Goal: Task Accomplishment & Management: Use online tool/utility

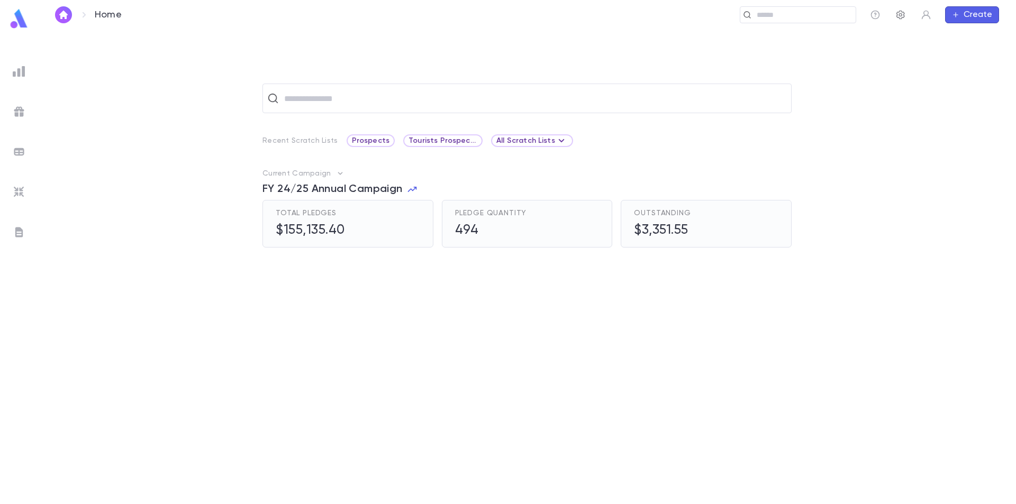
click at [901, 17] on icon "button" at bounding box center [901, 15] width 11 height 11
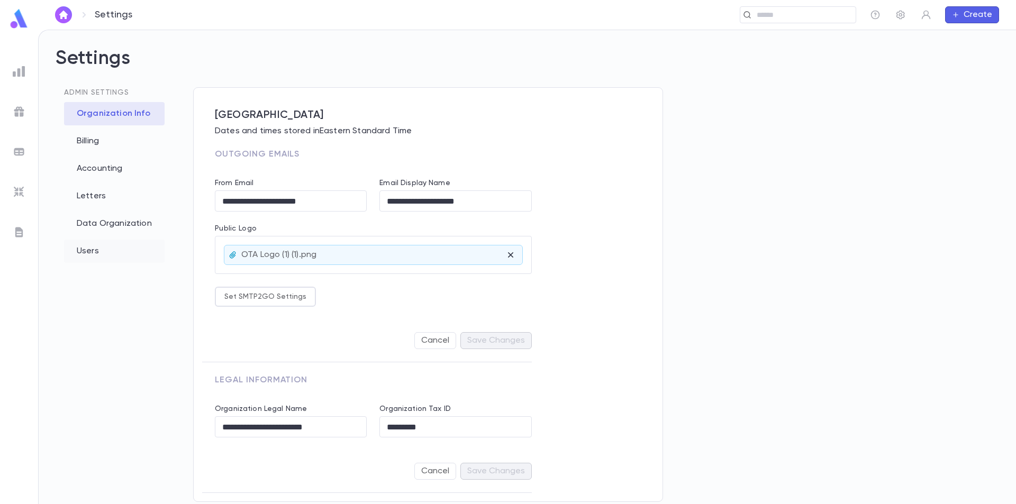
click at [88, 252] on div "Users" at bounding box center [114, 251] width 101 height 23
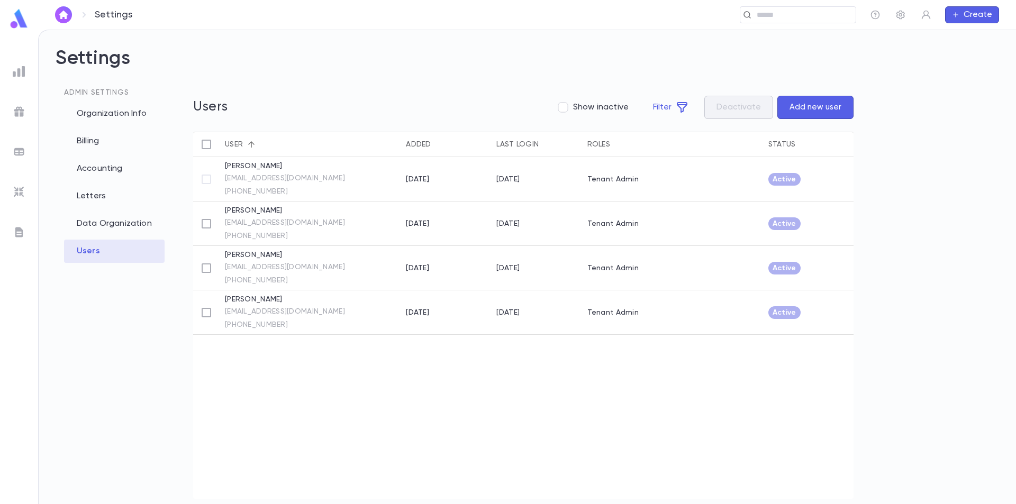
click at [12, 21] on img at bounding box center [18, 18] width 21 height 21
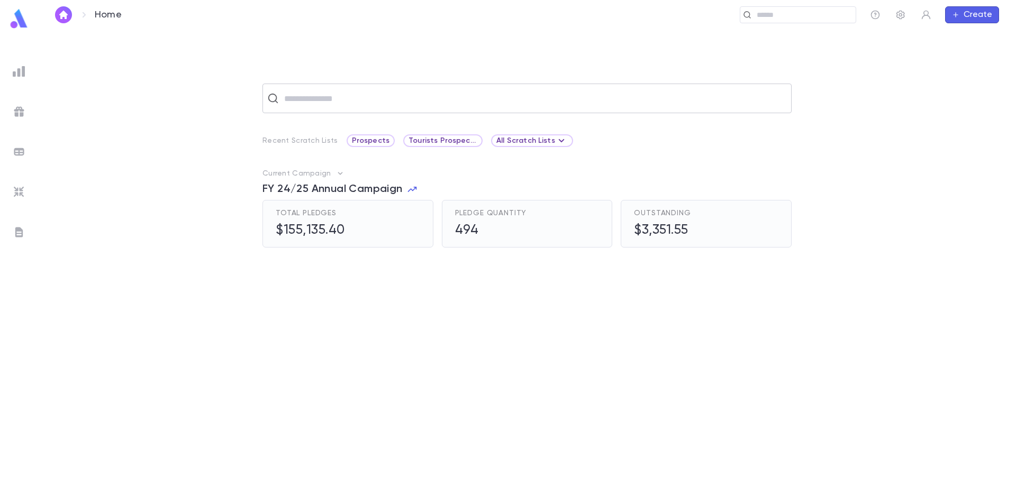
click at [323, 98] on input "text" at bounding box center [534, 98] width 506 height 20
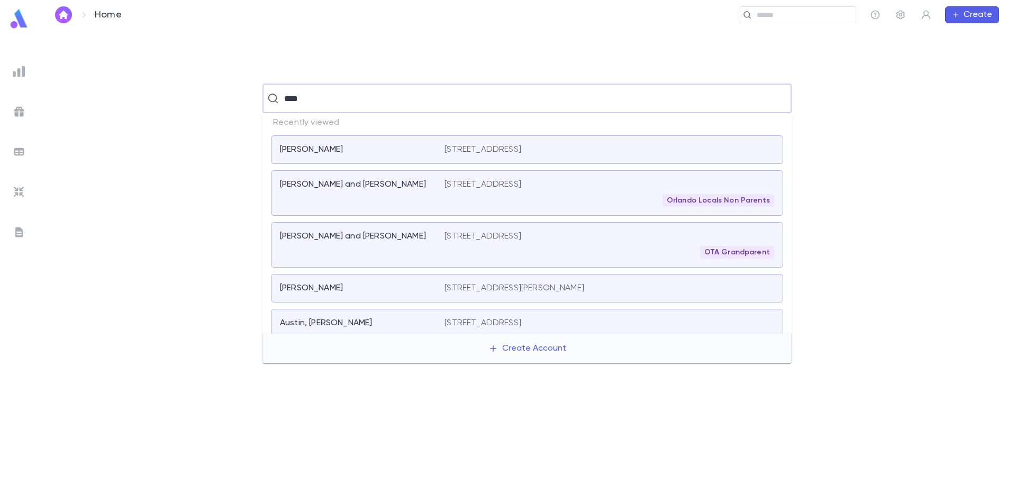
type input "*****"
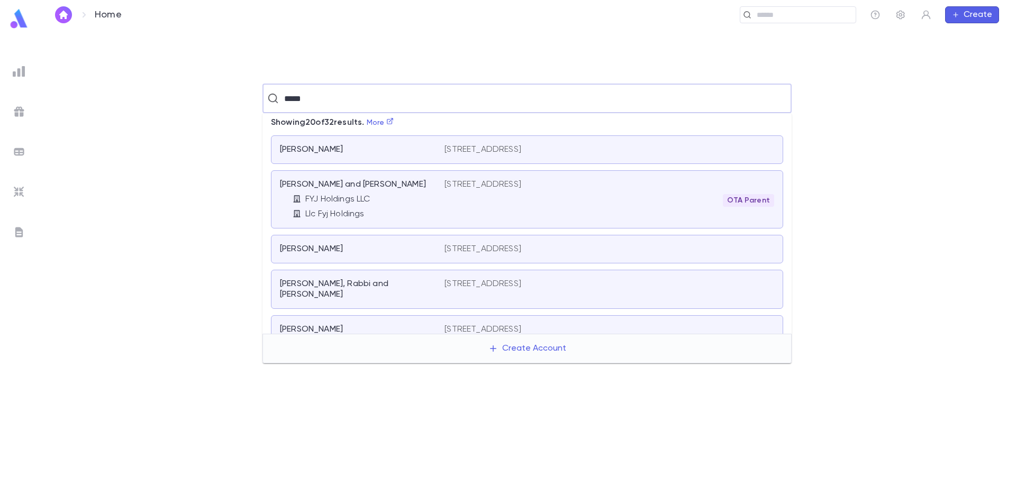
click at [399, 197] on div "FYJ Holdings LLC" at bounding box center [369, 199] width 152 height 11
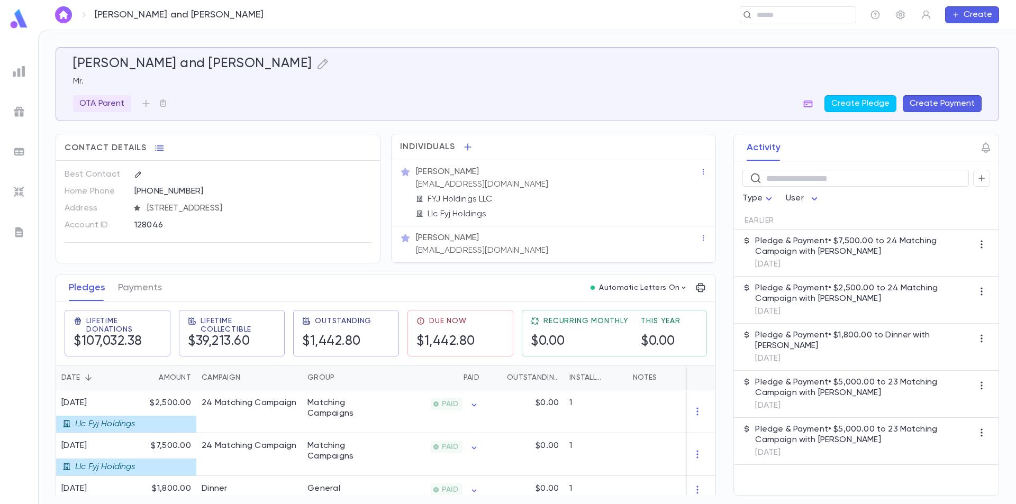
scroll to position [53, 0]
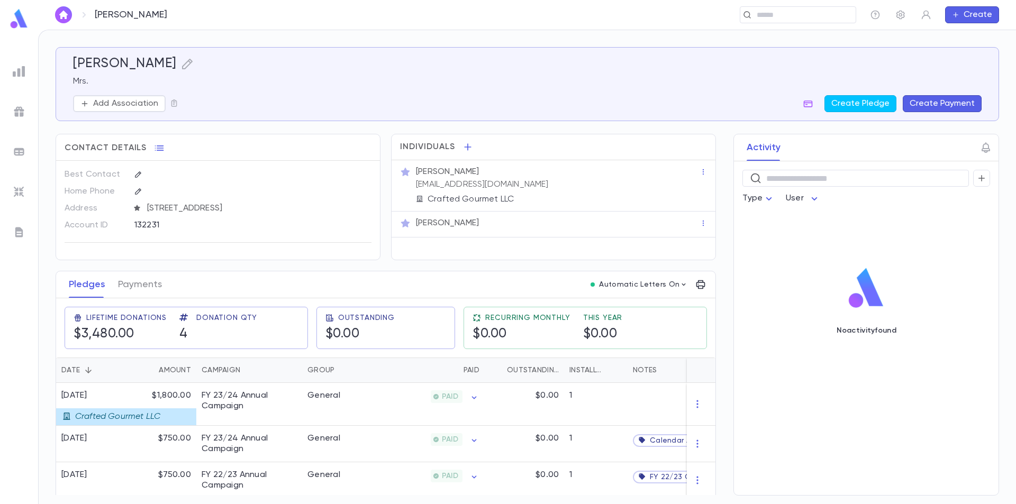
click at [17, 20] on img at bounding box center [18, 18] width 21 height 21
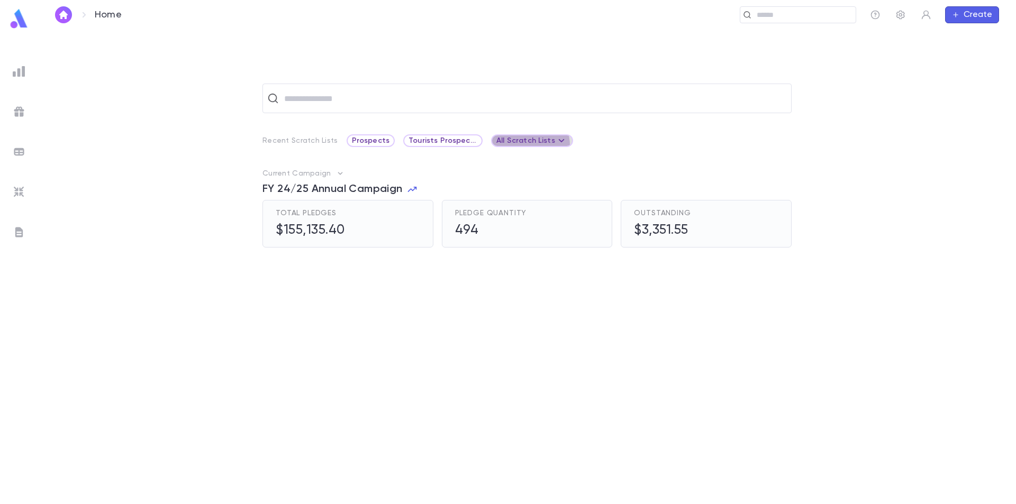
click at [519, 146] on div "All Scratch Lists" at bounding box center [531, 140] width 71 height 13
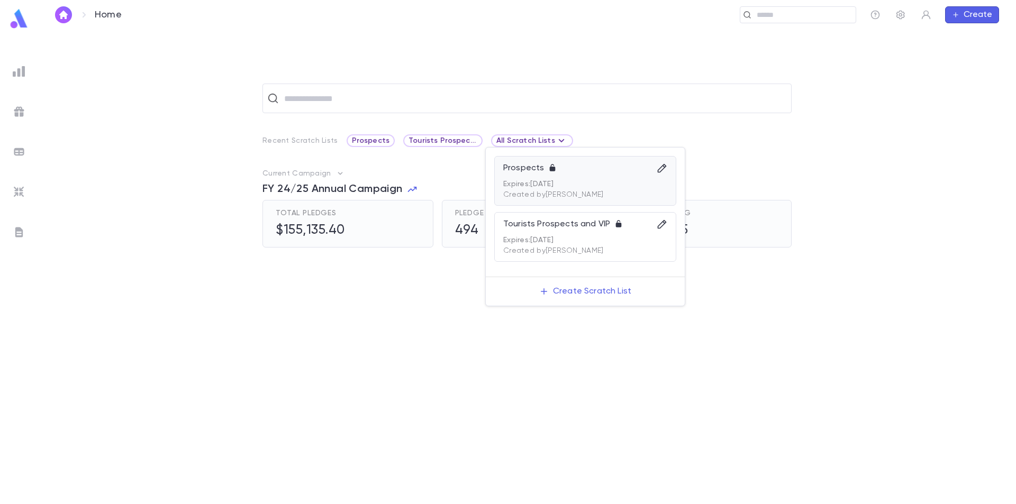
click at [600, 166] on div "Prospects" at bounding box center [585, 171] width 164 height 17
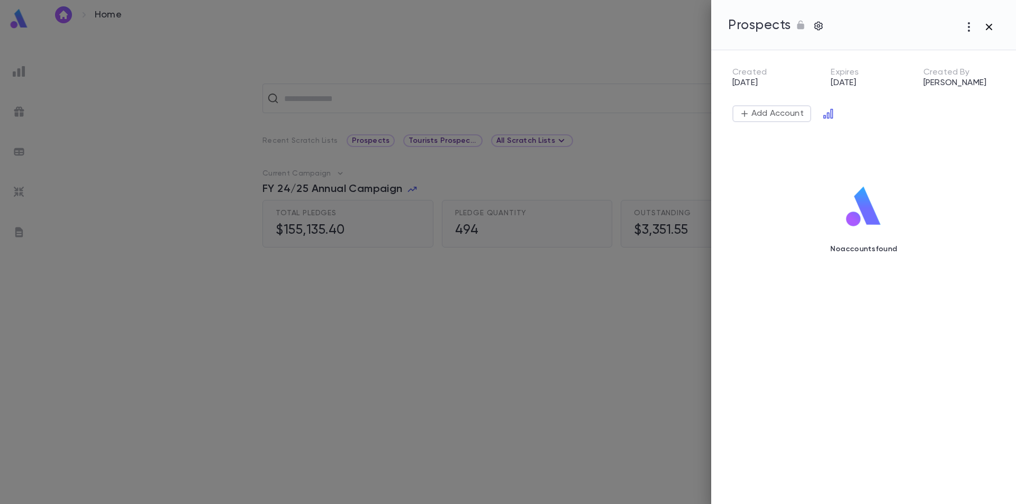
click at [986, 26] on icon "button" at bounding box center [989, 27] width 13 height 13
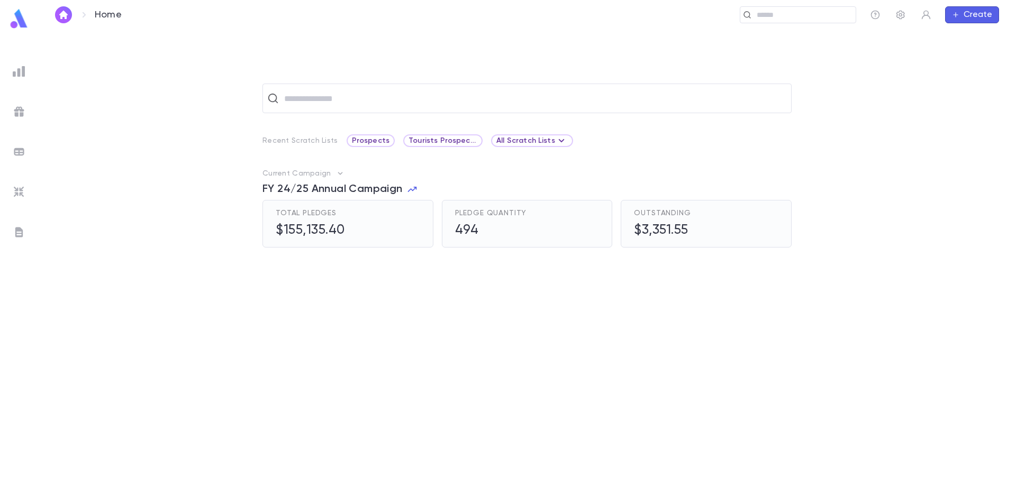
click at [16, 30] on link at bounding box center [18, 20] width 21 height 24
click at [344, 103] on input "text" at bounding box center [534, 98] width 506 height 20
click at [15, 70] on img at bounding box center [19, 71] width 13 height 13
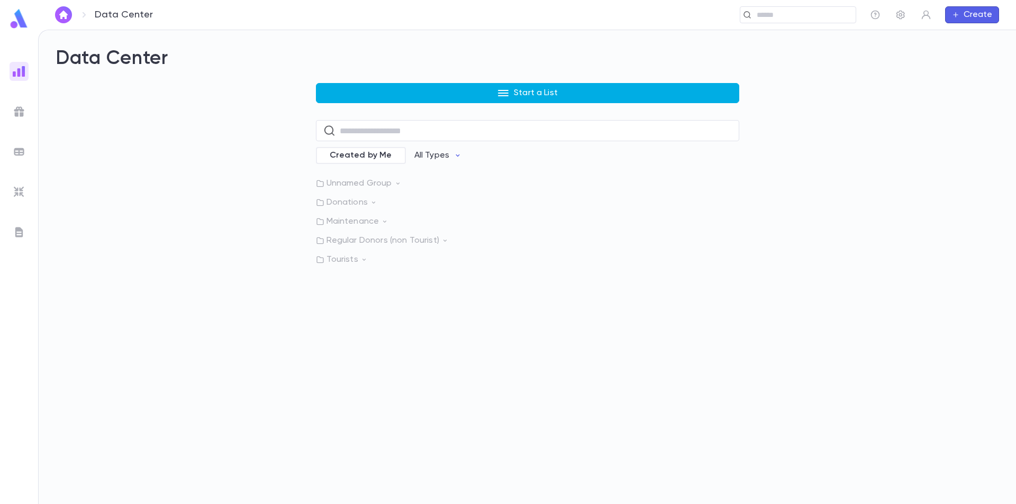
click at [456, 101] on button "Start a List" at bounding box center [527, 93] width 423 height 20
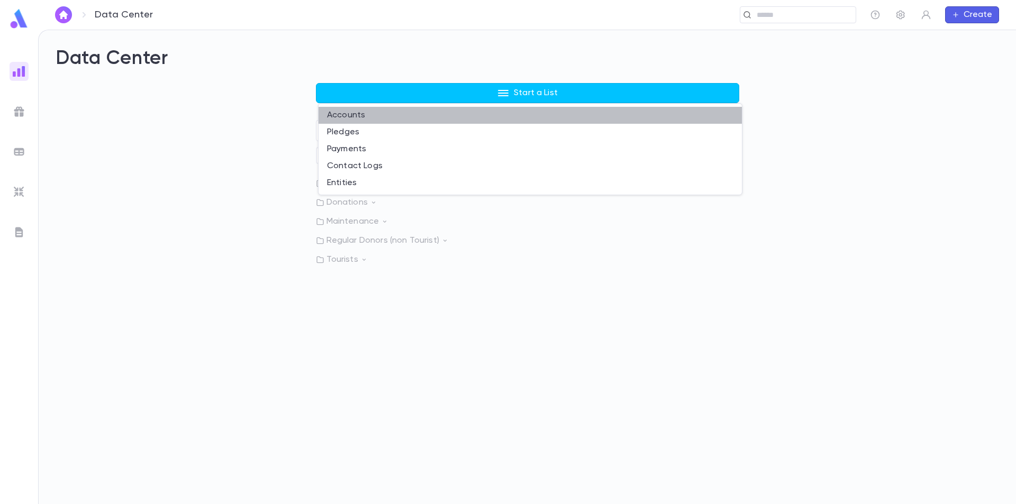
click at [377, 115] on li "Accounts" at bounding box center [530, 115] width 423 height 17
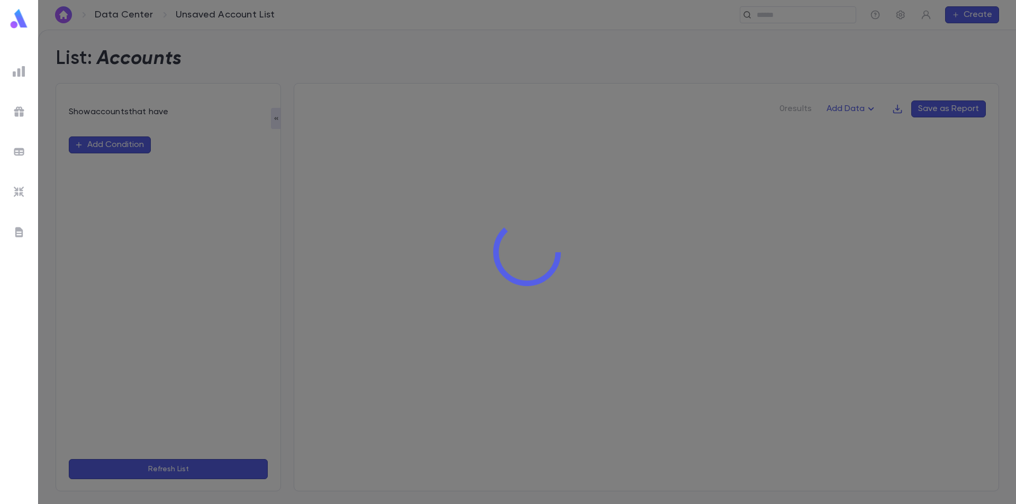
click at [124, 147] on div at bounding box center [527, 252] width 978 height 504
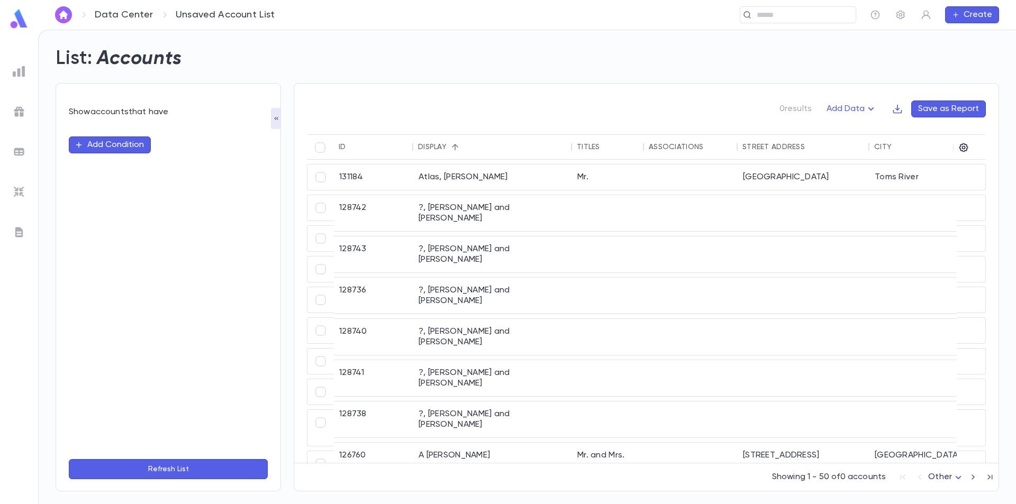
click at [137, 147] on button "Add Condition" at bounding box center [110, 145] width 82 height 17
click at [137, 147] on input "text" at bounding box center [163, 145] width 167 height 15
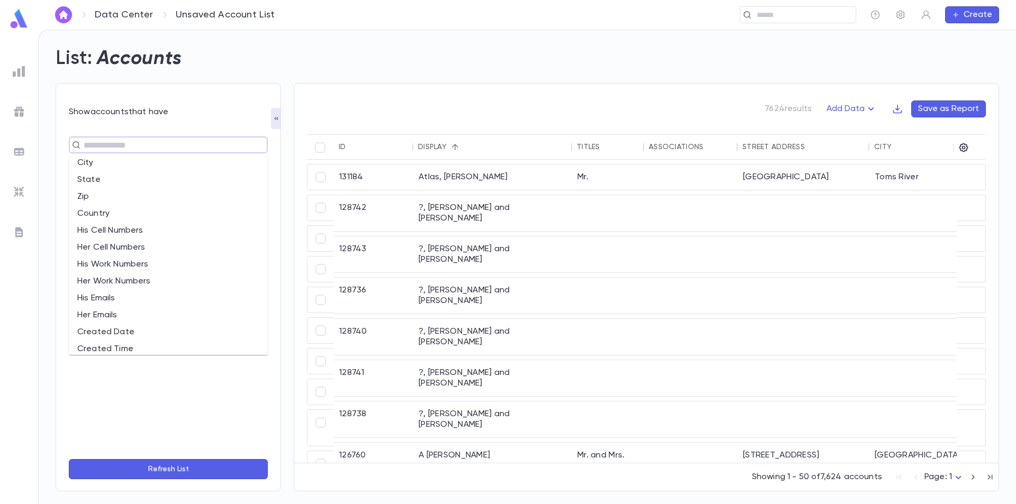
scroll to position [212, 0]
click at [119, 203] on li "State" at bounding box center [168, 208] width 199 height 17
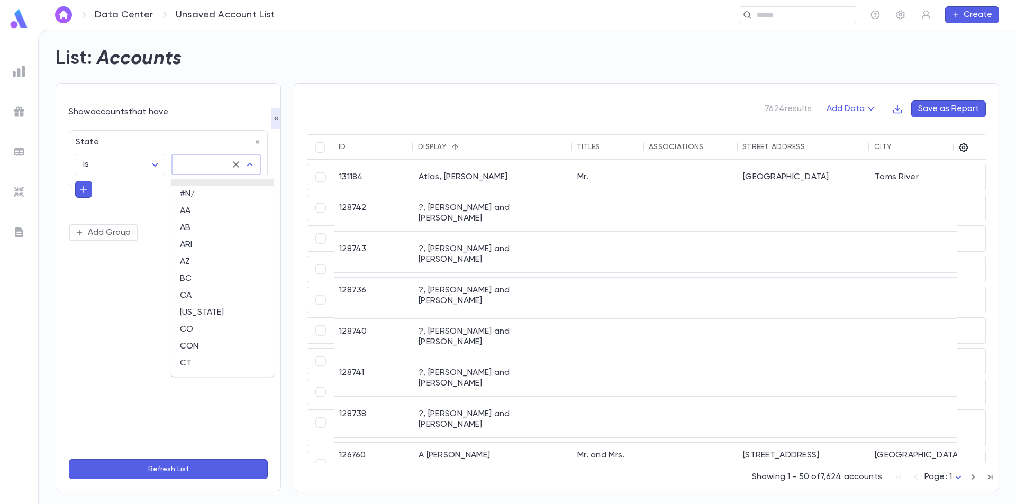
click at [211, 169] on input "text" at bounding box center [201, 165] width 50 height 20
click at [210, 267] on li "FLO" at bounding box center [222, 272] width 102 height 17
type input "***"
click at [247, 167] on icon "Open" at bounding box center [249, 164] width 13 height 13
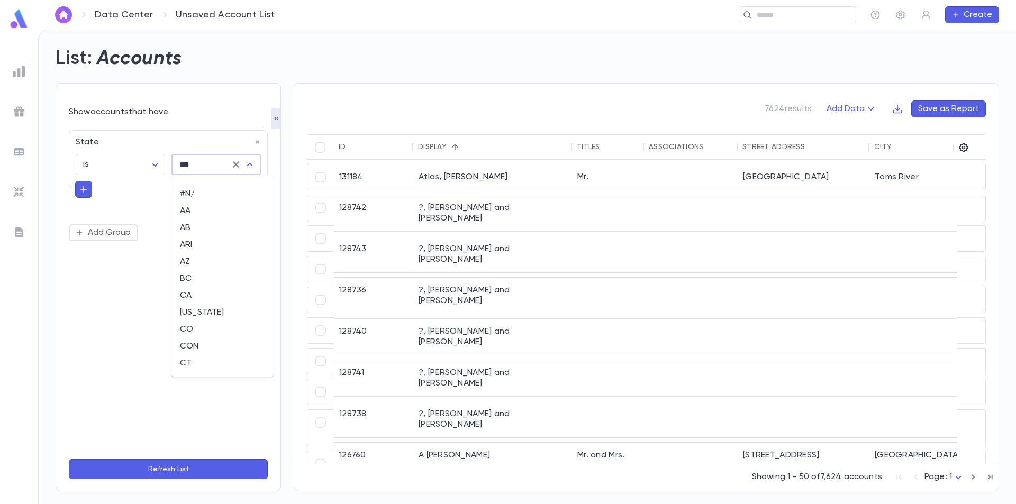
scroll to position [63, 0]
click at [144, 162] on body "Data Center Unsaved Account List ​ Create List: Accounts Show accounts that hav…" at bounding box center [508, 267] width 1016 height 475
click at [119, 220] on span "is one of" at bounding box center [122, 221] width 71 height 11
type input "**"
click at [206, 169] on div "FLO ​" at bounding box center [215, 164] width 89 height 21
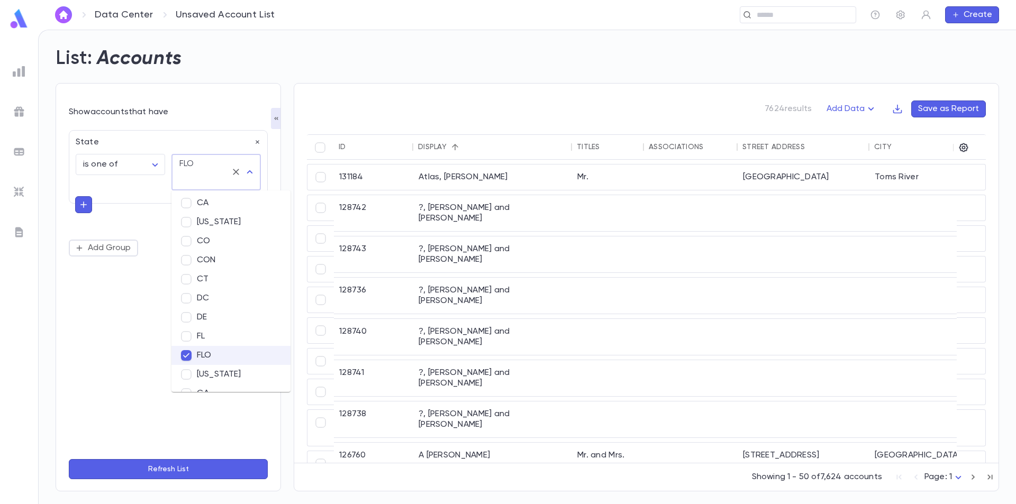
scroll to position [179, 0]
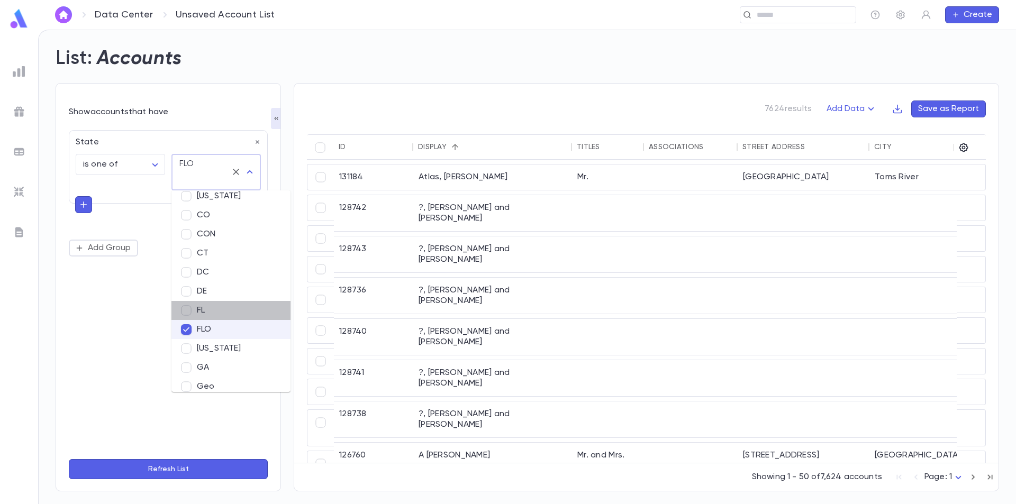
click at [200, 311] on li "FL" at bounding box center [230, 310] width 119 height 19
click at [204, 344] on li "FLORIDA" at bounding box center [230, 348] width 119 height 19
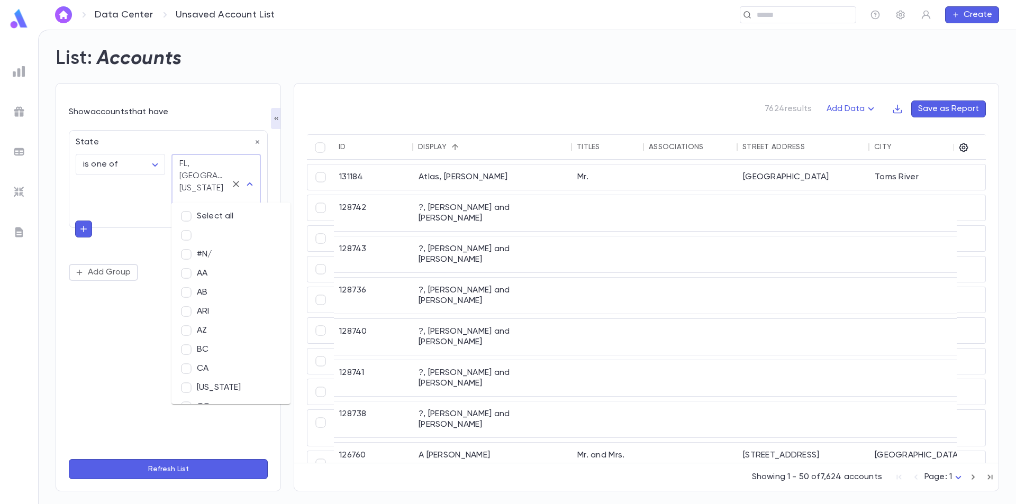
scroll to position [126, 0]
click at [152, 186] on div "State is one of ** ​ FL, FLO, FLORIDA ​" at bounding box center [168, 179] width 199 height 98
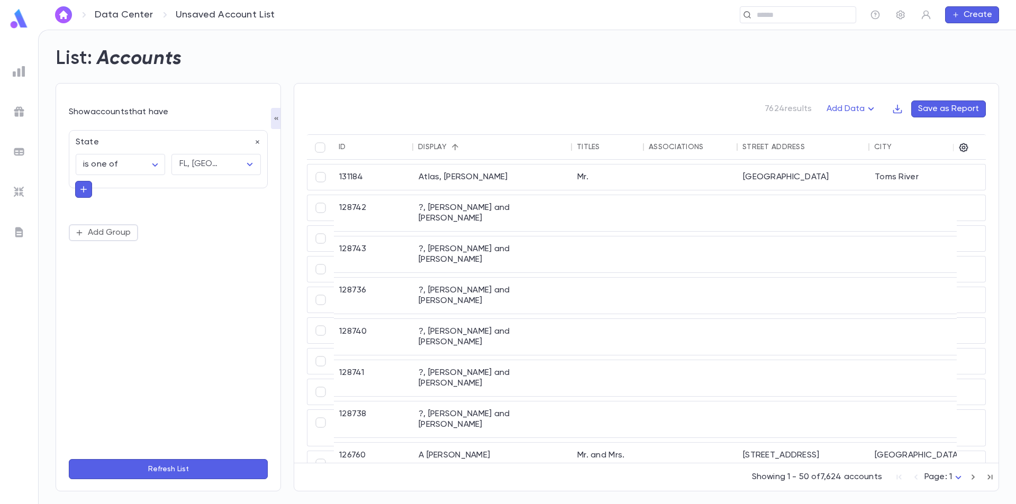
click at [89, 192] on button "button" at bounding box center [83, 189] width 17 height 17
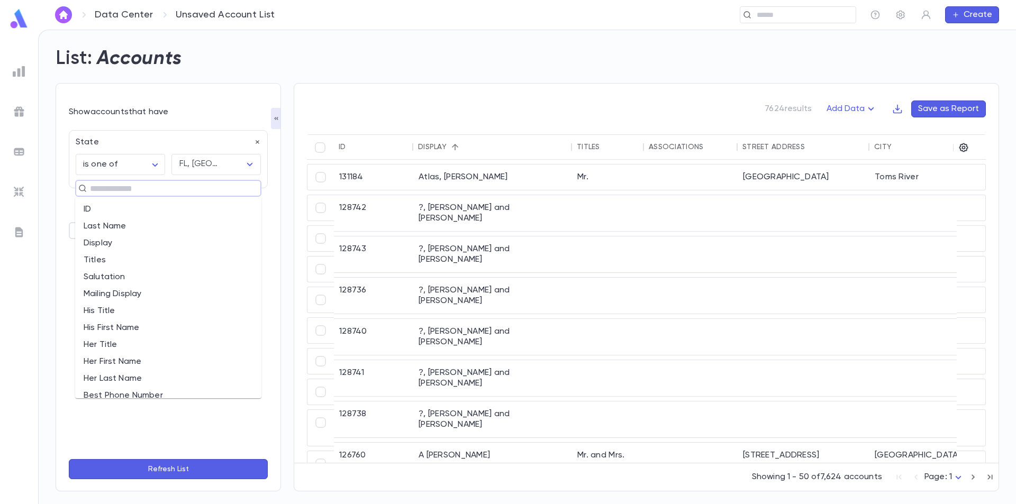
click at [107, 192] on input "text" at bounding box center [164, 188] width 154 height 15
click at [98, 340] on li "City" at bounding box center [168, 340] width 186 height 17
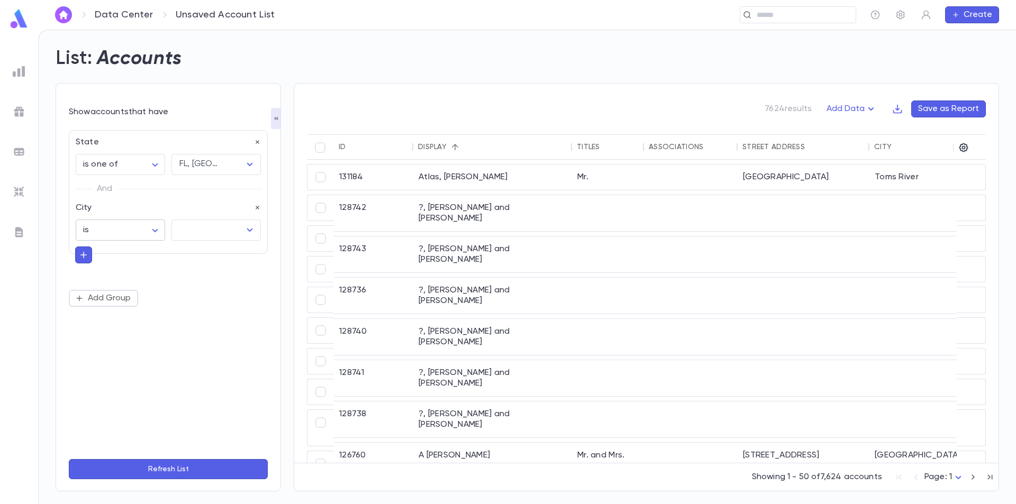
click at [152, 229] on body "Data Center Unsaved Account List ​ Create List: Accounts Show accounts that hav…" at bounding box center [508, 267] width 1016 height 475
click at [124, 309] on span "is none of" at bounding box center [122, 304] width 71 height 11
type input "*****"
click at [218, 232] on input "text" at bounding box center [201, 234] width 50 height 20
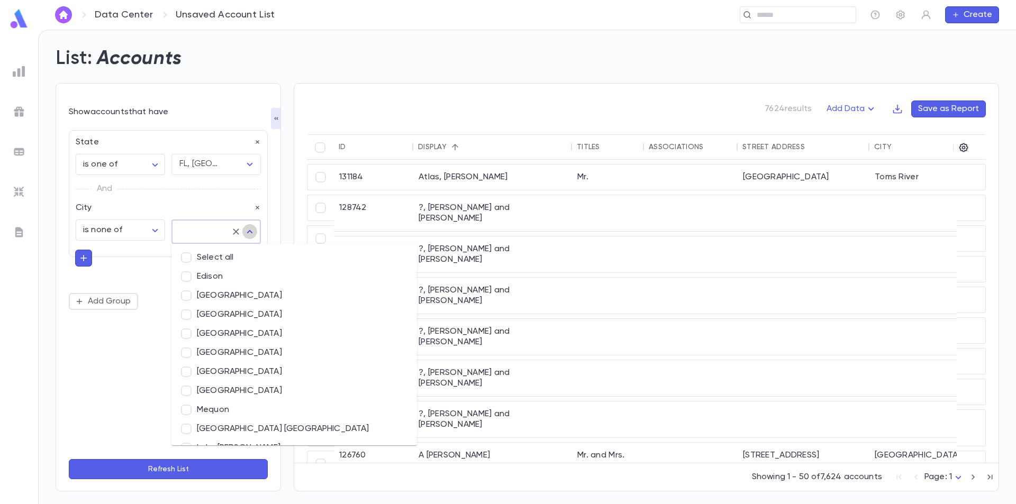
click at [248, 232] on icon "Close" at bounding box center [250, 231] width 6 height 3
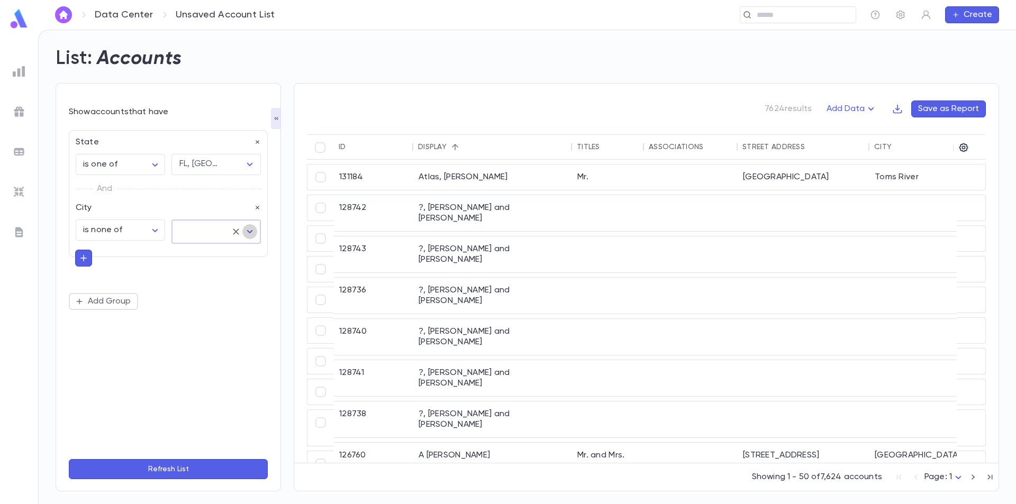
click at [248, 232] on icon "Open" at bounding box center [249, 231] width 13 height 13
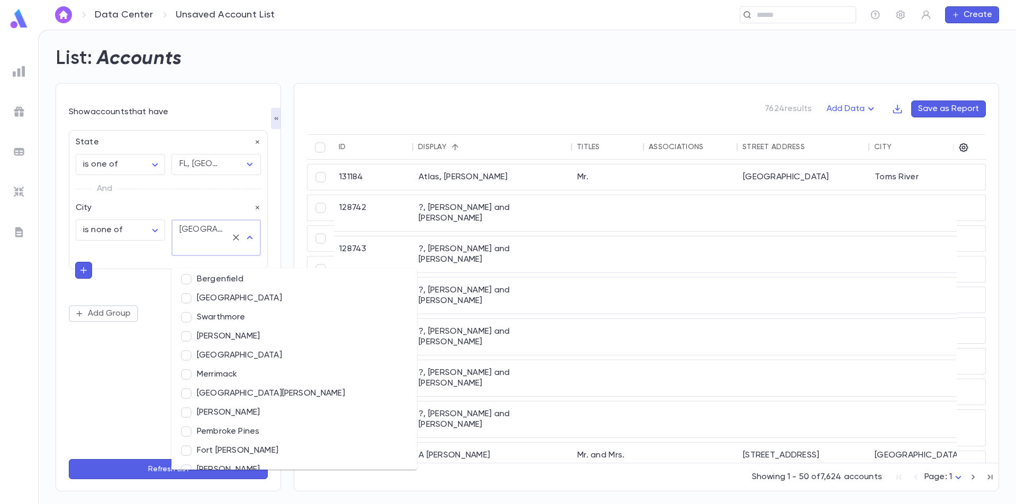
scroll to position [6766, 0]
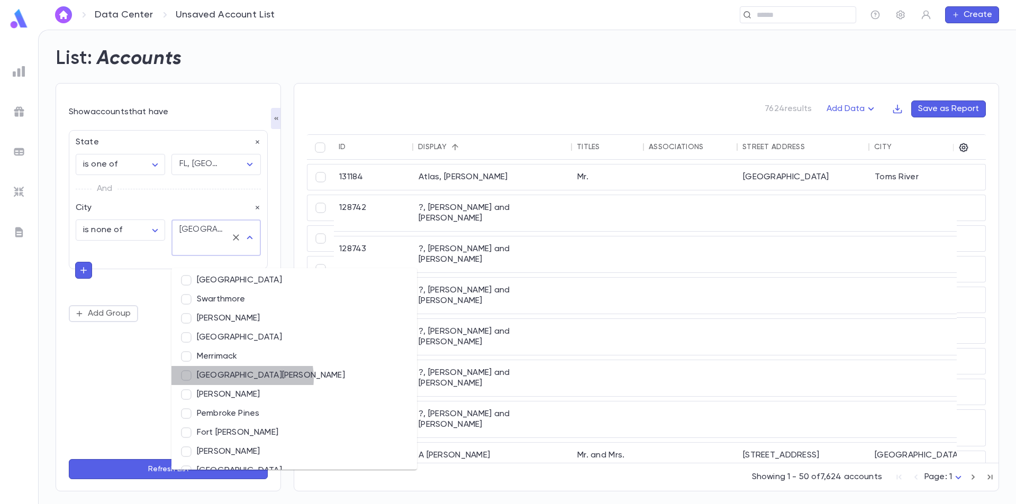
click at [237, 378] on li "Port Chester" at bounding box center [294, 375] width 246 height 19
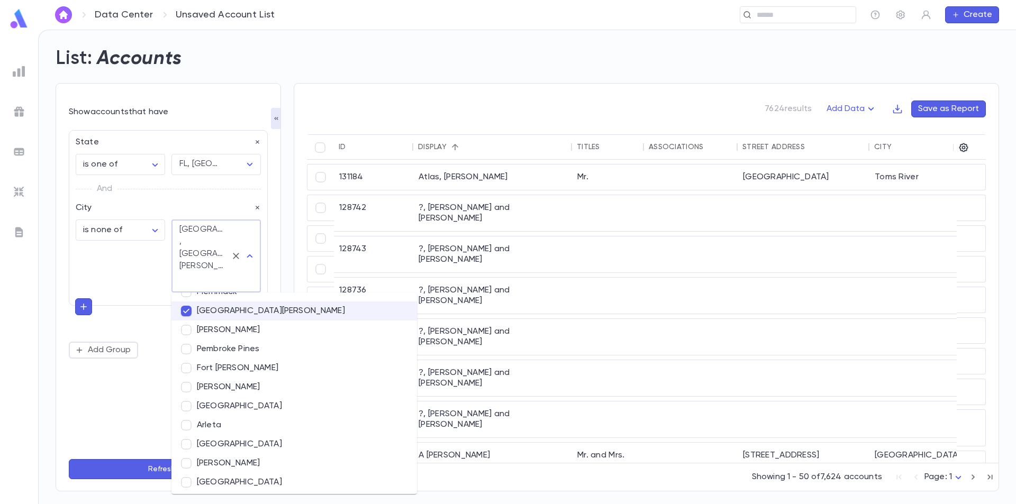
scroll to position [6925, 0]
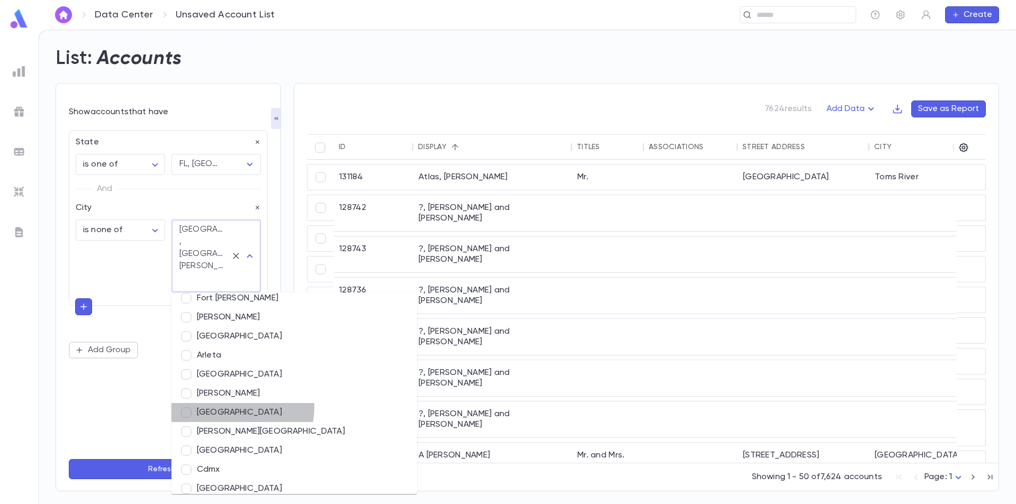
click at [231, 408] on li "Miami Beach" at bounding box center [294, 412] width 246 height 19
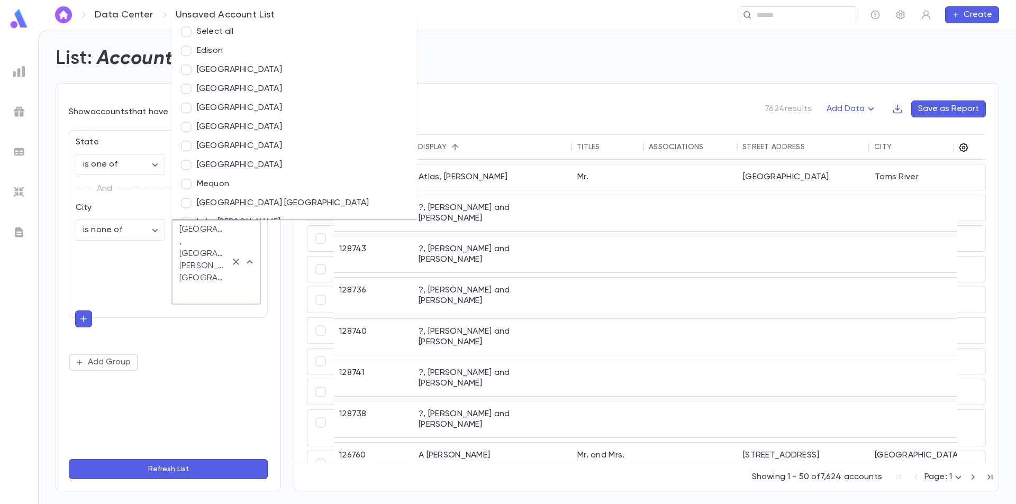
scroll to position [5919, 0]
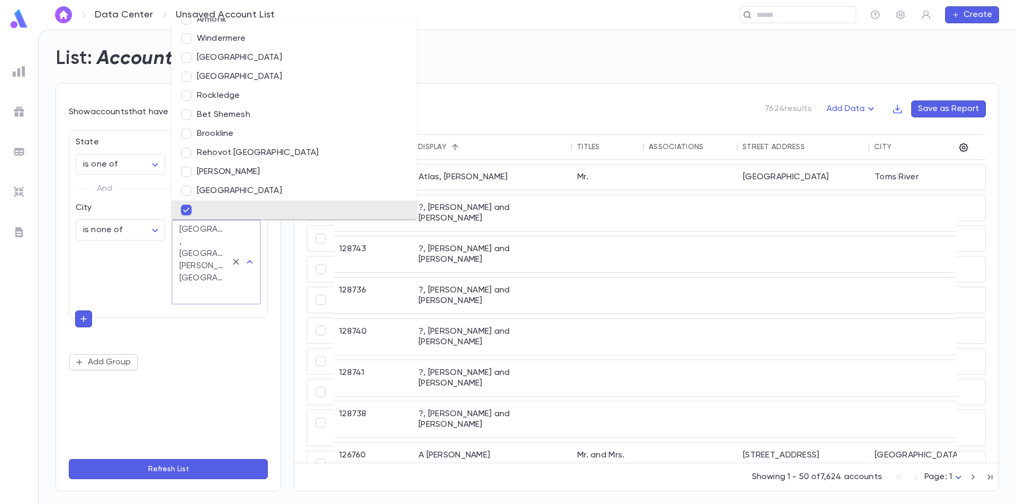
click at [138, 284] on div "State is one of ** ​ FL, FLO, FLORIDA ​ And City is none of ***** ​ Hallandale …" at bounding box center [168, 250] width 199 height 241
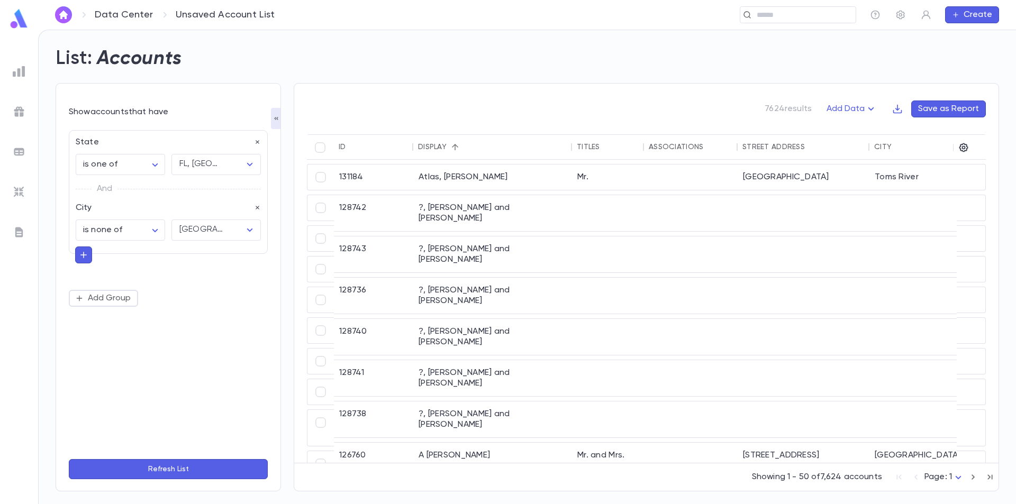
click at [83, 257] on icon "button" at bounding box center [84, 255] width 10 height 11
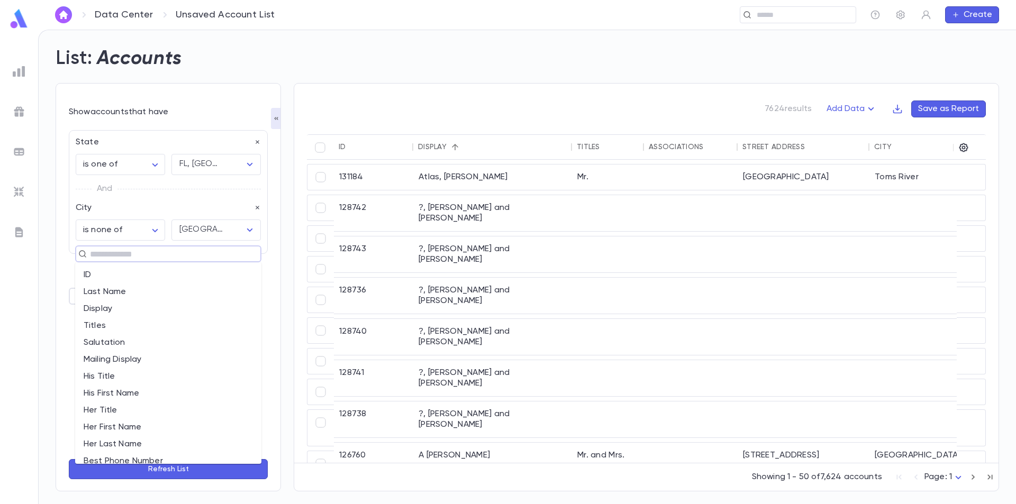
click at [114, 261] on input "text" at bounding box center [164, 254] width 154 height 15
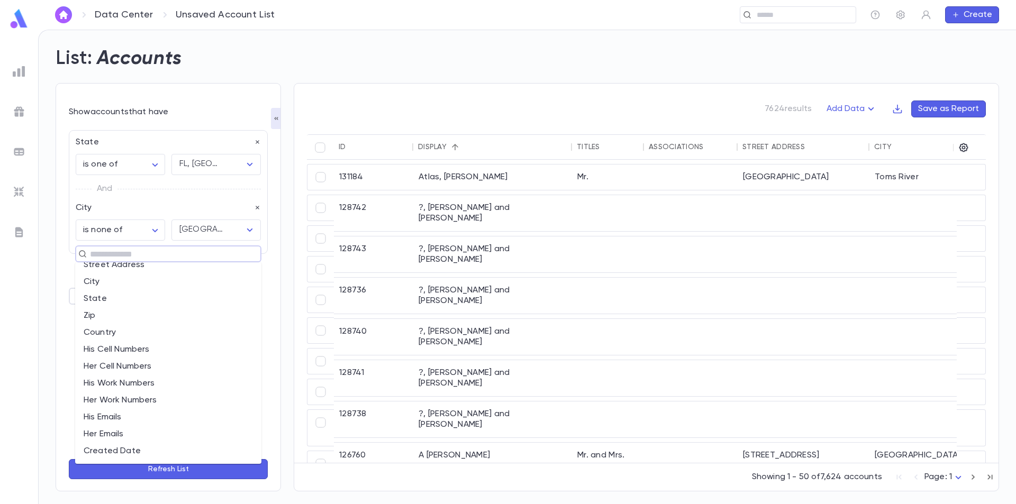
scroll to position [212, 0]
click at [144, 305] on li "City" at bounding box center [168, 300] width 186 height 17
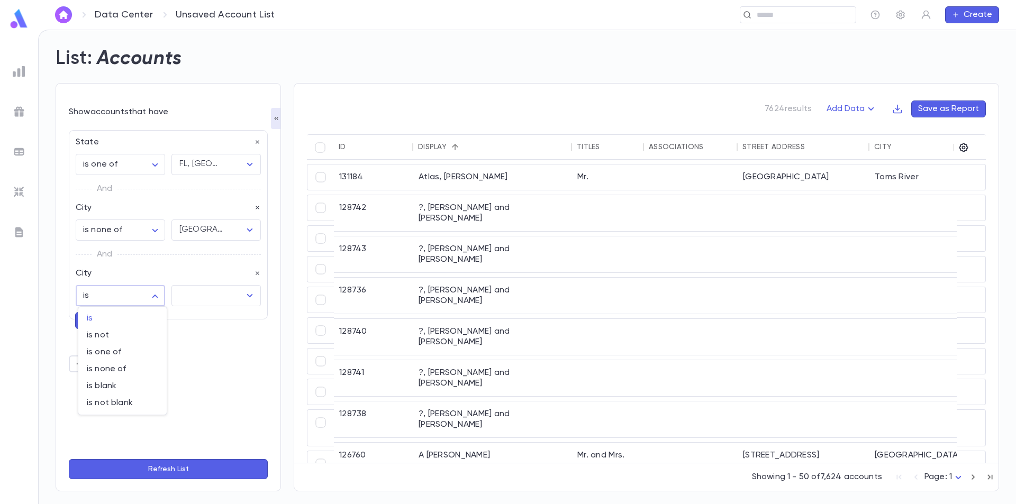
click at [146, 299] on body "Data Center Unsaved Account List ​ Create List: Accounts Show accounts that hav…" at bounding box center [508, 267] width 1016 height 475
click at [128, 367] on span "is none of" at bounding box center [122, 369] width 71 height 11
type input "*****"
click at [227, 293] on div "​" at bounding box center [215, 295] width 89 height 21
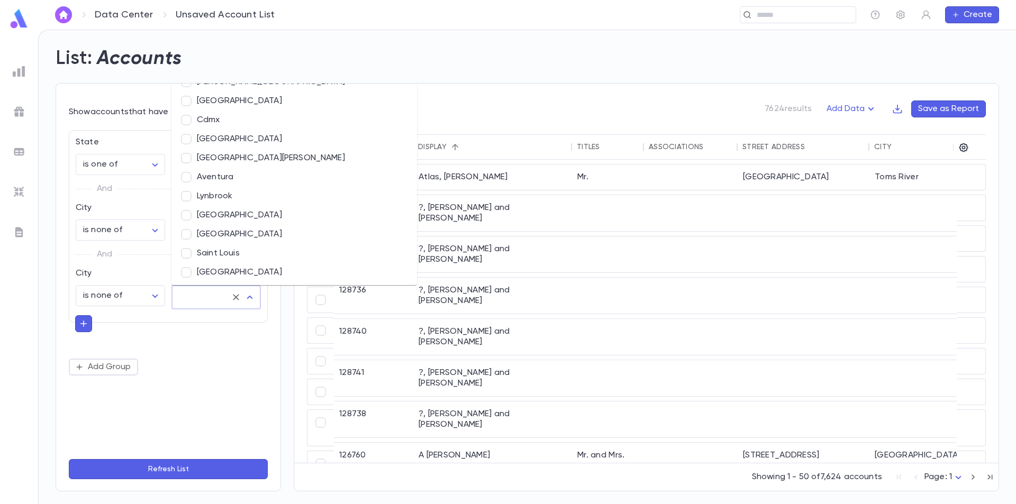
scroll to position [7083, 0]
click at [224, 160] on li "Aventura" at bounding box center [294, 159] width 246 height 19
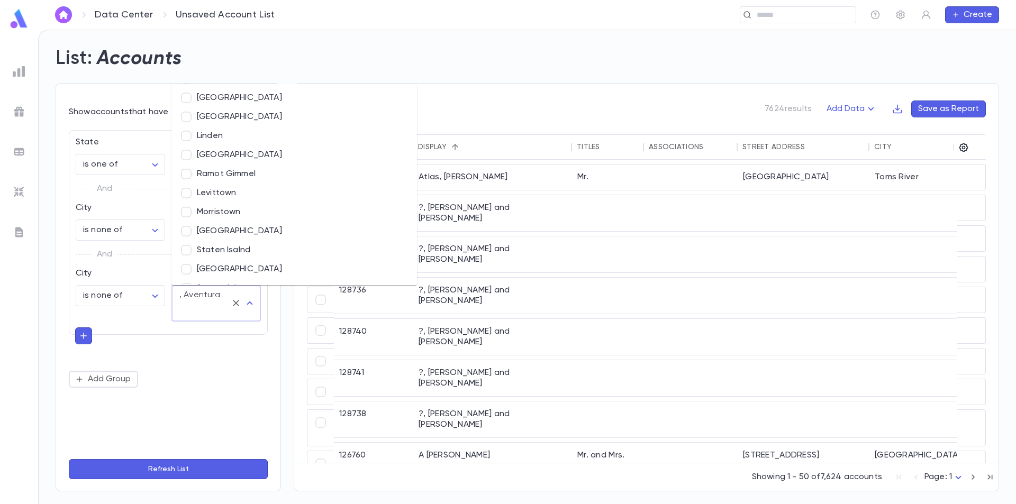
scroll to position [8512, 0]
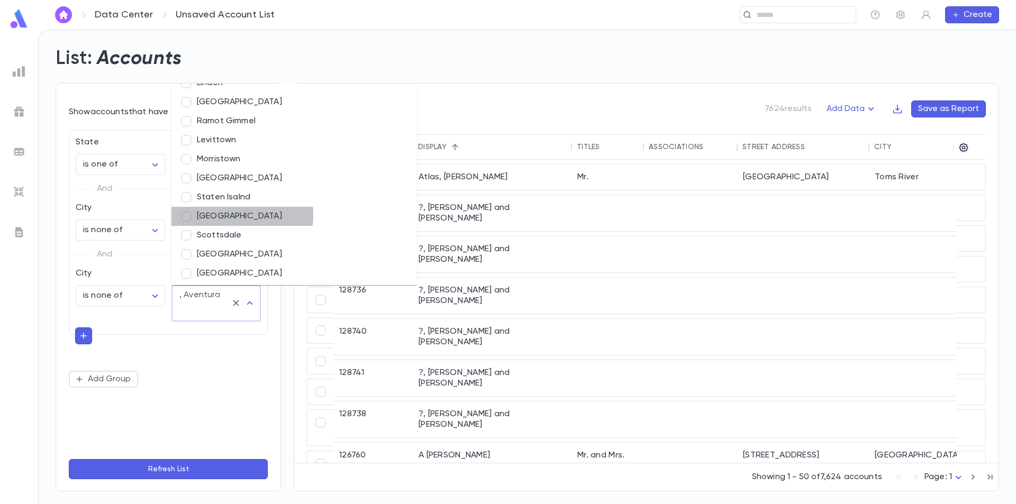
click at [209, 215] on li "Tampa" at bounding box center [294, 216] width 246 height 19
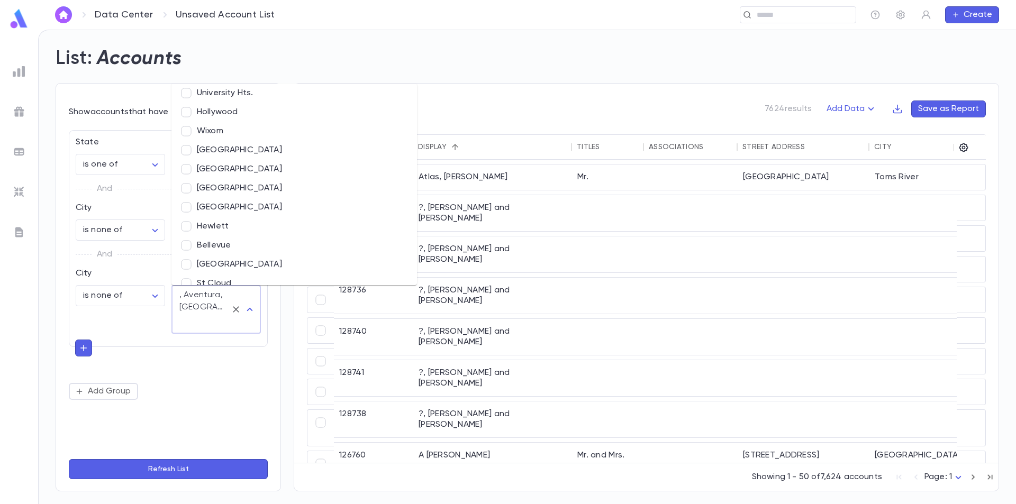
scroll to position [8089, 0]
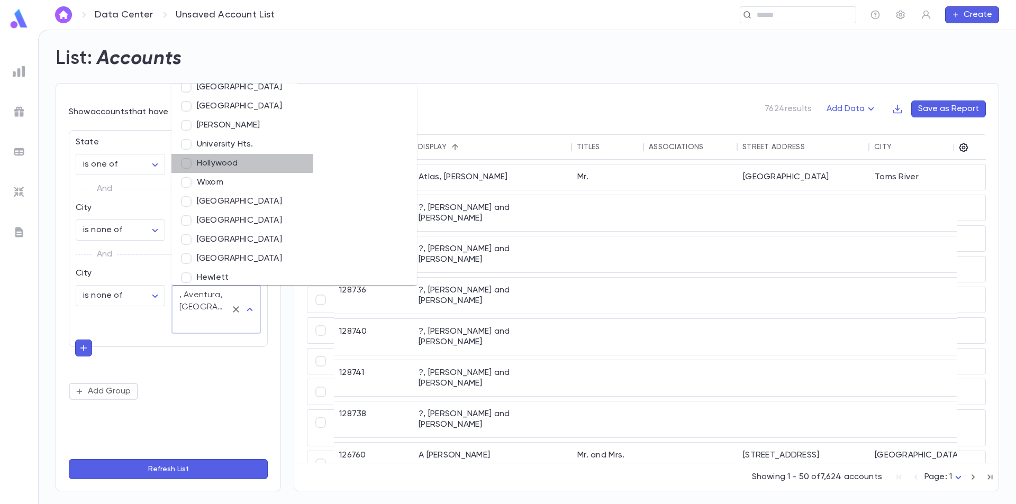
click at [219, 162] on li "Hollywood" at bounding box center [294, 163] width 246 height 19
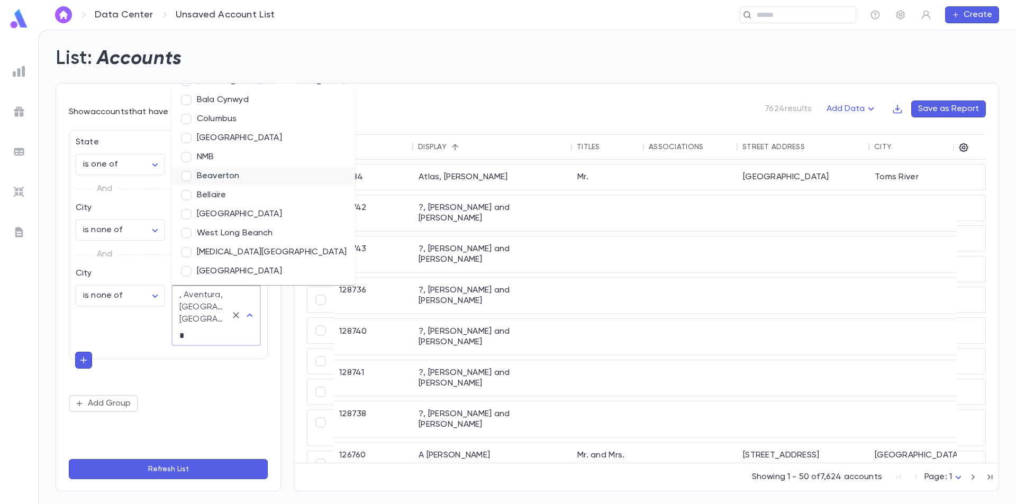
scroll to position [0, 0]
type input "***"
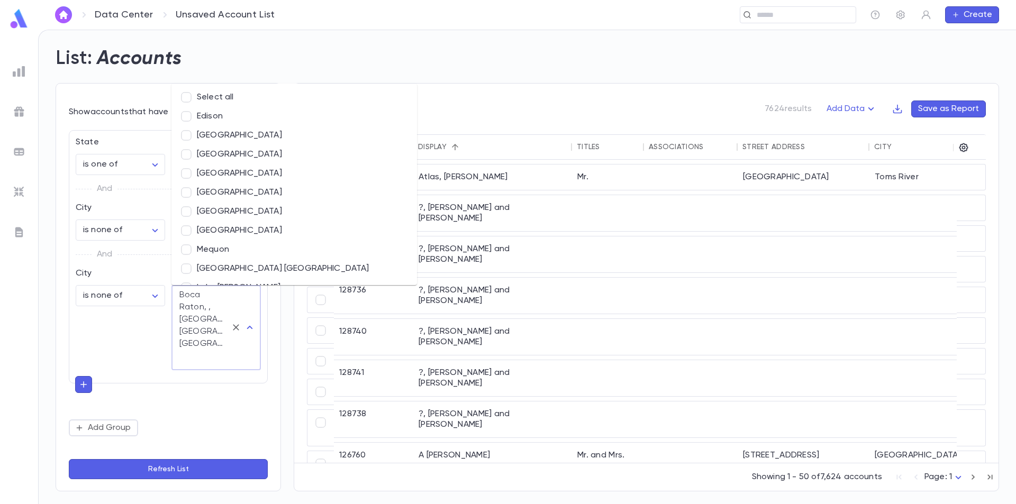
scroll to position [1460, 0]
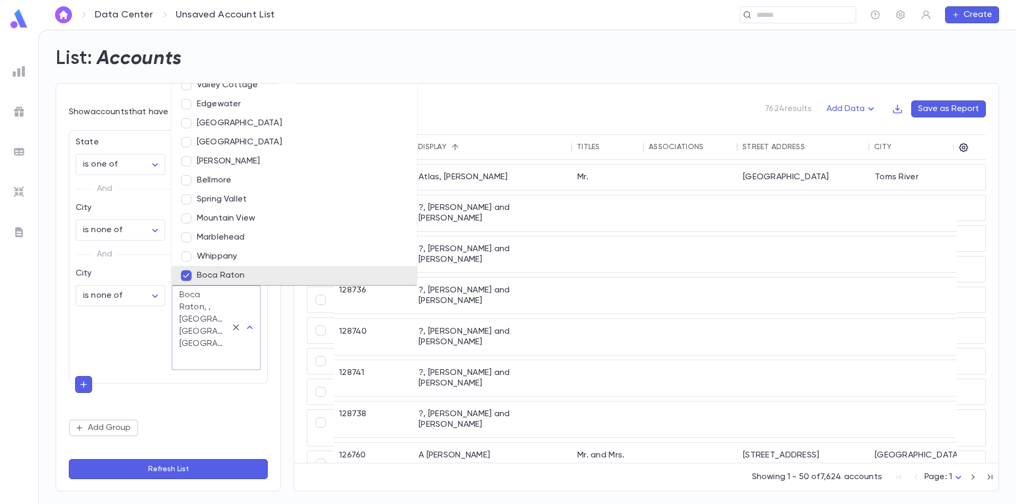
click at [153, 467] on button "Refresh List" at bounding box center [168, 469] width 199 height 20
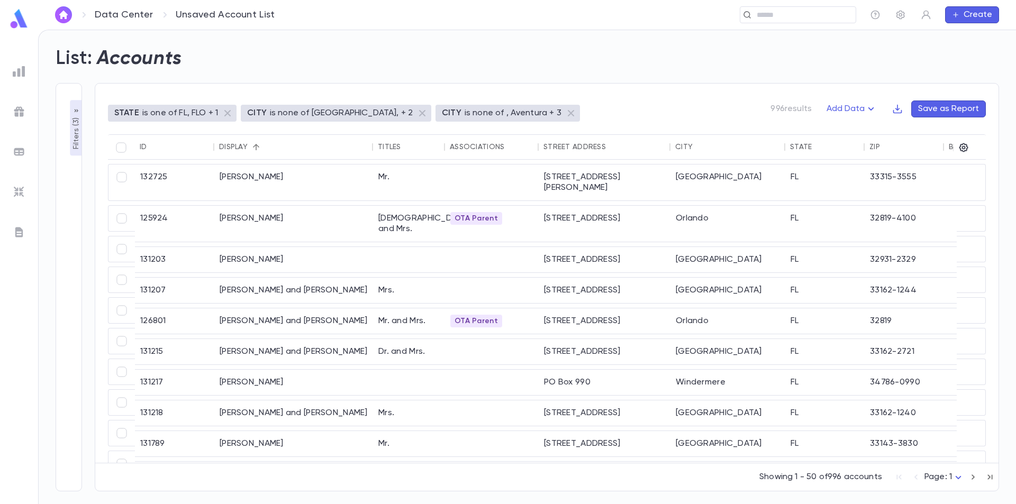
click at [75, 121] on p "Filters ( 3 )" at bounding box center [76, 132] width 11 height 34
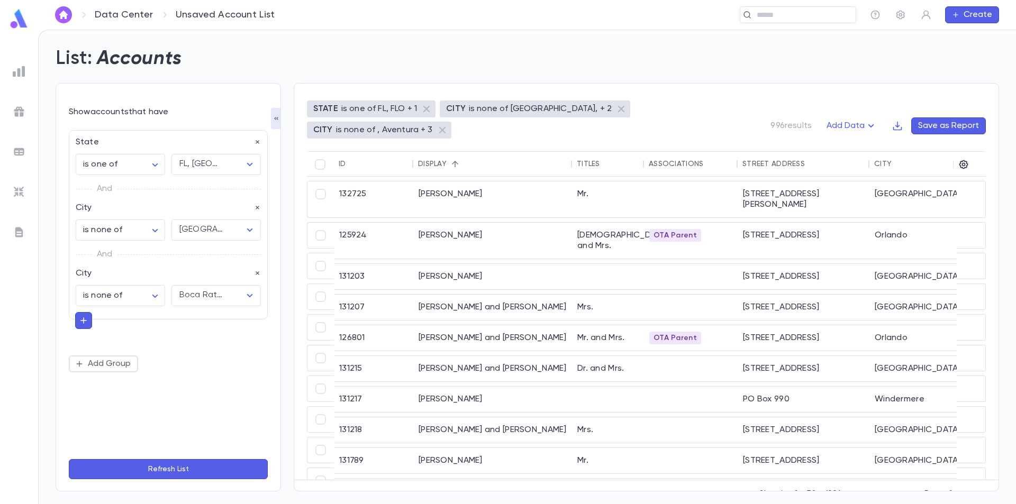
click at [80, 317] on icon "button" at bounding box center [84, 320] width 10 height 11
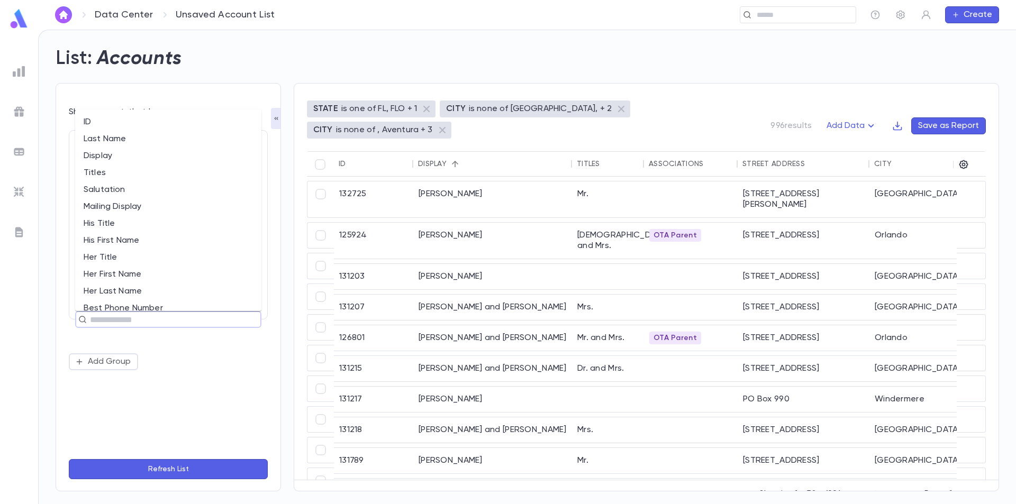
click at [119, 324] on input "text" at bounding box center [164, 319] width 154 height 15
click at [133, 258] on li "Associations" at bounding box center [168, 259] width 186 height 17
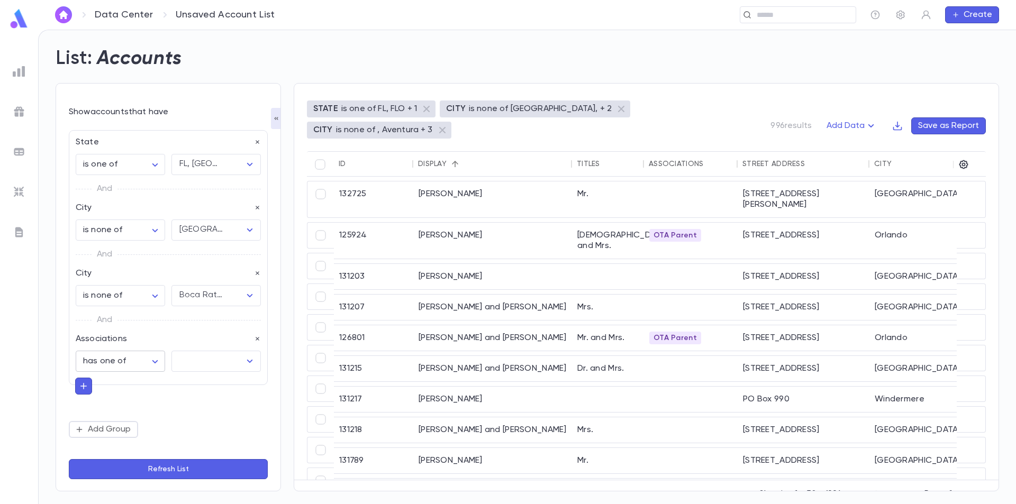
click at [156, 359] on body "**********" at bounding box center [508, 267] width 1016 height 475
click at [125, 415] on span "has none of" at bounding box center [122, 418] width 71 height 11
type input "**********"
click at [200, 370] on input "text" at bounding box center [208, 361] width 64 height 20
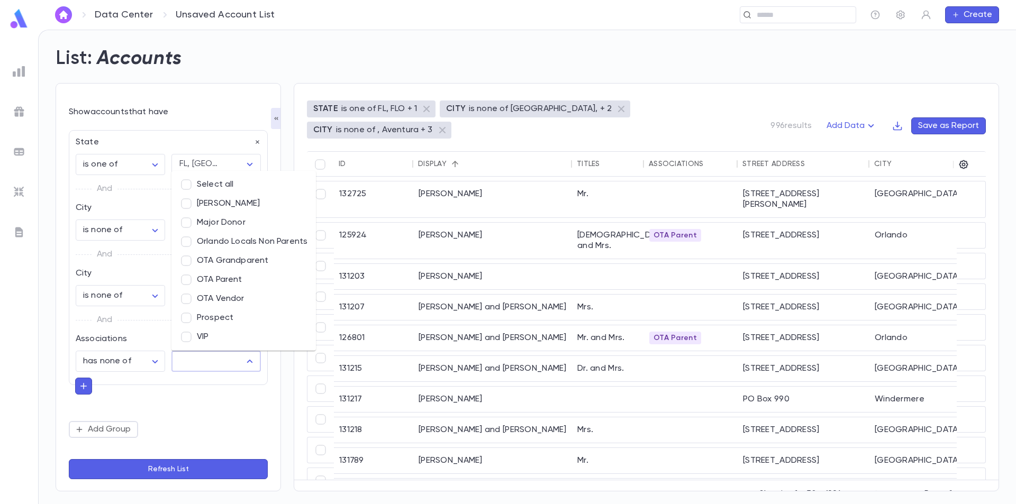
click at [233, 278] on li "OTA Parent" at bounding box center [243, 279] width 144 height 19
click at [180, 466] on button "Refresh List" at bounding box center [168, 469] width 199 height 20
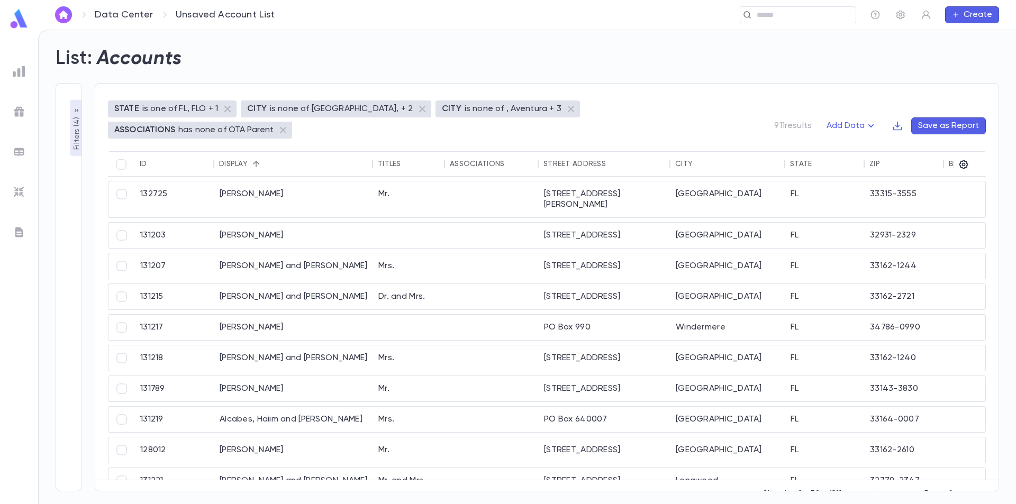
click at [78, 131] on p "Filters ( 4 )" at bounding box center [76, 132] width 11 height 35
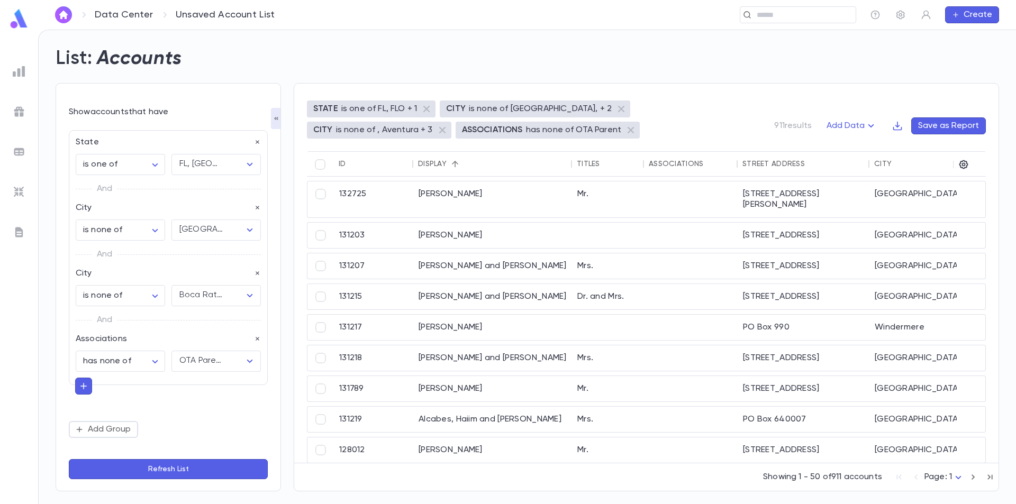
click at [85, 390] on icon "button" at bounding box center [84, 386] width 10 height 11
click at [118, 393] on div "​" at bounding box center [168, 385] width 186 height 17
click at [122, 388] on input "text" at bounding box center [164, 385] width 154 height 15
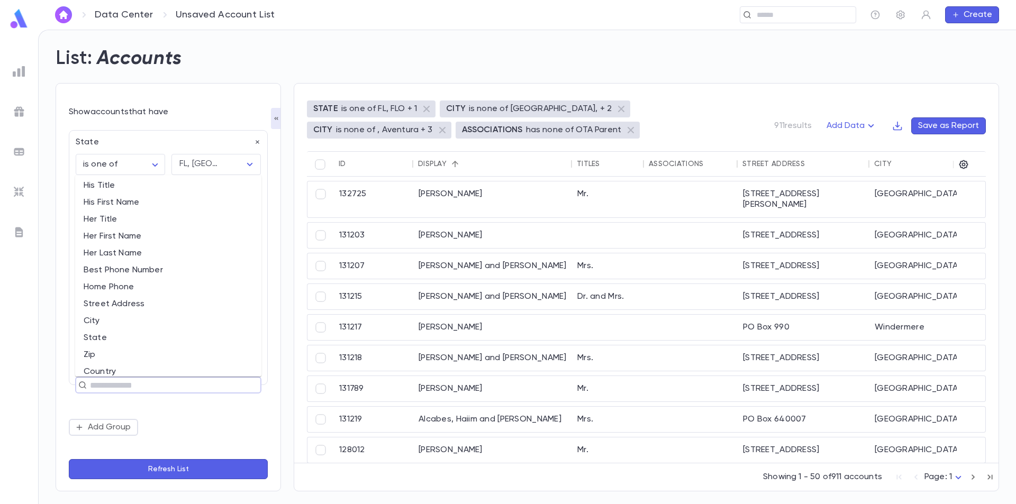
scroll to position [106, 0]
click at [136, 321] on li "City" at bounding box center [168, 319] width 186 height 17
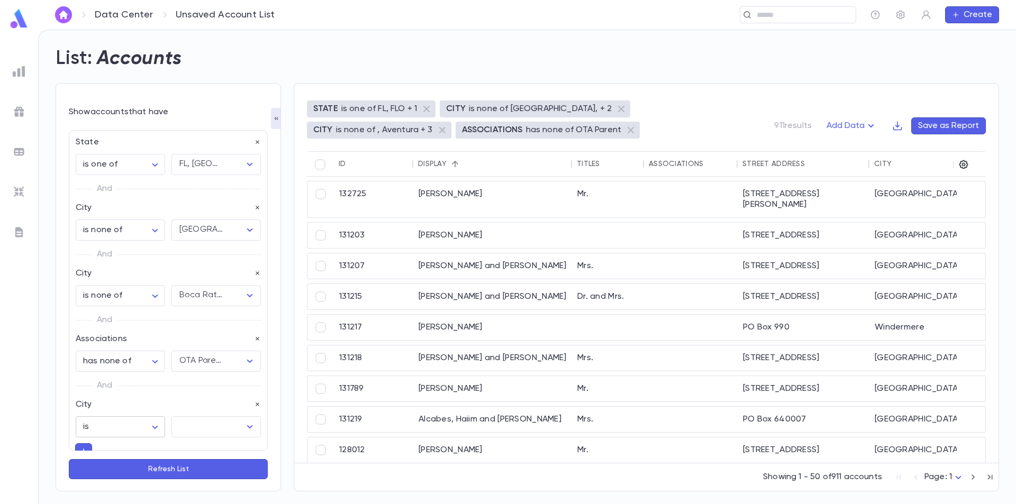
click at [152, 424] on body "**********" at bounding box center [508, 267] width 1016 height 475
click at [124, 449] on span "is none of" at bounding box center [121, 450] width 69 height 11
type input "*****"
click at [207, 428] on input "text" at bounding box center [201, 431] width 50 height 20
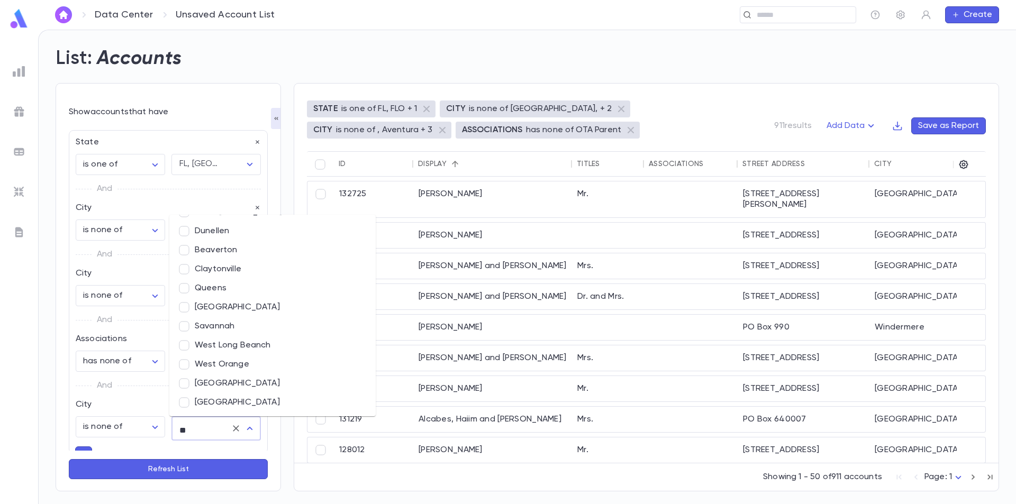
scroll to position [0, 0]
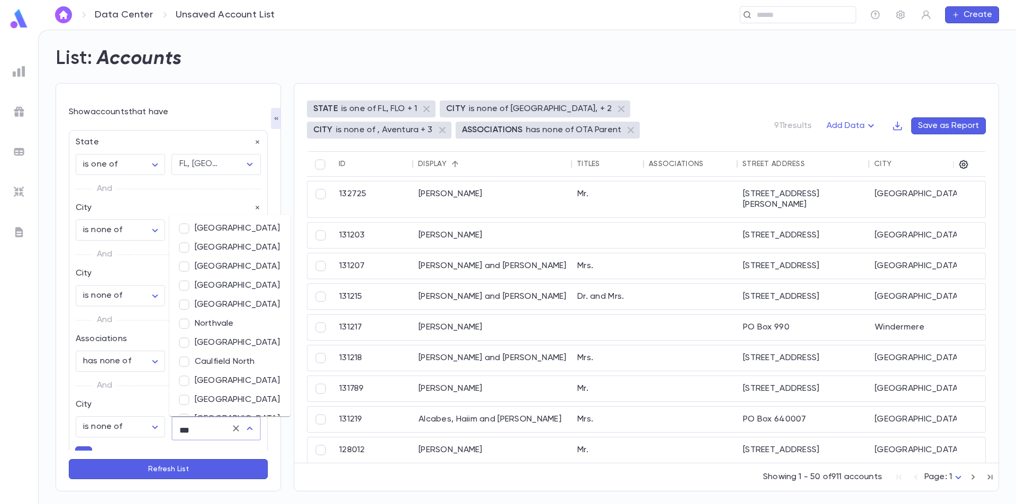
type input "****"
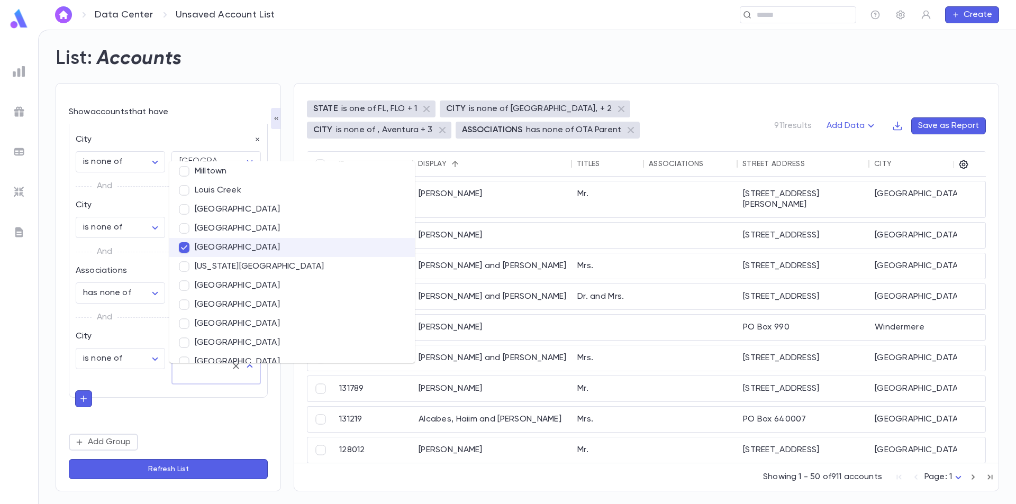
scroll to position [93, 0]
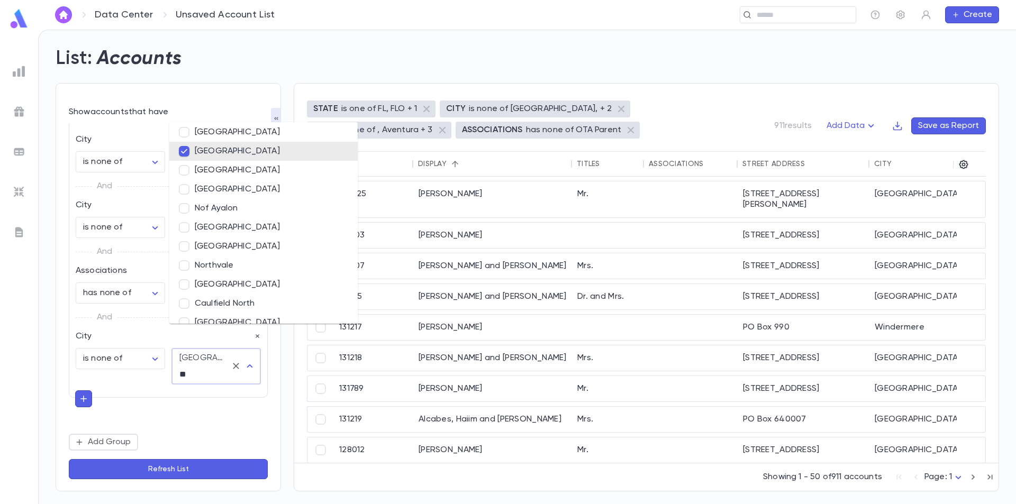
type input "***"
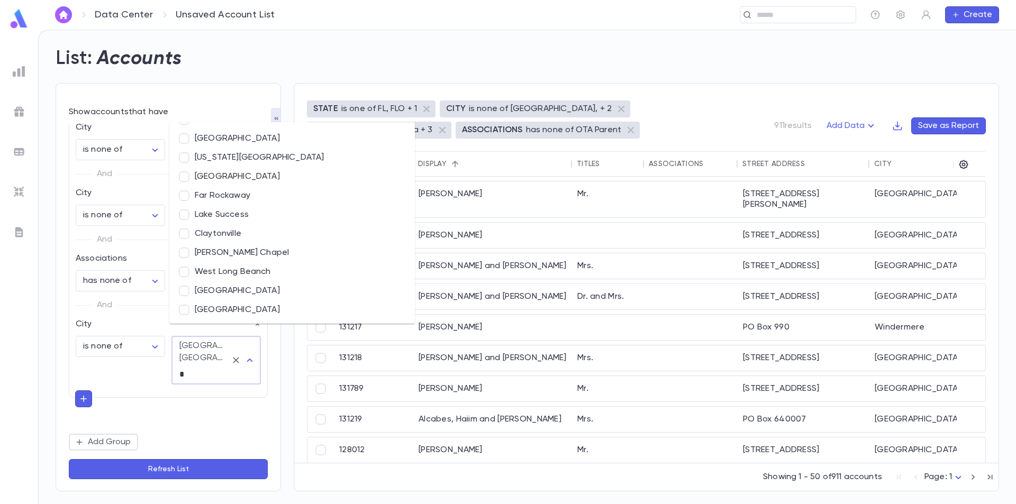
scroll to position [0, 0]
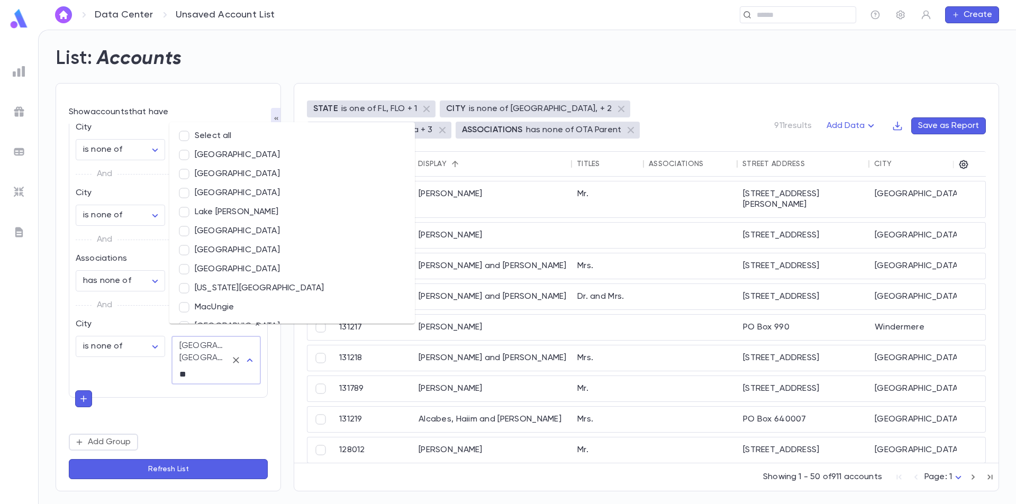
type input "***"
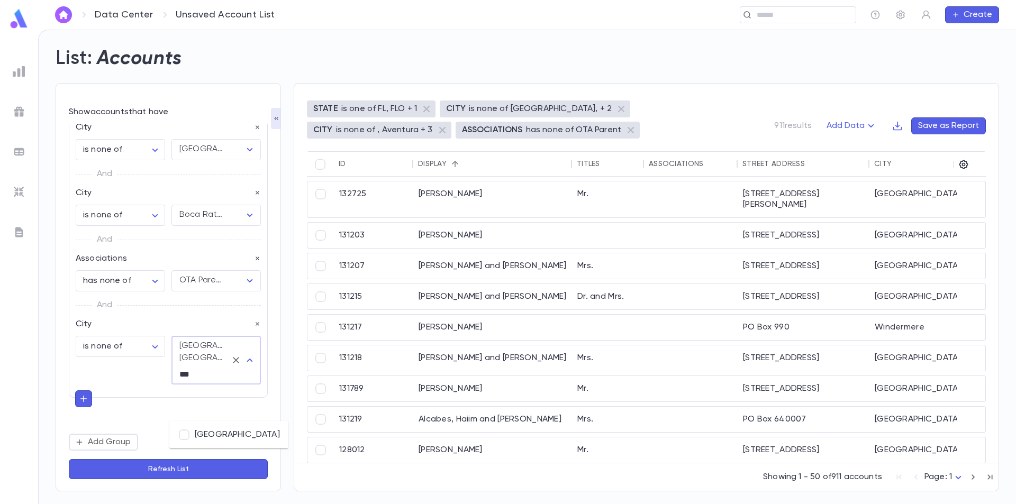
click at [223, 429] on li "Cocoa Beach" at bounding box center [228, 435] width 119 height 19
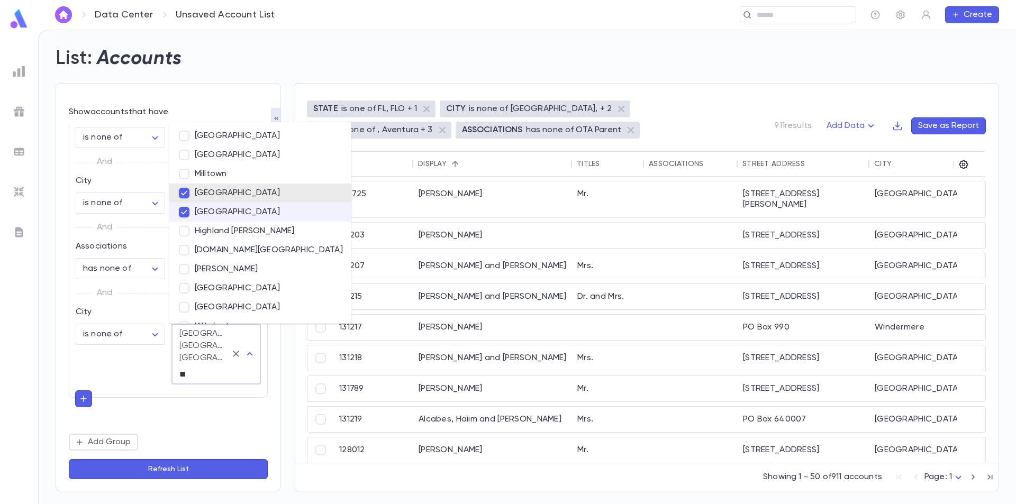
type input "***"
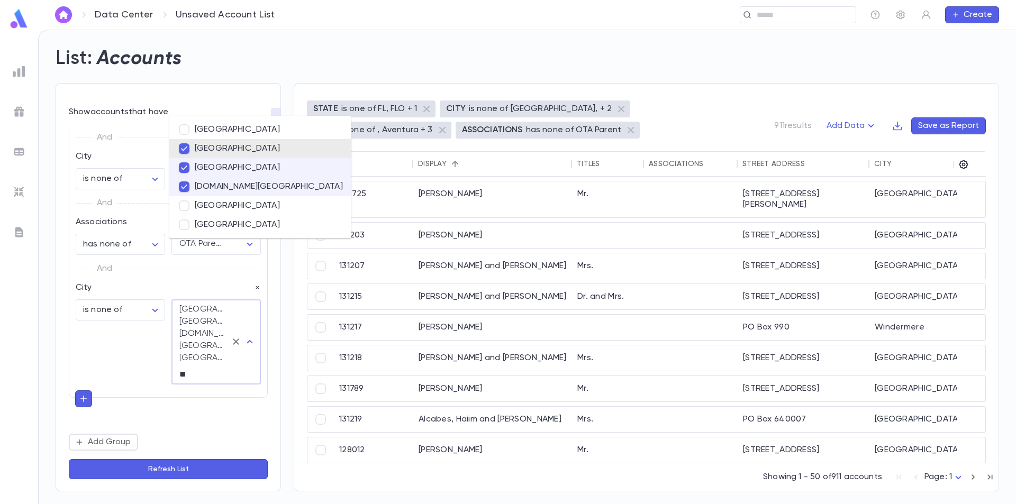
type input "***"
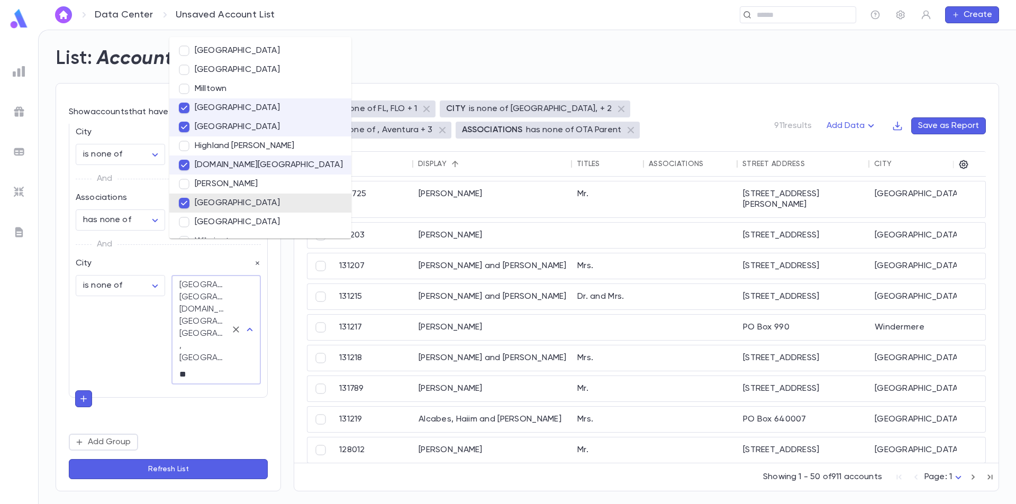
type input "***"
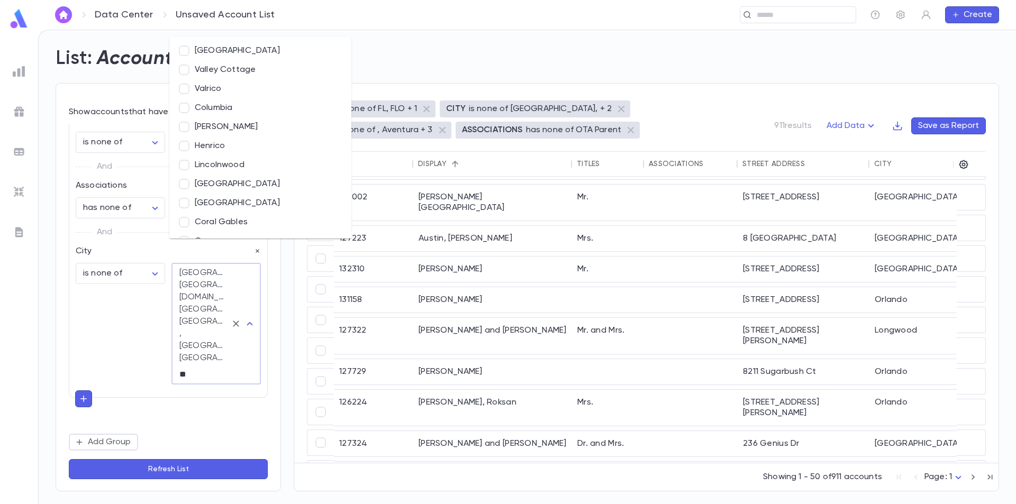
type input "***"
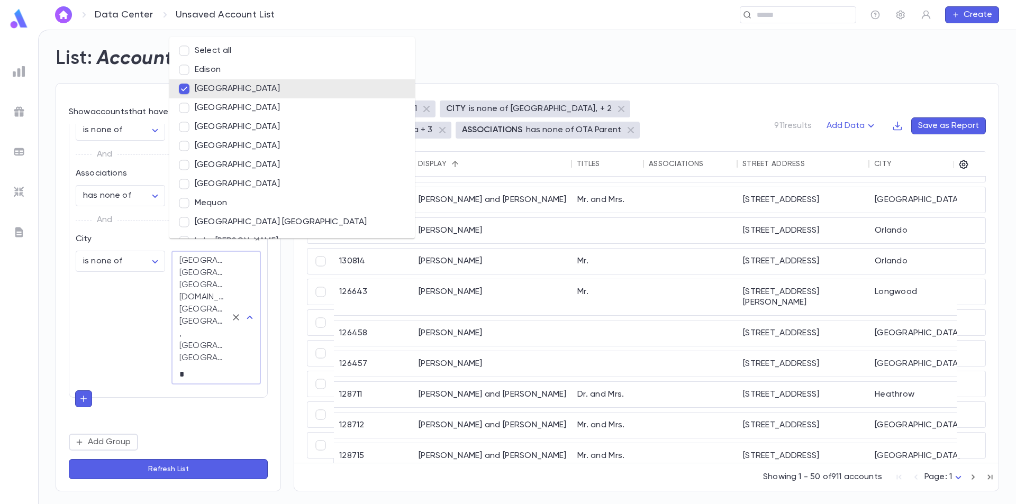
scroll to position [179, 0]
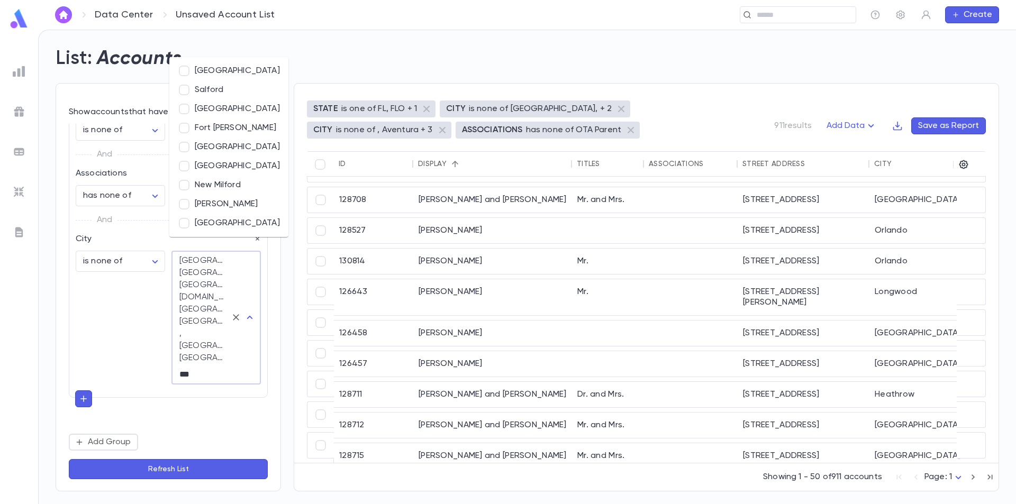
type input "****"
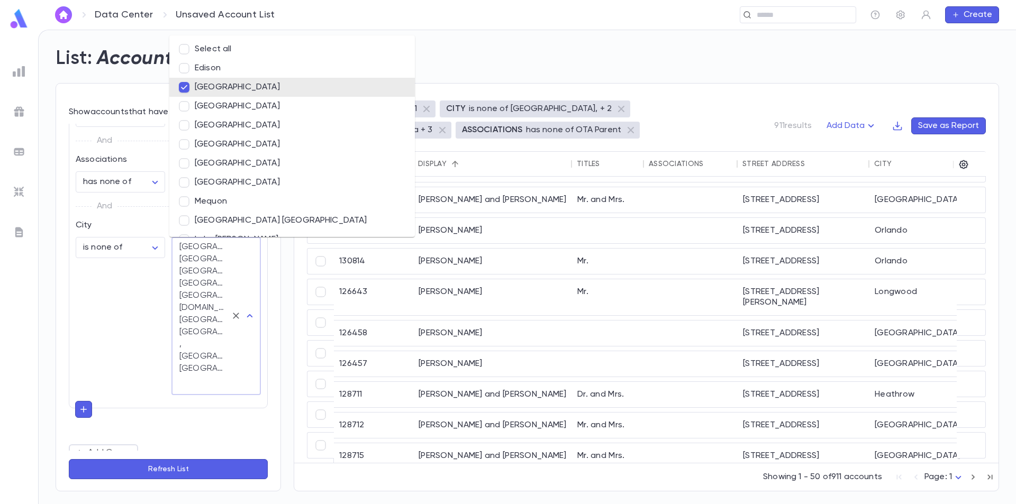
click at [174, 468] on button "Refresh List" at bounding box center [168, 469] width 199 height 20
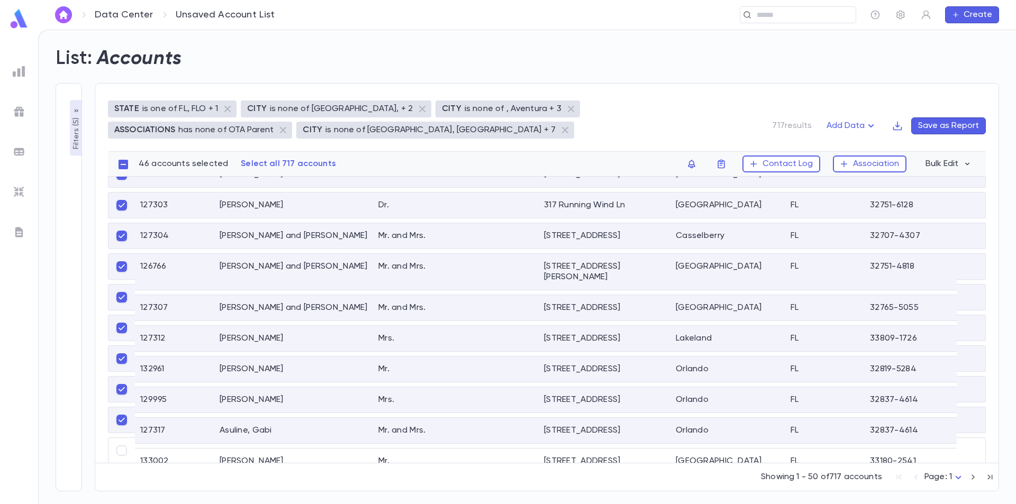
scroll to position [299, 0]
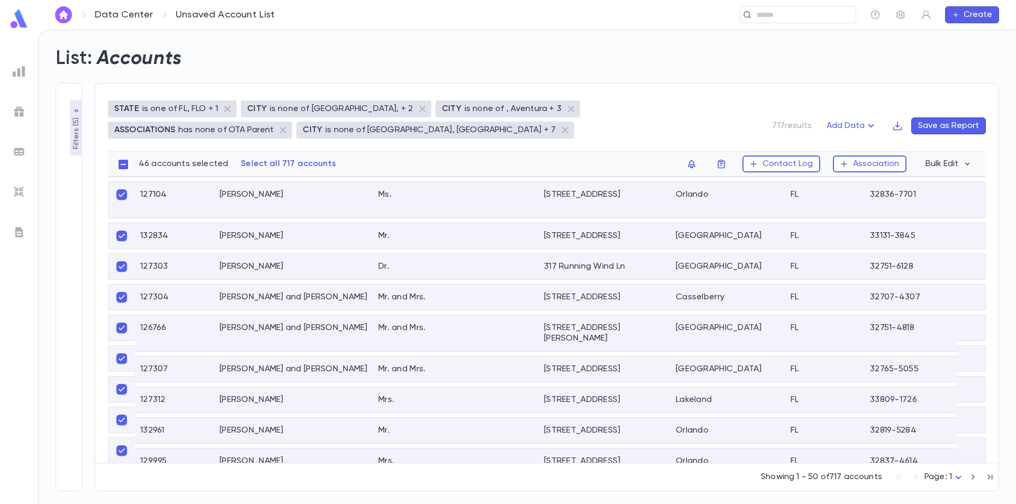
click at [74, 123] on p "Filters ( 5 )" at bounding box center [76, 132] width 11 height 34
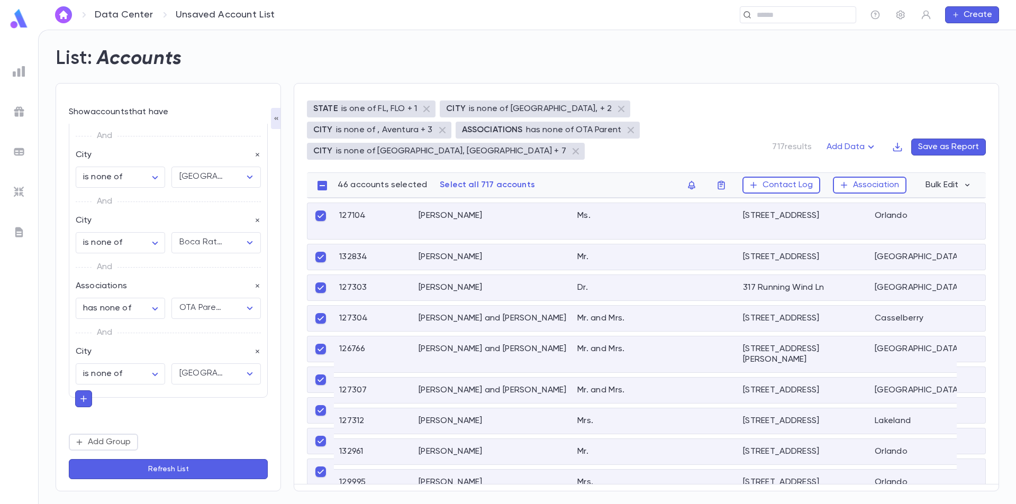
click at [160, 467] on button "Refresh List" at bounding box center [168, 469] width 199 height 20
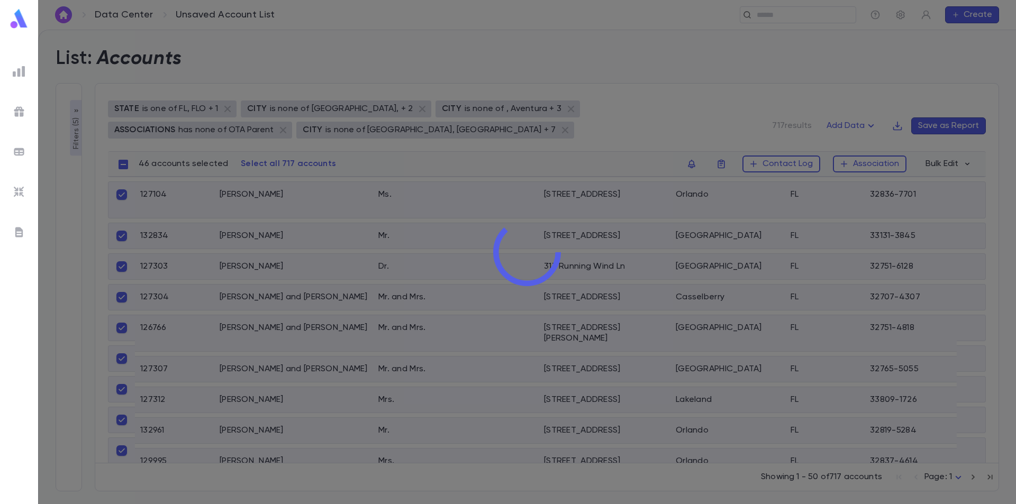
scroll to position [108, 0]
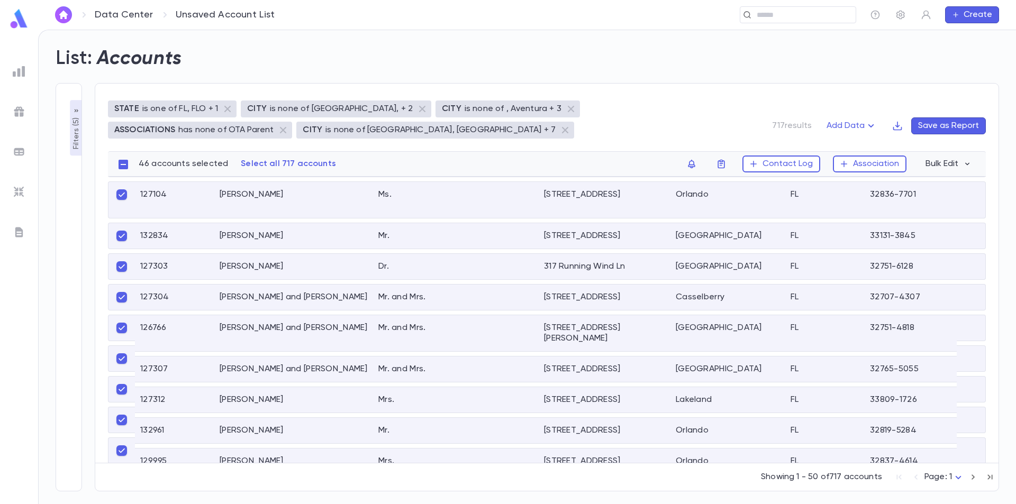
click at [74, 146] on p "Filters ( 5 )" at bounding box center [76, 132] width 11 height 34
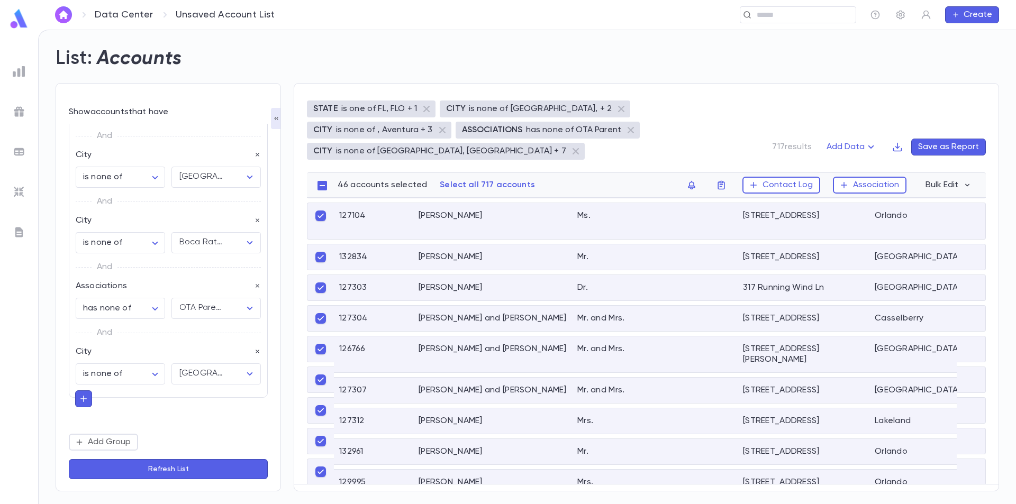
click at [85, 400] on icon "button" at bounding box center [84, 399] width 10 height 11
click at [104, 401] on input "text" at bounding box center [164, 400] width 154 height 15
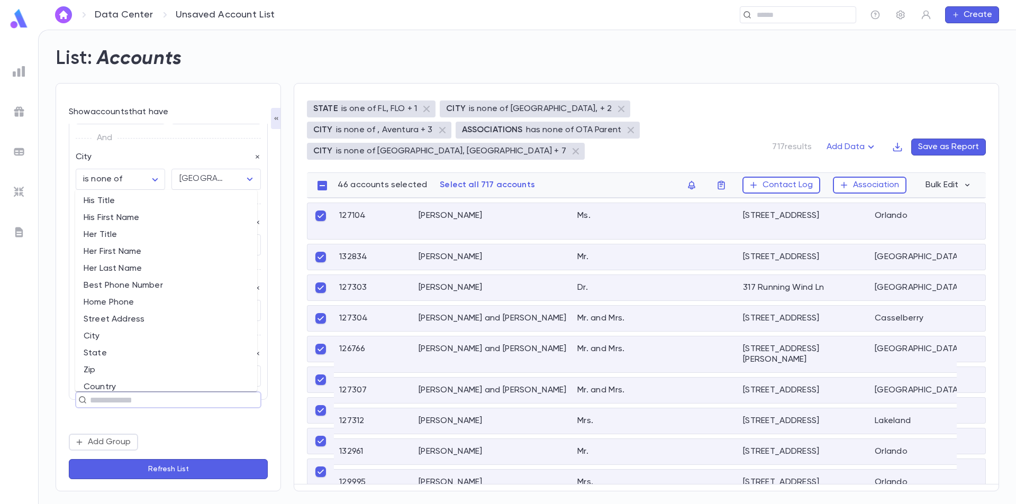
scroll to position [106, 0]
click at [136, 337] on li "City" at bounding box center [166, 334] width 182 height 17
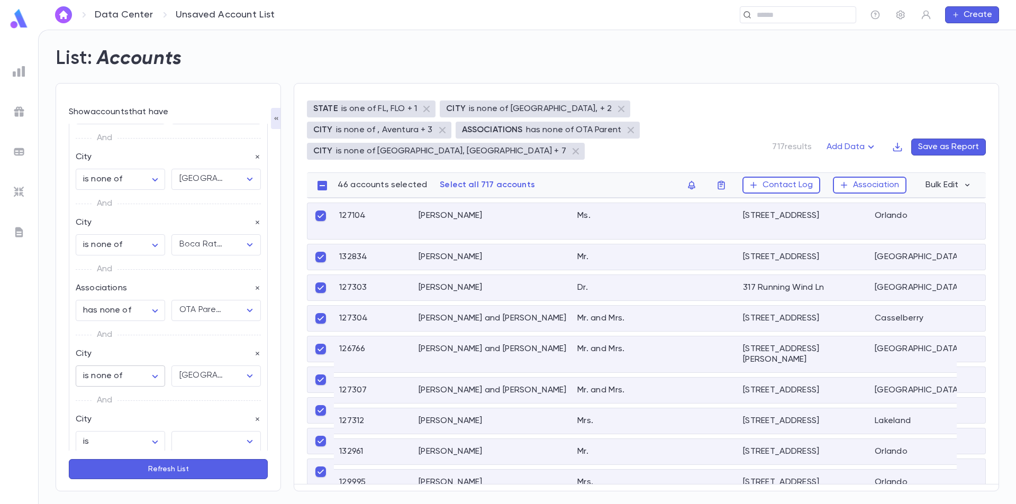
click at [139, 377] on body "**********" at bounding box center [508, 267] width 1016 height 475
click at [123, 455] on span "is none of" at bounding box center [121, 450] width 69 height 11
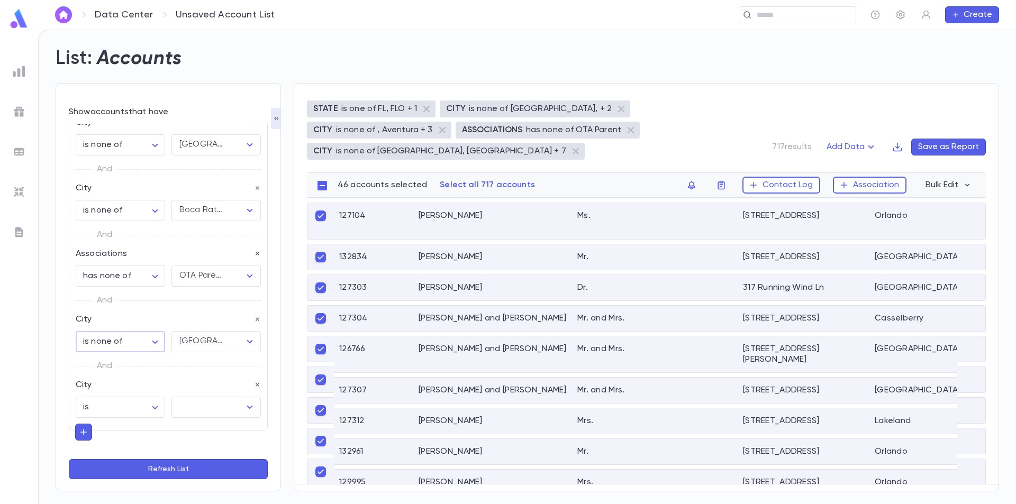
scroll to position [104, 0]
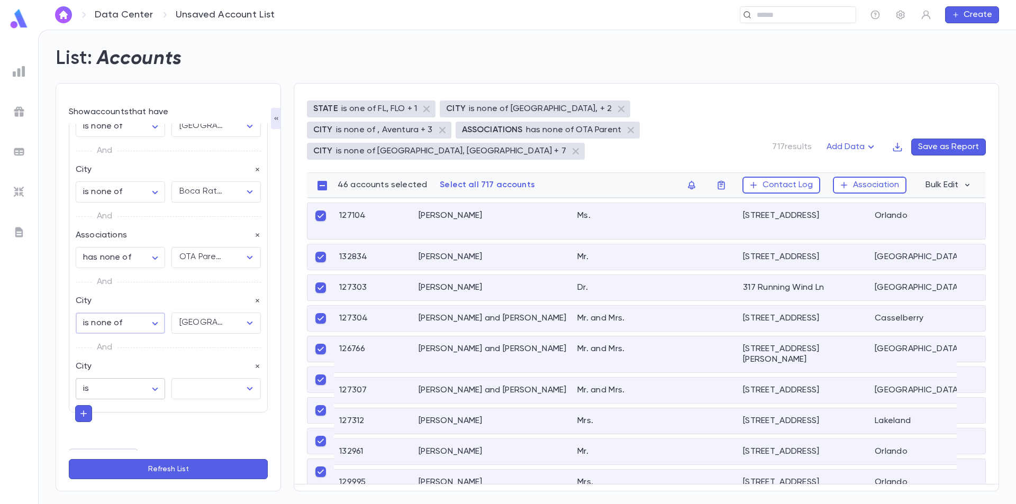
click at [149, 388] on body "**********" at bounding box center [508, 267] width 1016 height 475
click at [119, 448] on span "is none of" at bounding box center [121, 450] width 69 height 11
type input "*****"
click at [216, 385] on input "text" at bounding box center [201, 393] width 50 height 20
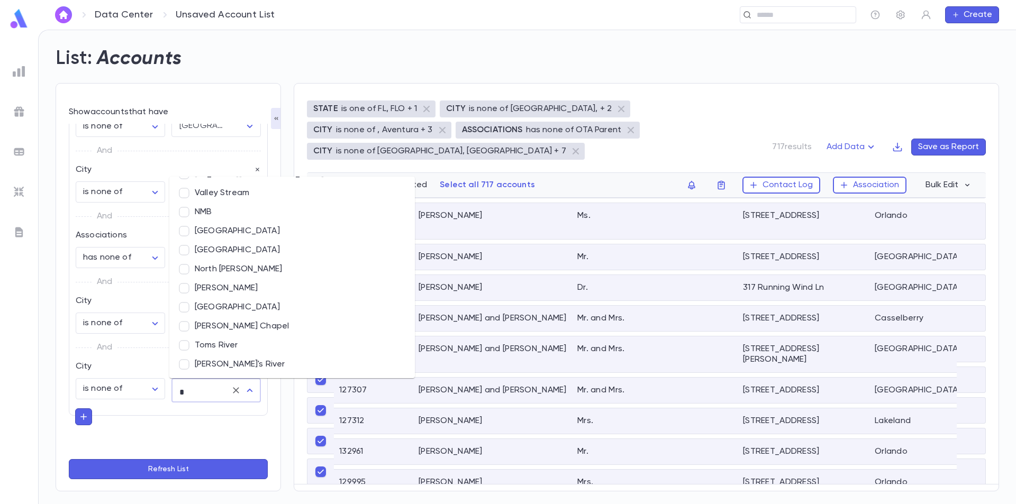
scroll to position [0, 0]
type input "**"
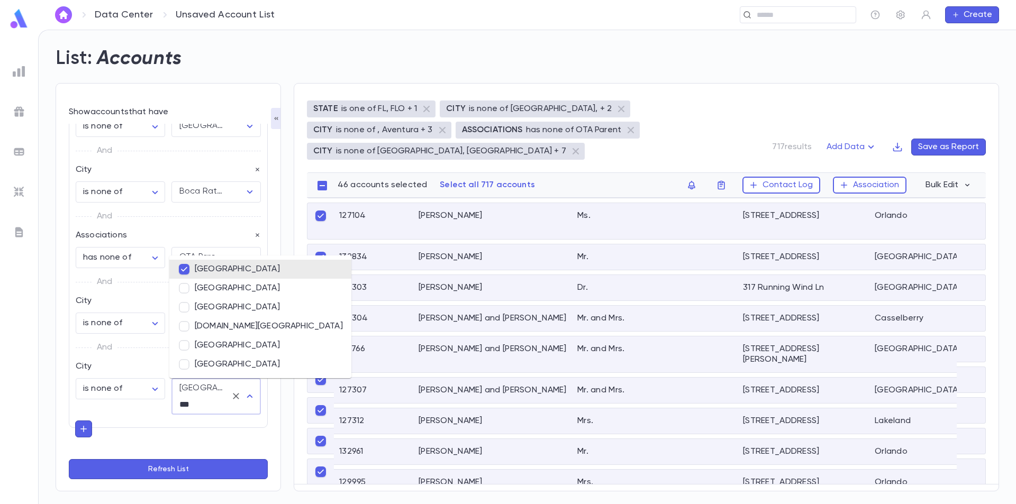
type input "****"
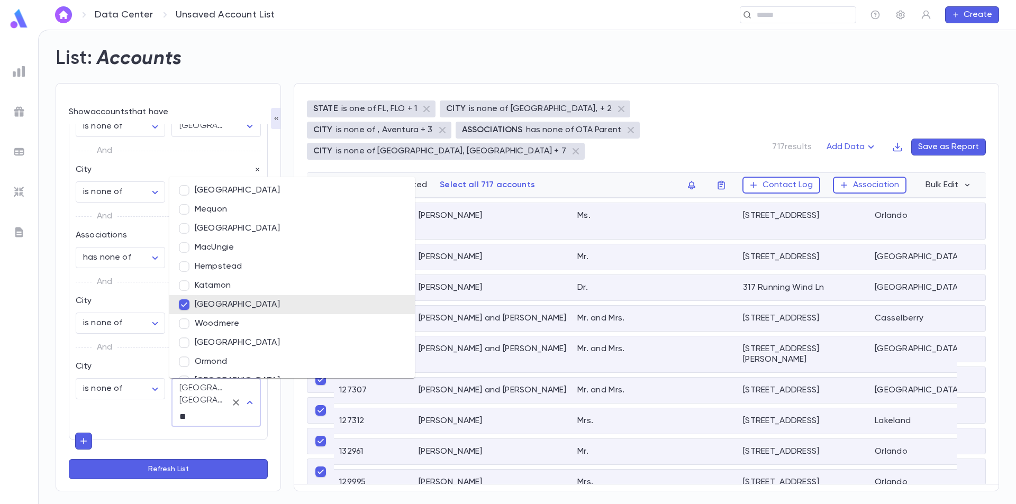
type input "***"
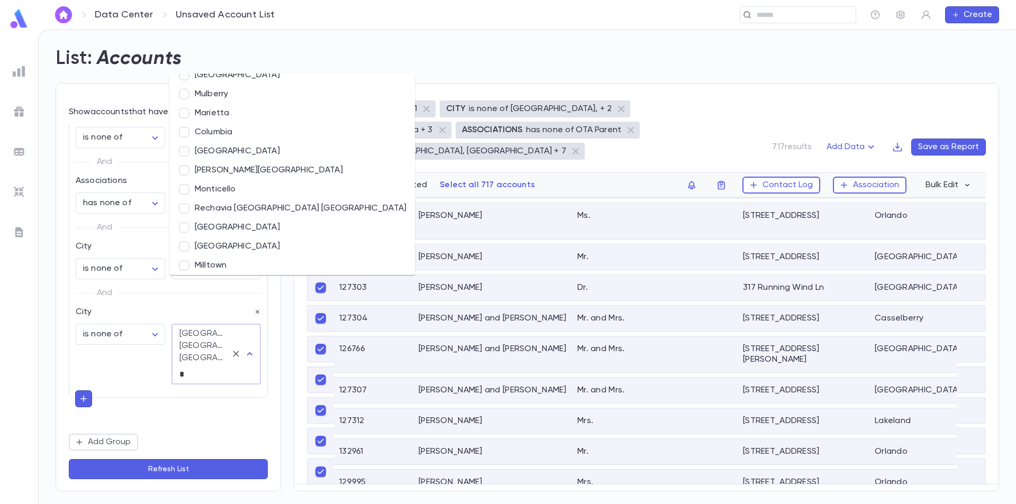
scroll to position [69, 0]
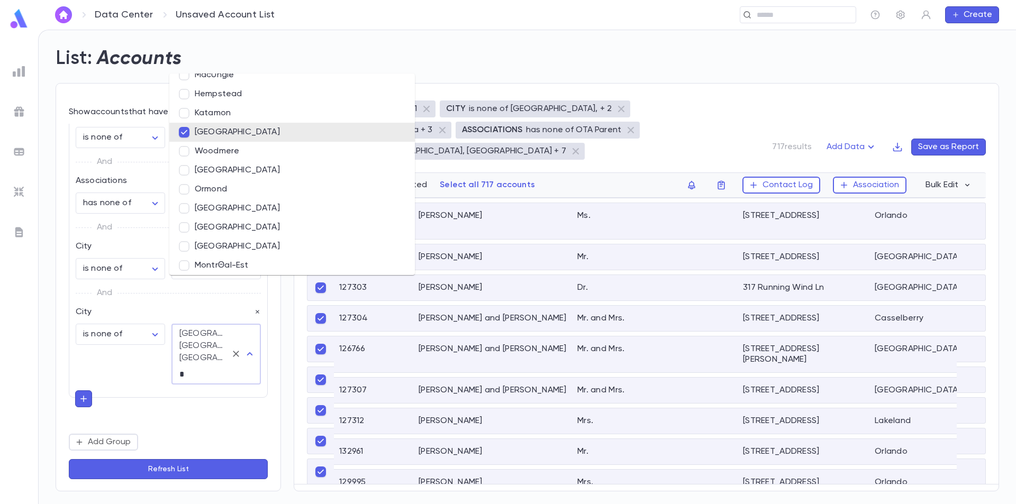
type input "**"
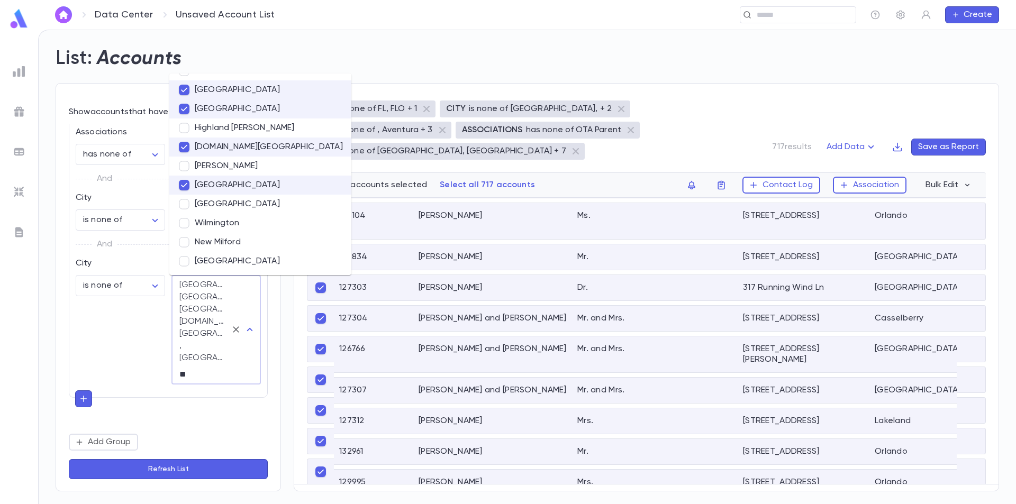
scroll to position [0, 0]
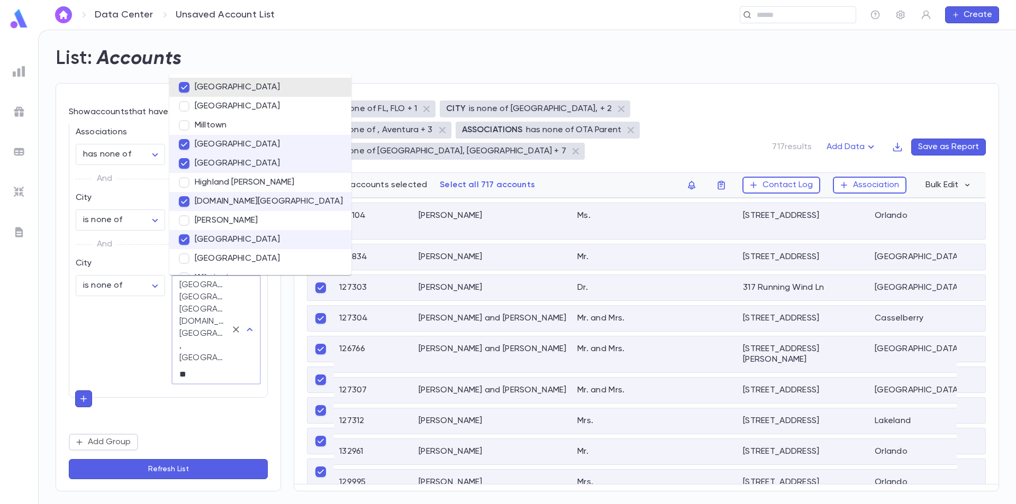
type input "***"
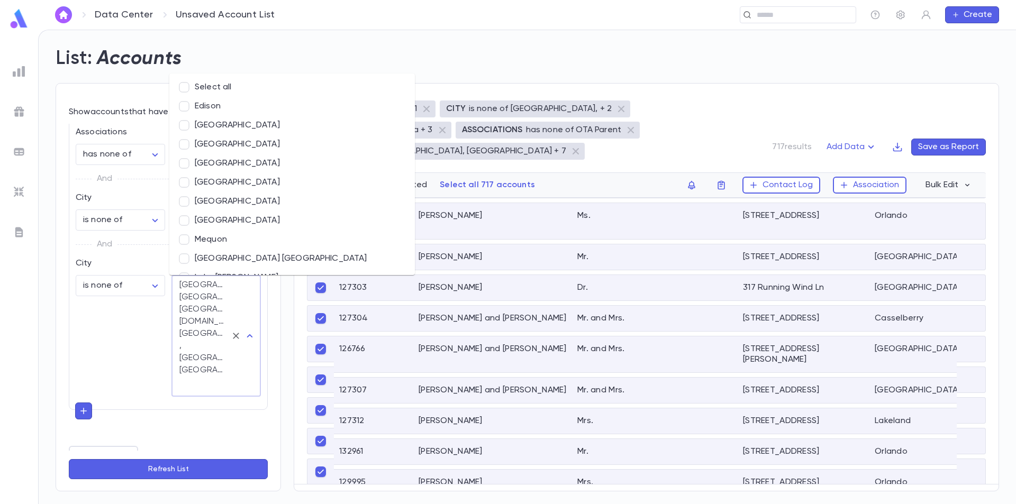
scroll to position [508, 0]
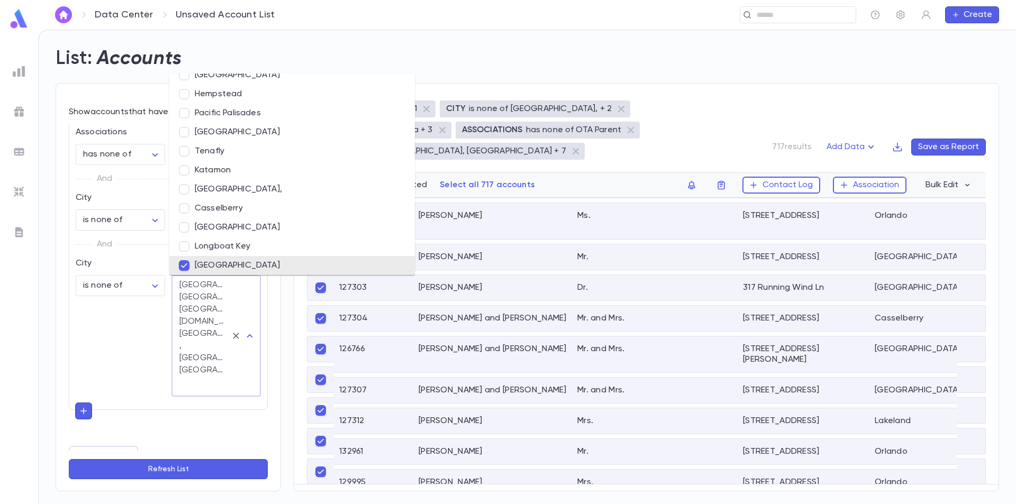
click at [162, 471] on button "Refresh List" at bounding box center [168, 469] width 199 height 20
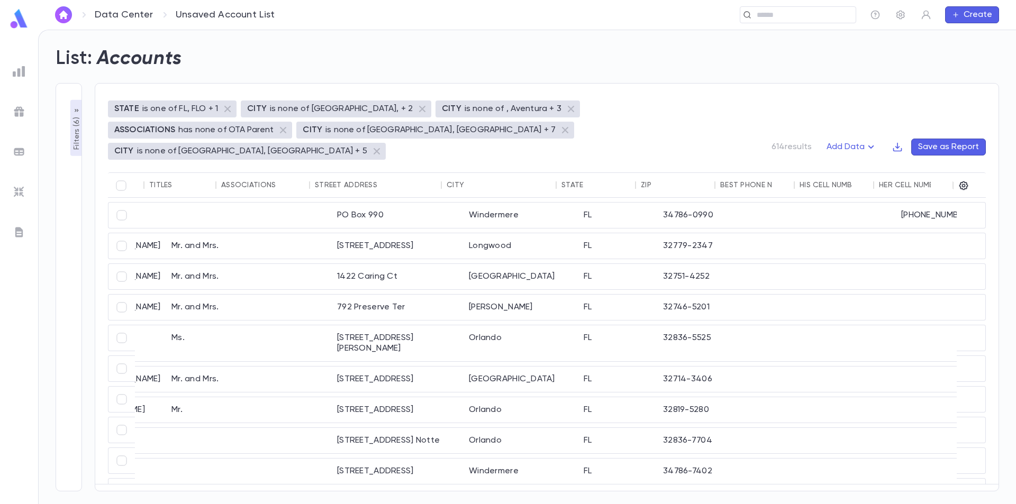
scroll to position [0, 229]
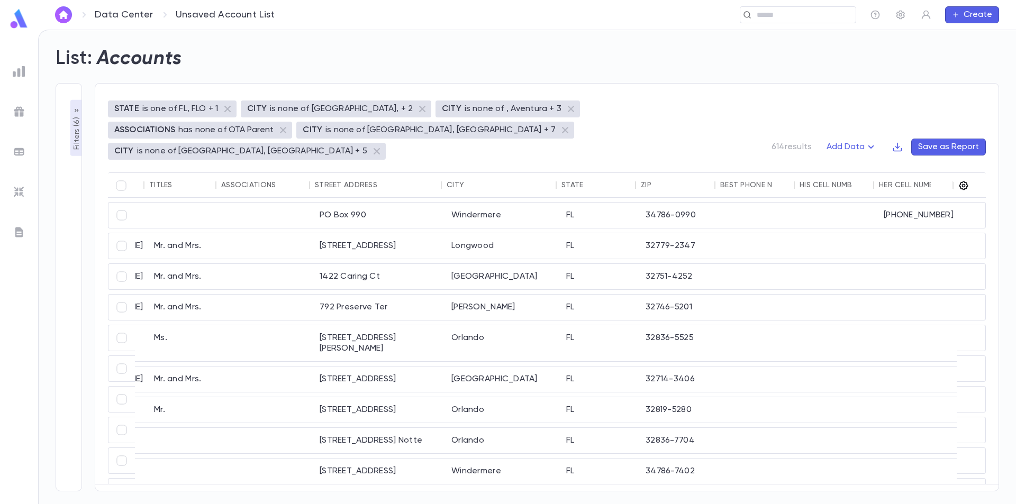
click at [966, 180] on icon "button" at bounding box center [964, 185] width 11 height 11
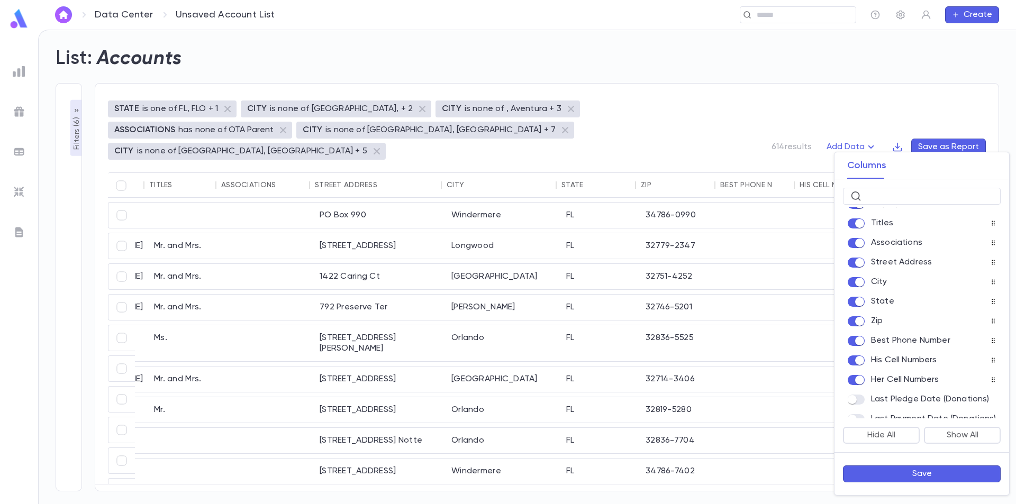
scroll to position [53, 0]
click at [857, 336] on div "ID Display Titles Associations Street Address City State Zip Best Phone Number …" at bounding box center [922, 313] width 175 height 212
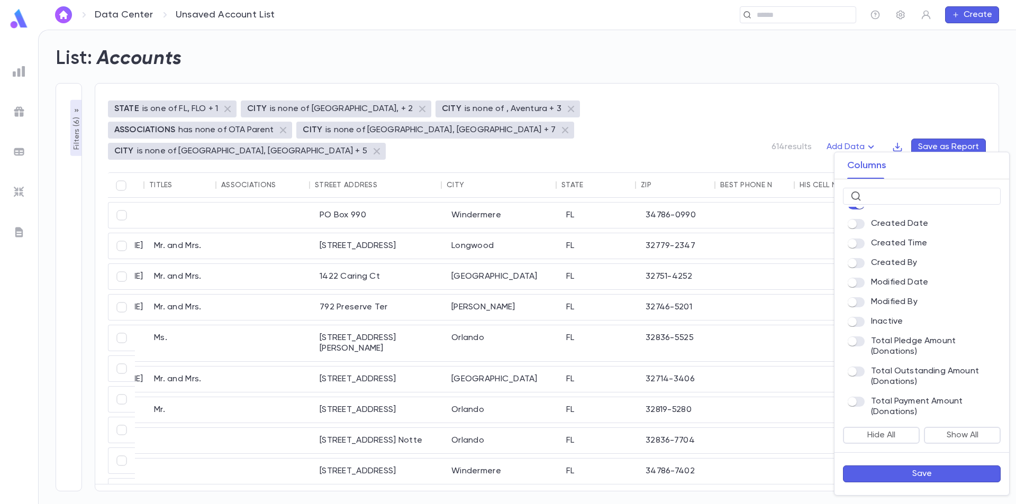
scroll to position [574, 0]
click at [932, 468] on button "Save" at bounding box center [922, 474] width 158 height 17
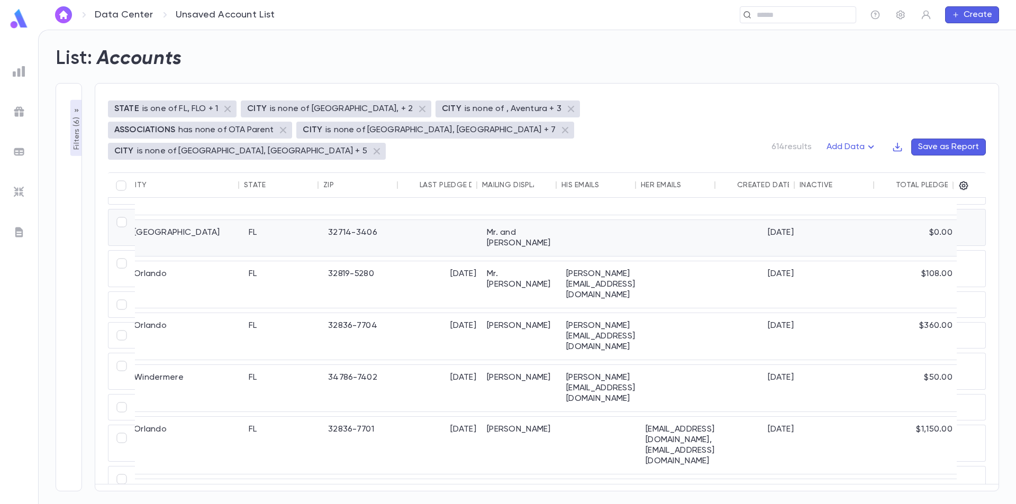
scroll to position [6, 467]
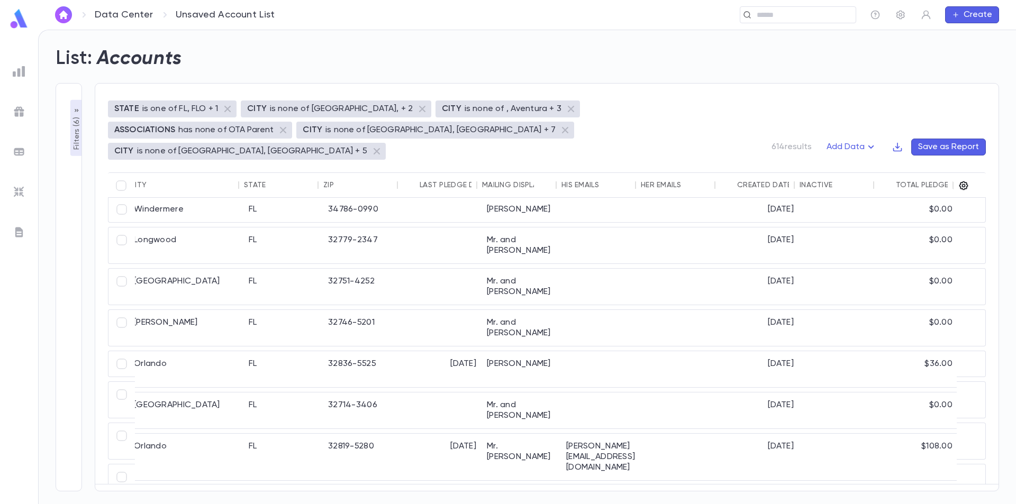
click at [962, 180] on icon "button" at bounding box center [964, 185] width 11 height 11
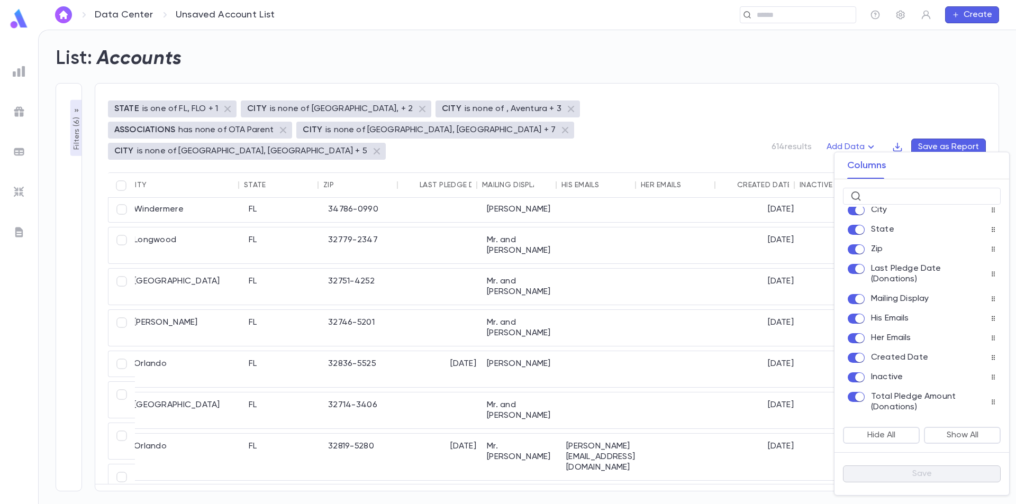
scroll to position [106, 0]
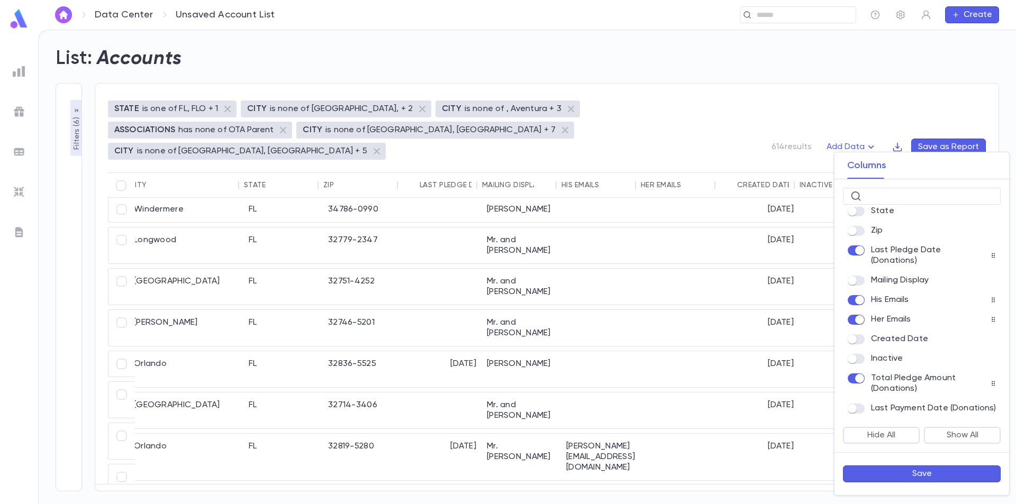
click at [902, 468] on button "Save" at bounding box center [922, 474] width 158 height 17
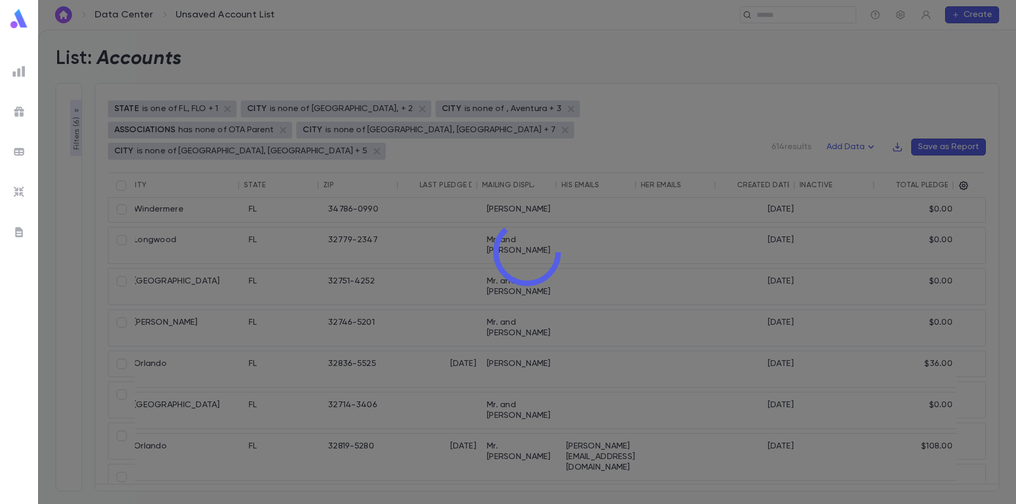
scroll to position [6, 70]
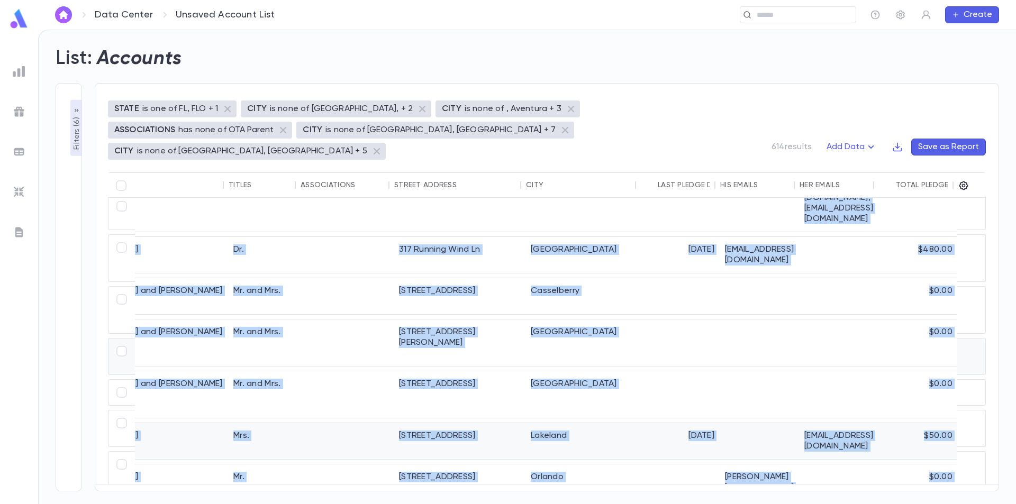
drag, startPoint x: 749, startPoint y: 457, endPoint x: 792, endPoint y: 457, distance: 42.3
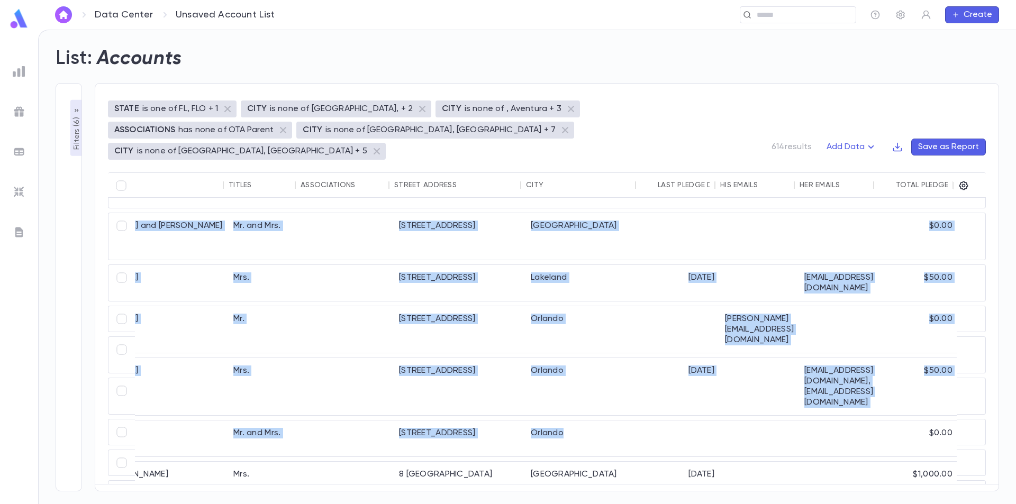
scroll to position [412, 70]
click at [779, 462] on div at bounding box center [759, 474] width 79 height 25
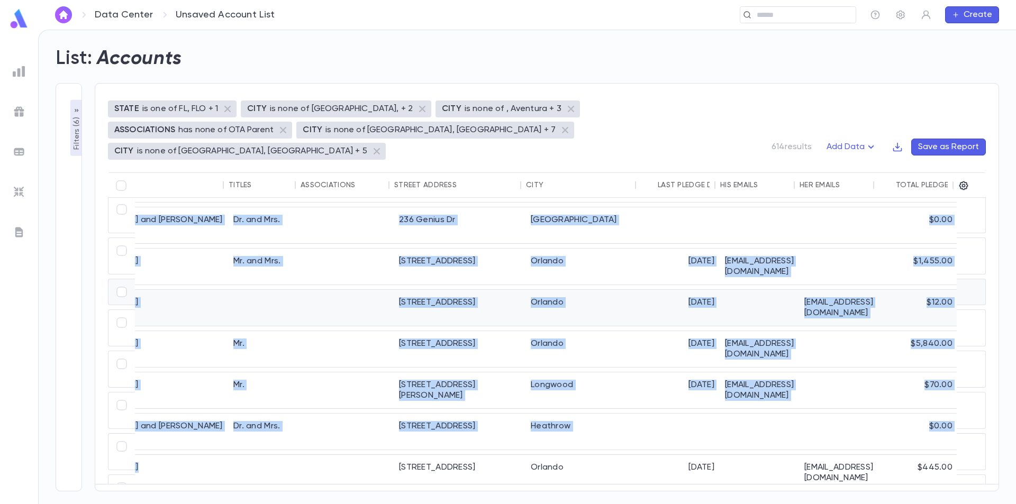
drag, startPoint x: 423, startPoint y: 457, endPoint x: 381, endPoint y: 458, distance: 42.9
click at [381, 458] on div "Austin, Titian Mrs. 8 Isle of Sicily Winter Park 5/31/2015 $1,000.00 Aviles, Di…" at bounding box center [514, 329] width 890 height 573
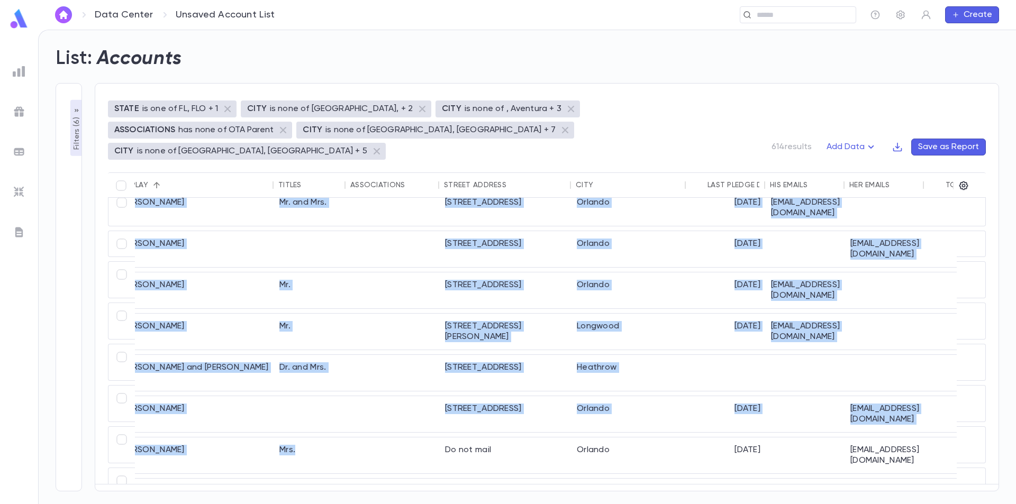
scroll to position [785, 20]
click at [964, 182] on icon "button" at bounding box center [964, 186] width 9 height 9
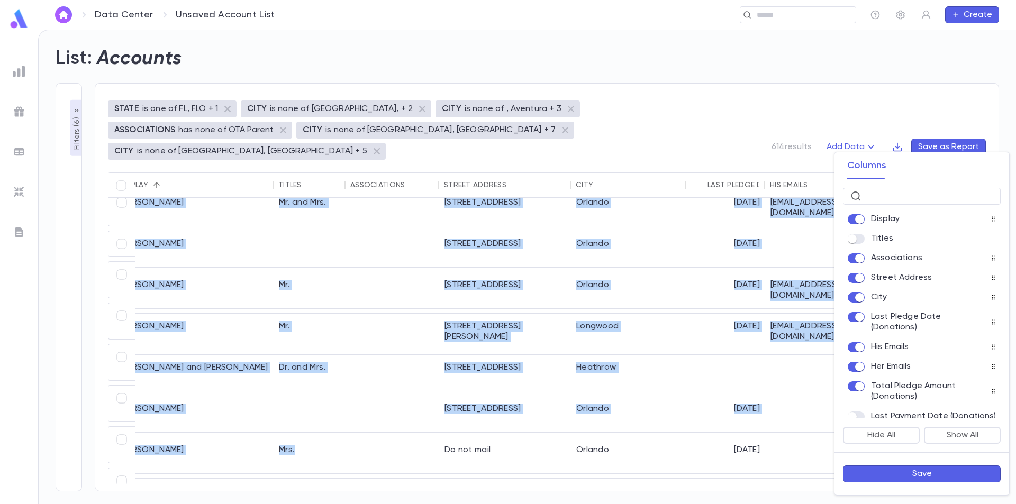
click at [916, 475] on button "Save" at bounding box center [922, 474] width 158 height 17
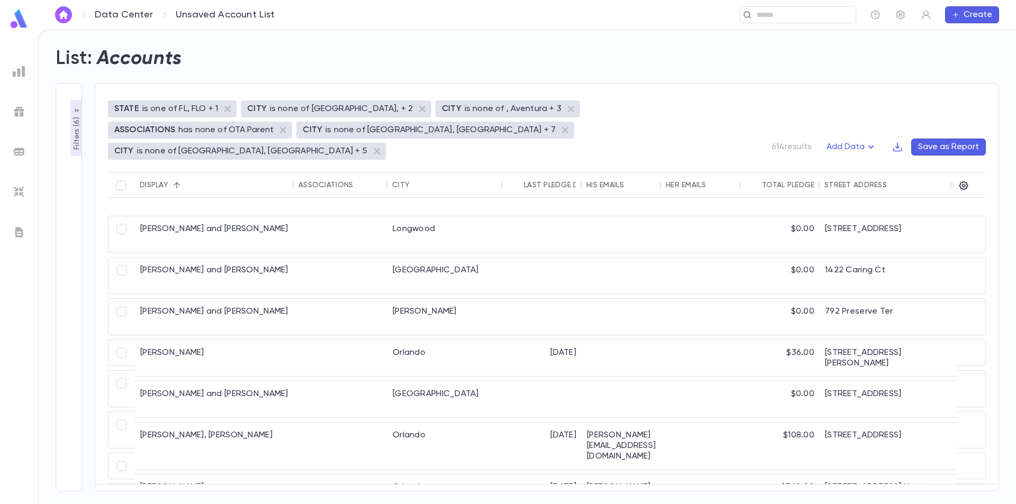
scroll to position [0, 0]
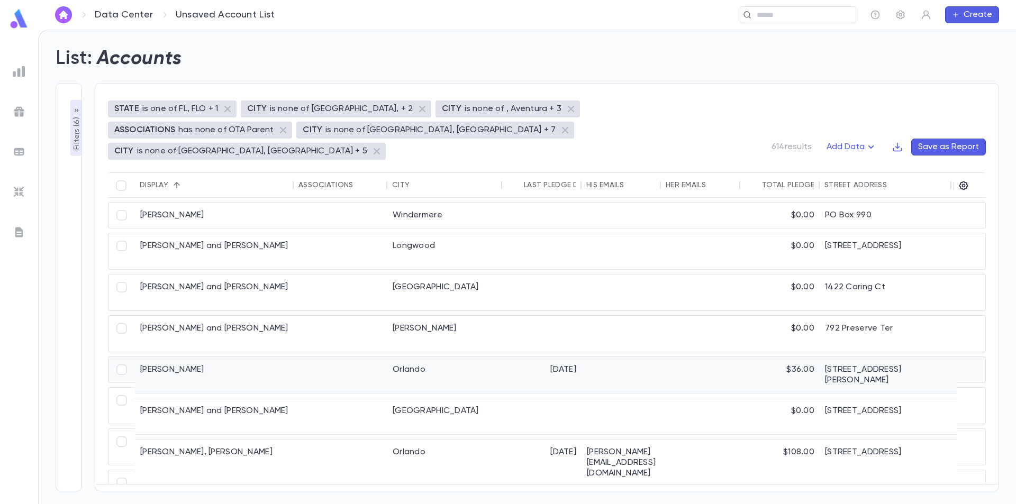
click at [683, 357] on div at bounding box center [700, 375] width 79 height 36
click at [775, 181] on div "Total Pledge Amount (Donations)" at bounding box center [831, 185] width 138 height 8
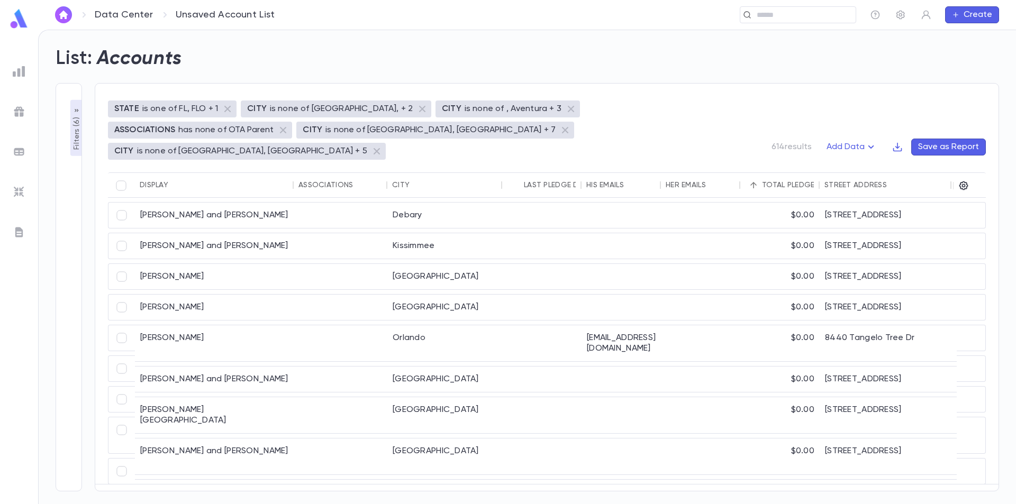
click at [776, 181] on div "Total Pledge Amount (Donations)" at bounding box center [831, 185] width 138 height 8
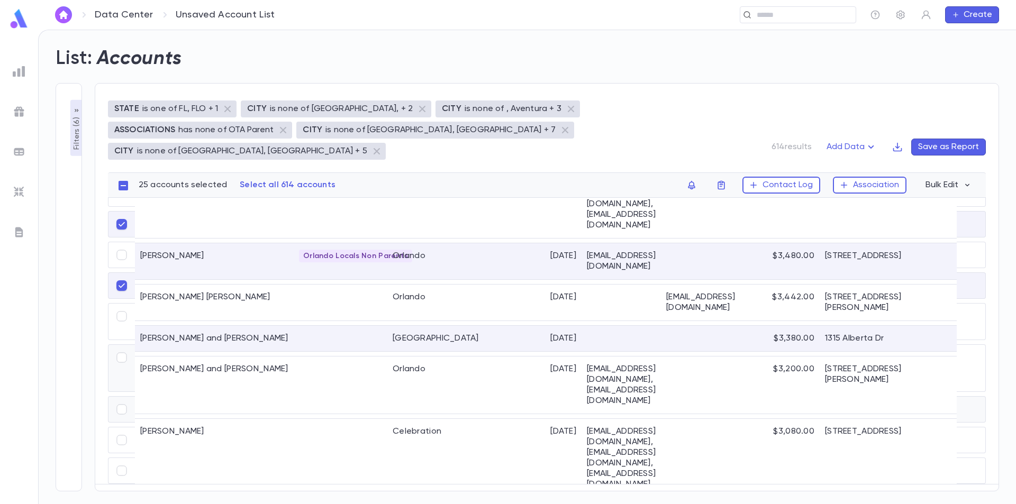
scroll to position [1344, 0]
click at [890, 177] on button "Association" at bounding box center [870, 185] width 74 height 17
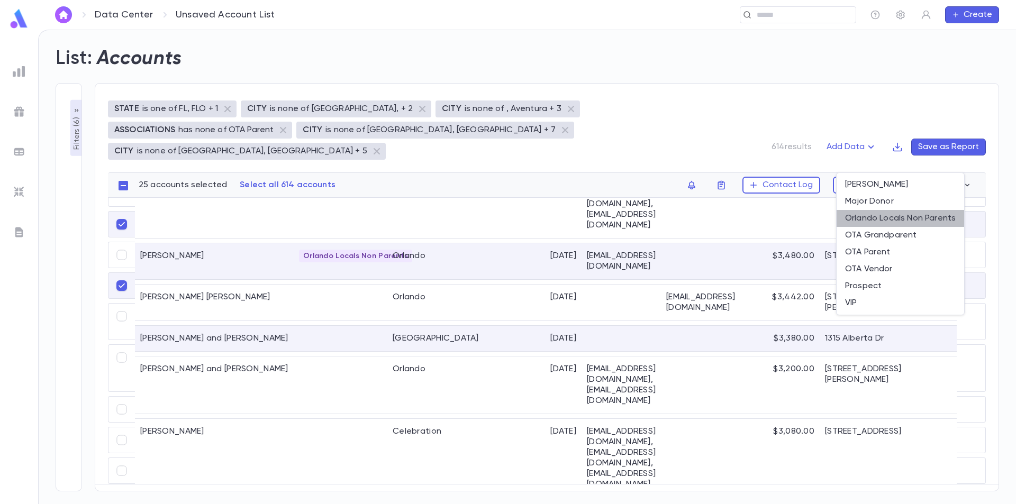
click at [890, 217] on li "Orlando Locals Non Parents" at bounding box center [901, 218] width 128 height 17
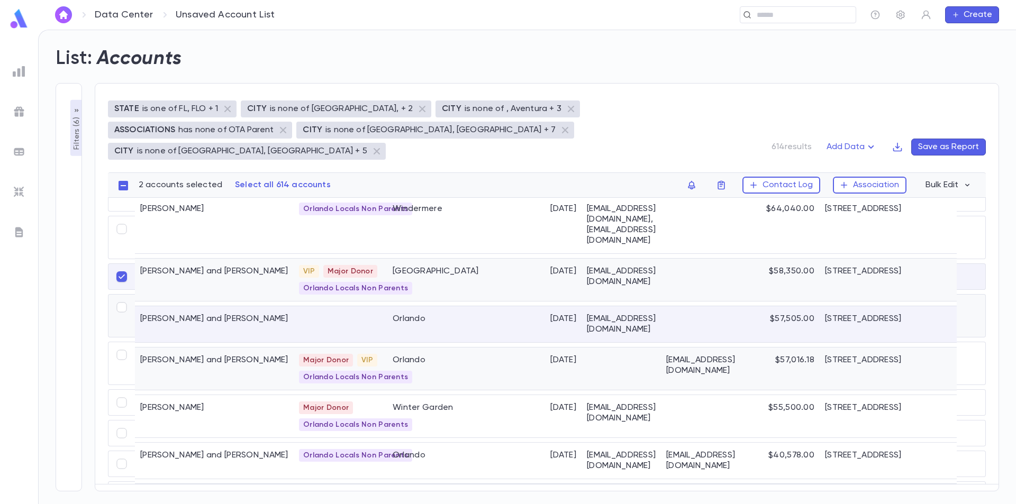
scroll to position [0, 0]
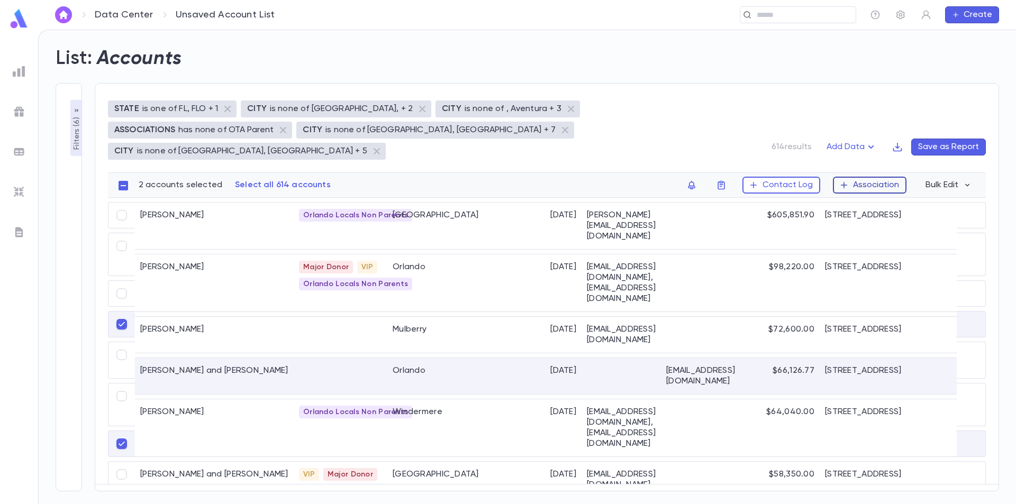
click at [858, 177] on button "Association" at bounding box center [870, 185] width 74 height 17
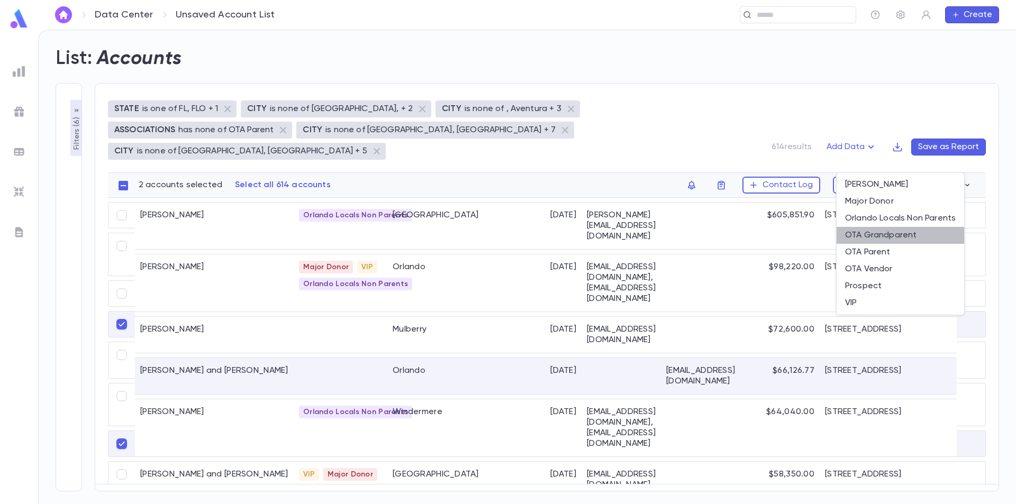
click at [881, 234] on li "OTA Grandparent" at bounding box center [901, 235] width 128 height 17
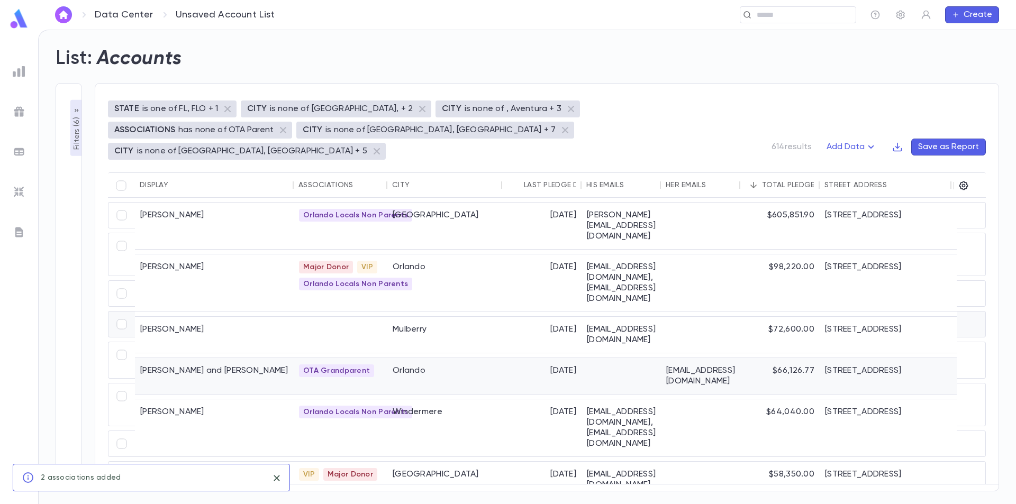
click at [255, 358] on div "Wachsman, Perel and Perel" at bounding box center [214, 376] width 159 height 36
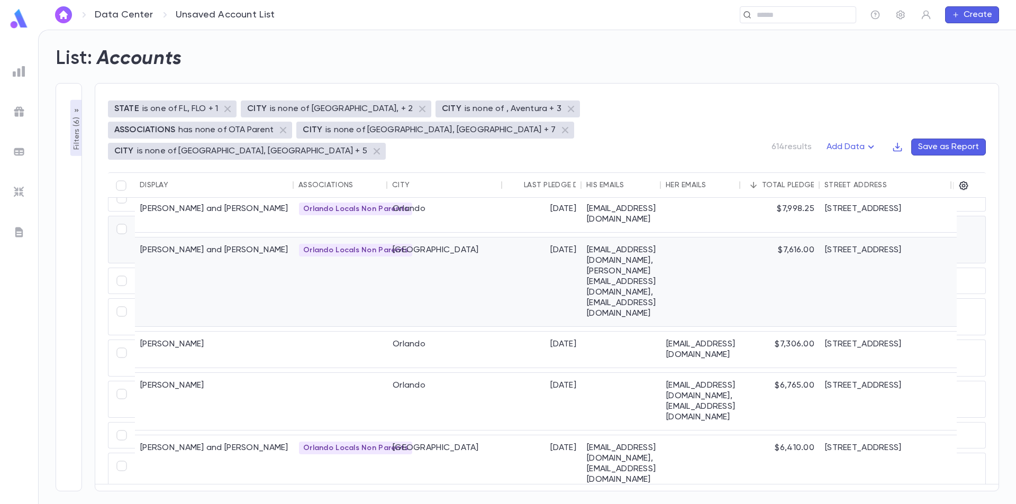
scroll to position [688, 0]
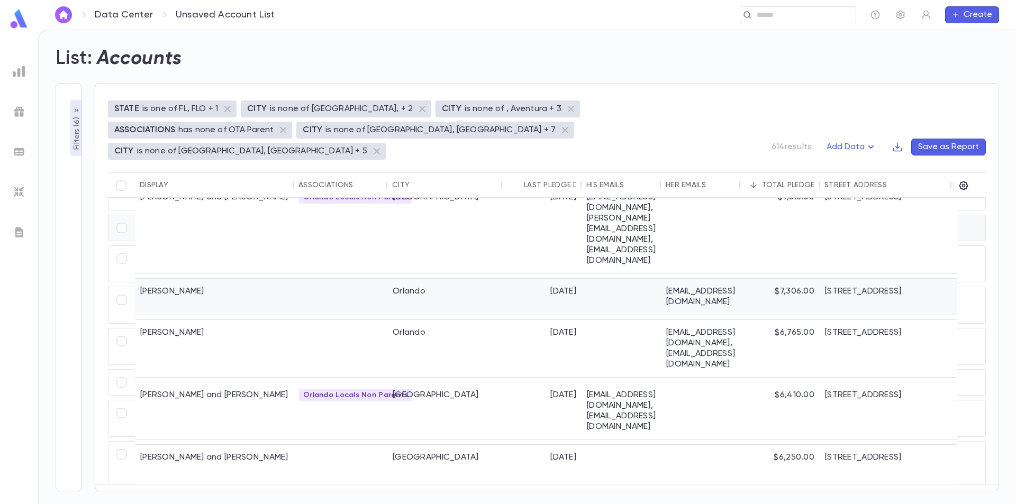
click at [349, 279] on div at bounding box center [341, 297] width 94 height 36
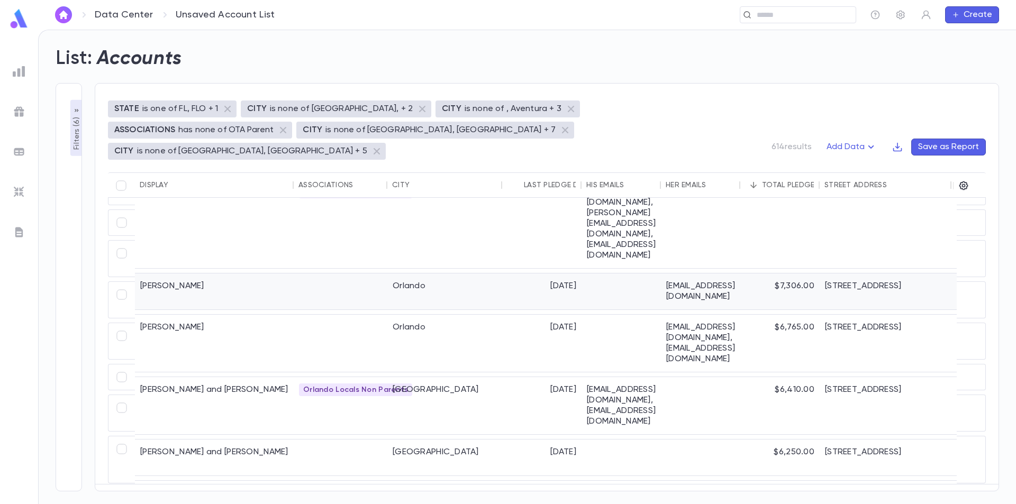
scroll to position [683, 0]
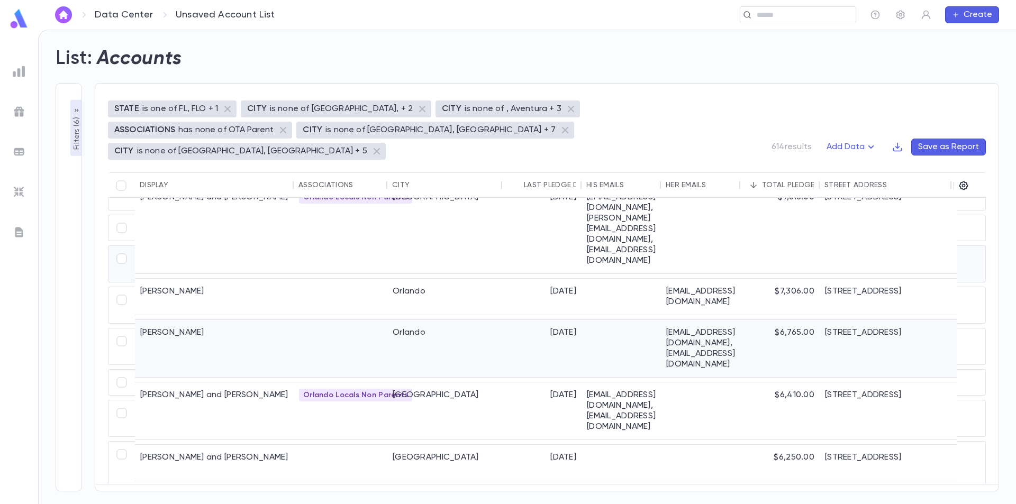
click at [240, 320] on div "Morozow, Bluma" at bounding box center [214, 348] width 159 height 57
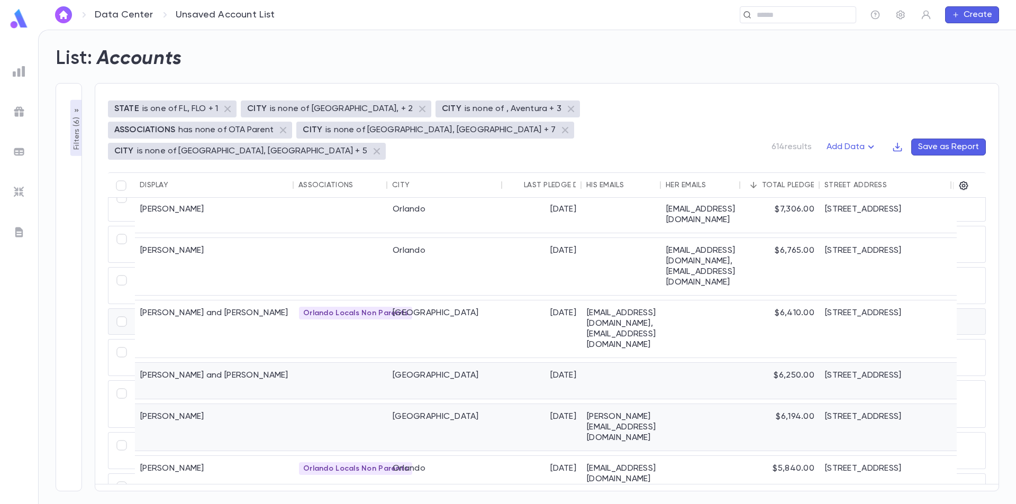
scroll to position [736, 0]
drag, startPoint x: 142, startPoint y: 370, endPoint x: 257, endPoint y: 376, distance: 115.0
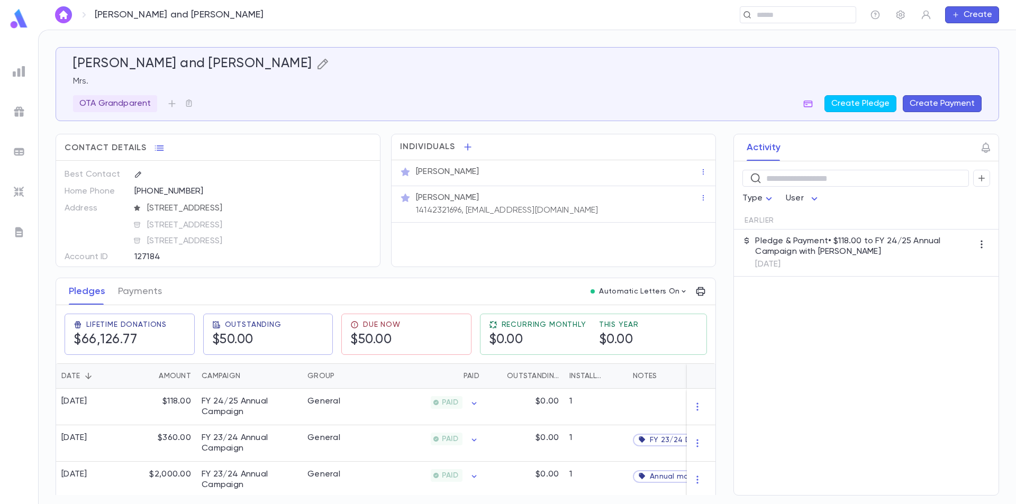
click at [318, 64] on icon "button" at bounding box center [323, 64] width 11 height 11
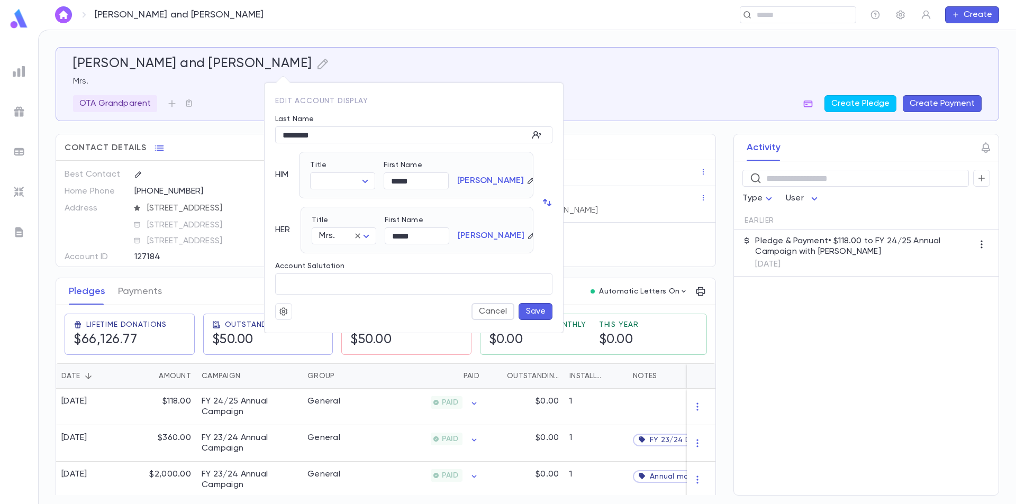
click at [283, 173] on p "HIM" at bounding box center [281, 175] width 13 height 11
drag, startPoint x: 421, startPoint y: 182, endPoint x: 376, endPoint y: 181, distance: 45.5
click at [376, 181] on div "Title ​ ​ First Name ***** ​ Wachsman" at bounding box center [412, 170] width 221 height 37
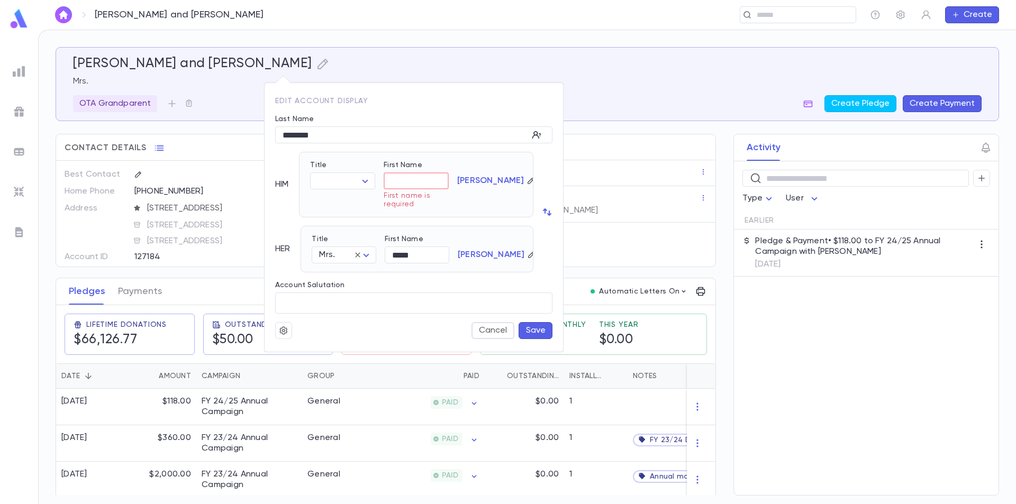
click at [548, 203] on div at bounding box center [547, 212] width 11 height 121
click at [528, 180] on icon "button" at bounding box center [531, 181] width 6 height 6
click at [510, 182] on icon "button" at bounding box center [509, 180] width 5 height 5
click at [285, 183] on p "HIM" at bounding box center [281, 184] width 13 height 11
click at [420, 182] on input "First Name" at bounding box center [416, 181] width 65 height 16
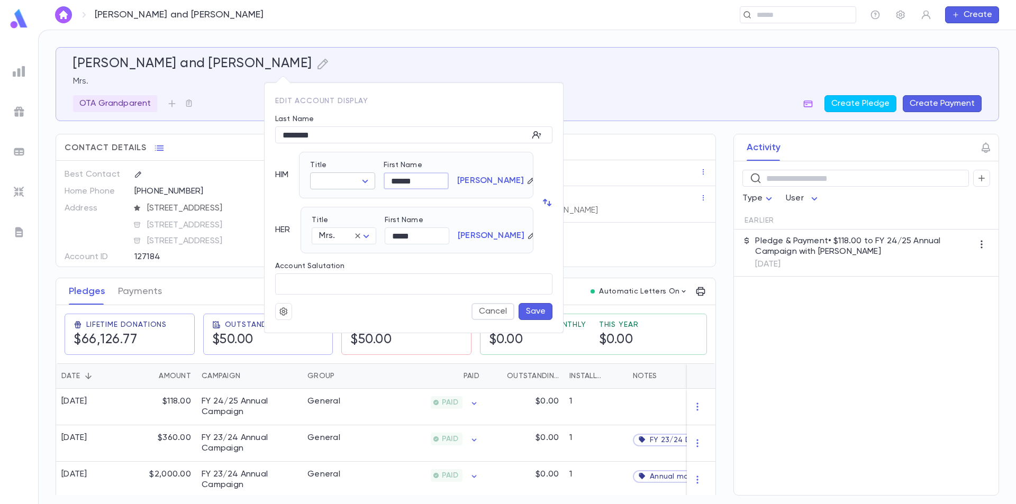
type input "******"
click at [369, 180] on body "Wachsman, Perel and Perel ​ Create Wachsman, Perel and Perel Mrs. OTA Grandpare…" at bounding box center [508, 267] width 1016 height 475
click at [353, 214] on span "Rabbi" at bounding box center [368, 218] width 91 height 11
type input "*****"
click at [544, 201] on icon "button" at bounding box center [545, 201] width 4 height 5
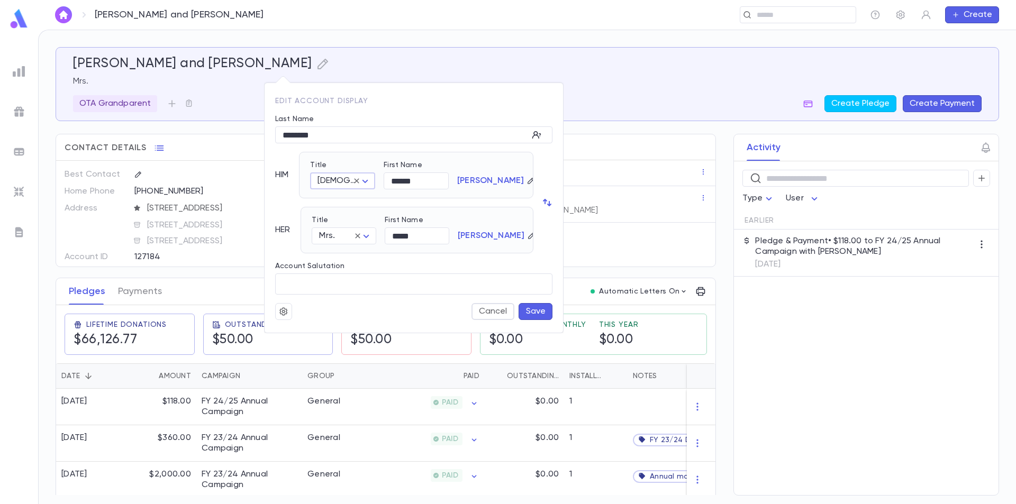
type input "*****"
type input "******"
click at [277, 310] on button "button" at bounding box center [283, 311] width 17 height 17
click at [529, 315] on div at bounding box center [508, 252] width 1016 height 504
click at [534, 311] on button "Save" at bounding box center [536, 311] width 34 height 17
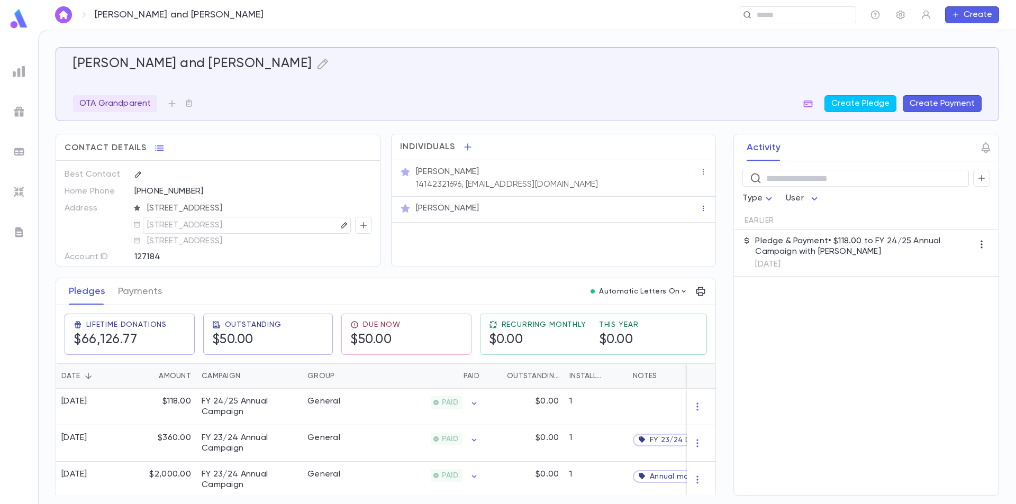
click at [700, 211] on icon "button" at bounding box center [703, 208] width 7 height 7
click at [712, 222] on ul "Remove" at bounding box center [723, 224] width 50 height 23
click at [643, 210] on div at bounding box center [508, 252] width 1016 height 504
click at [468, 207] on p "Refael Wachsman" at bounding box center [447, 208] width 63 height 11
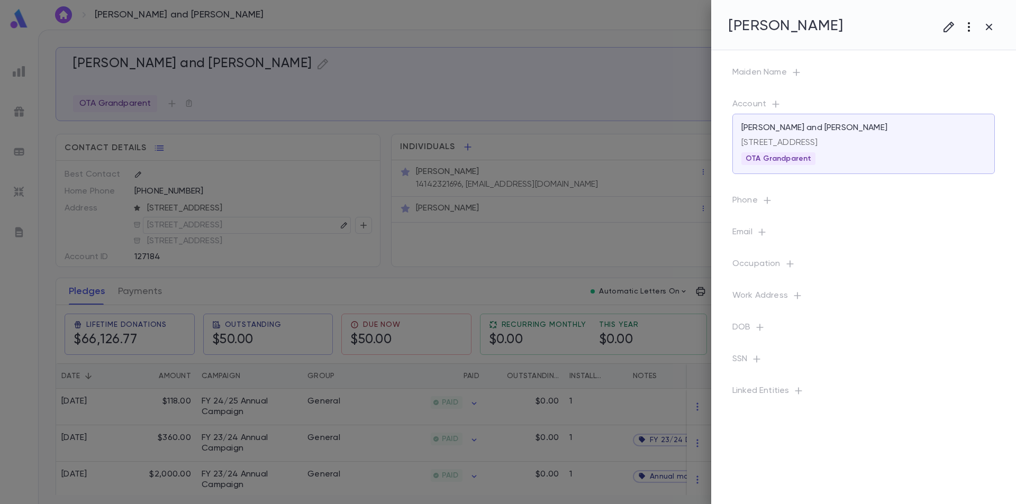
click at [970, 26] on icon "button" at bounding box center [969, 27] width 13 height 13
click at [950, 28] on div at bounding box center [508, 252] width 1016 height 504
click at [946, 28] on icon "button" at bounding box center [949, 27] width 13 height 13
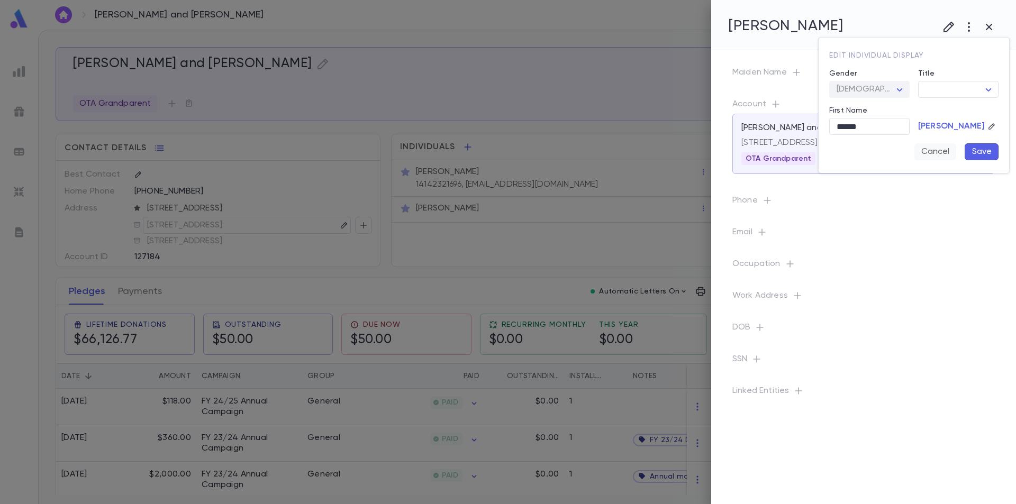
click at [953, 152] on button "Cancel" at bounding box center [936, 151] width 42 height 17
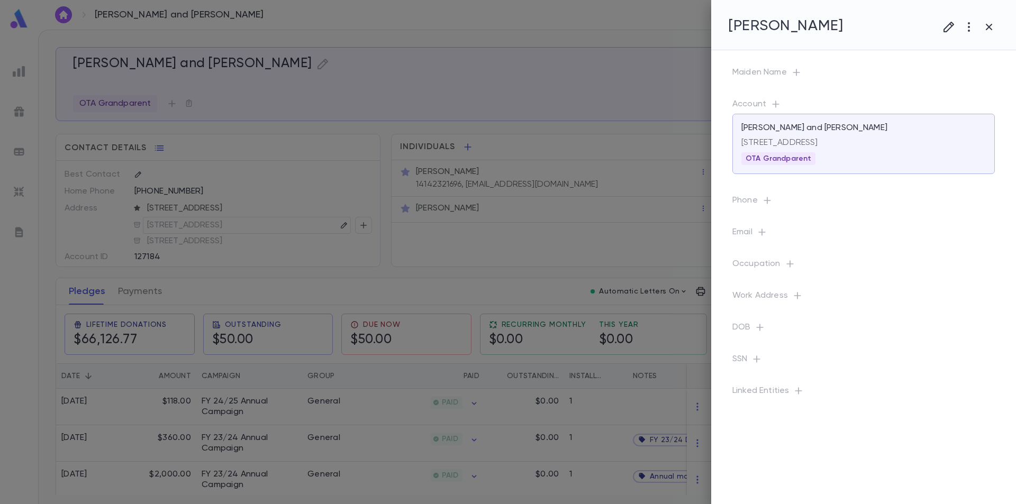
click at [982, 26] on button "button" at bounding box center [989, 27] width 20 height 20
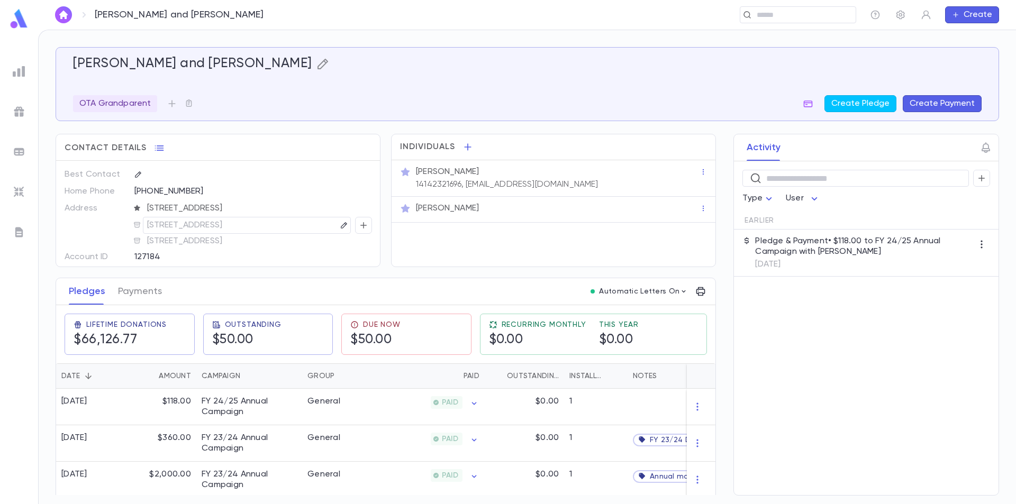
click at [317, 64] on icon "button" at bounding box center [323, 64] width 13 height 13
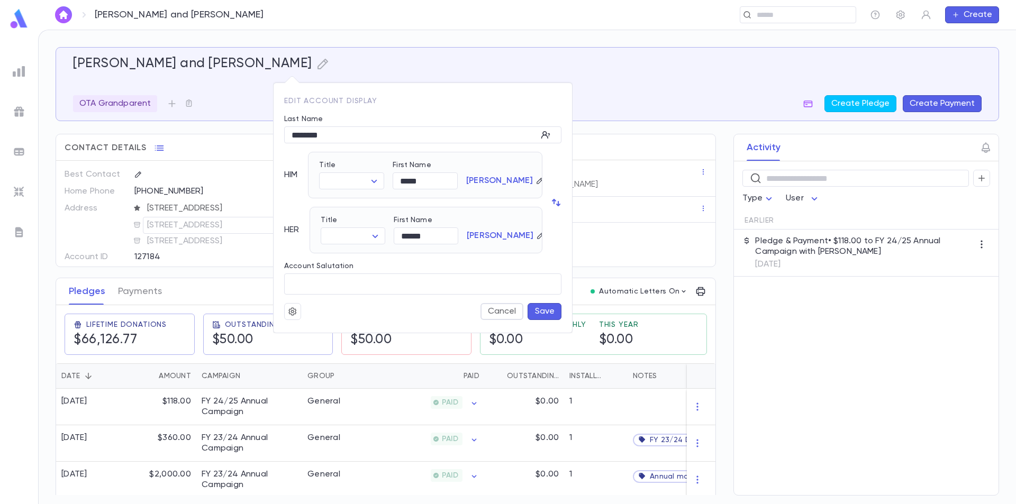
click at [290, 232] on p "HER" at bounding box center [291, 230] width 15 height 11
click at [315, 230] on div "Title ​ ​" at bounding box center [348, 225] width 73 height 37
click at [363, 235] on body "Wachsman, Perel and Refael ​ Create Wachsman, Perel and Refael OTA Grandparent …" at bounding box center [508, 267] width 1016 height 475
click at [441, 237] on div at bounding box center [508, 252] width 1016 height 504
click at [537, 237] on icon "button" at bounding box center [540, 235] width 7 height 7
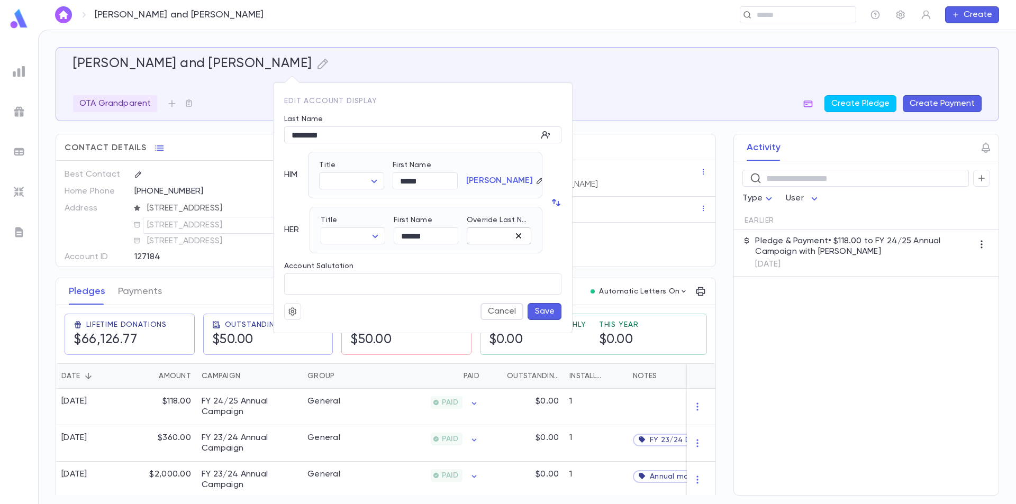
click at [522, 239] on icon "button" at bounding box center [518, 236] width 11 height 11
click at [538, 254] on div "Account Salutation ​" at bounding box center [419, 274] width 286 height 41
click at [292, 313] on icon "button" at bounding box center [292, 312] width 8 height 8
click at [308, 92] on div at bounding box center [508, 252] width 1016 height 504
click at [245, 95] on div at bounding box center [508, 252] width 1016 height 504
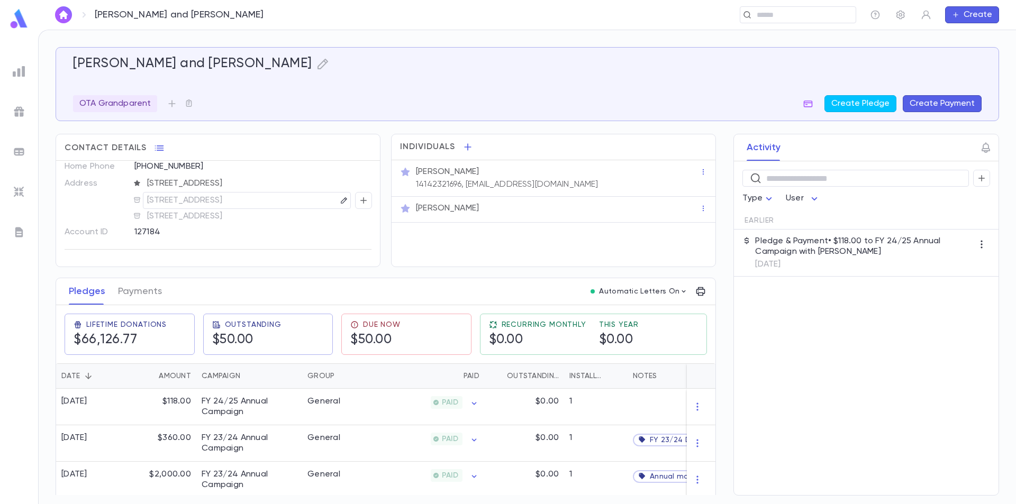
scroll to position [25, 0]
click at [449, 210] on p "Refael Wachsman" at bounding box center [447, 208] width 63 height 11
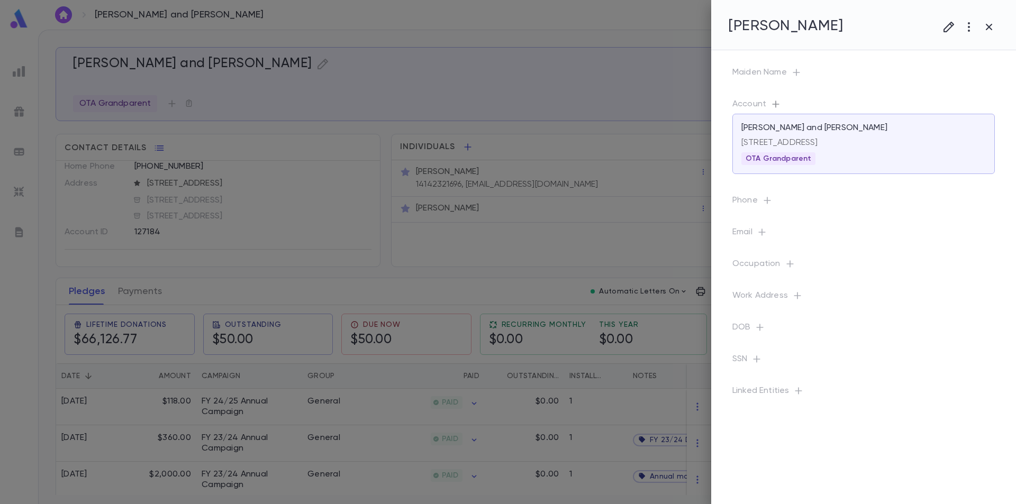
click at [775, 104] on icon "button" at bounding box center [775, 104] width 7 height 7
click at [647, 204] on div at bounding box center [508, 252] width 1016 height 504
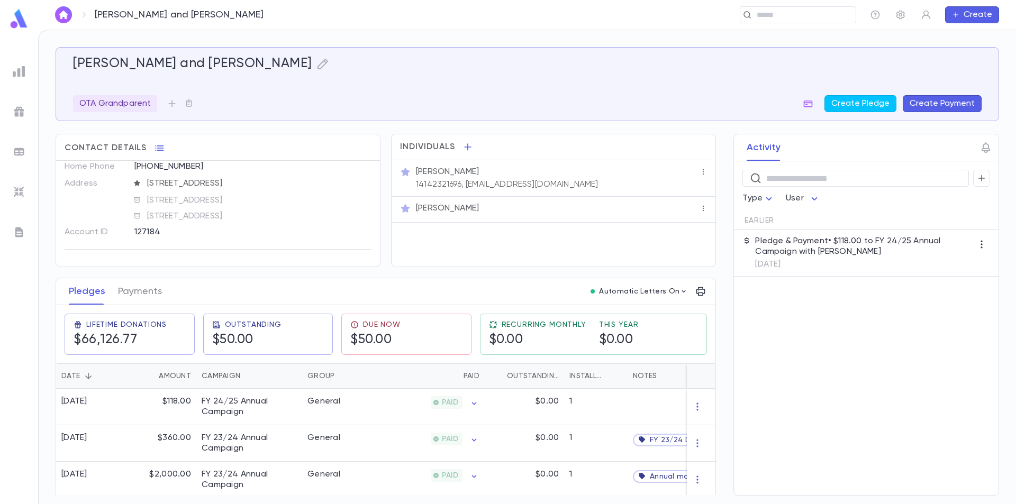
click at [694, 206] on div "Refael Wachsman" at bounding box center [558, 208] width 284 height 11
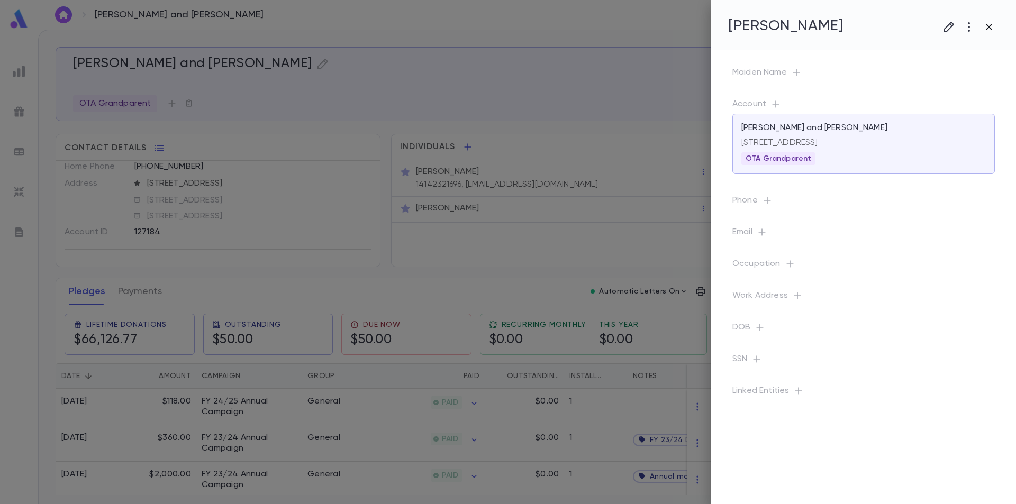
click at [991, 27] on icon "button" at bounding box center [989, 27] width 13 height 13
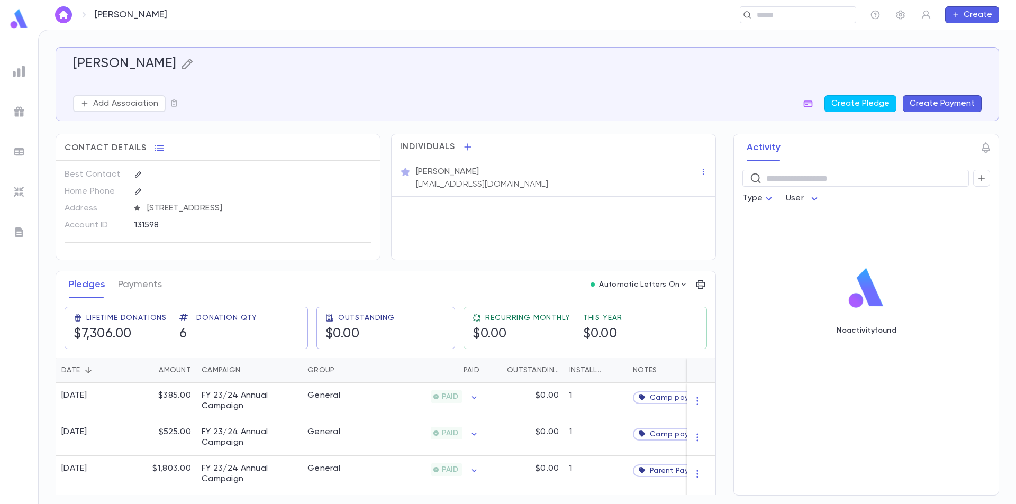
click at [182, 61] on icon "button" at bounding box center [187, 64] width 11 height 11
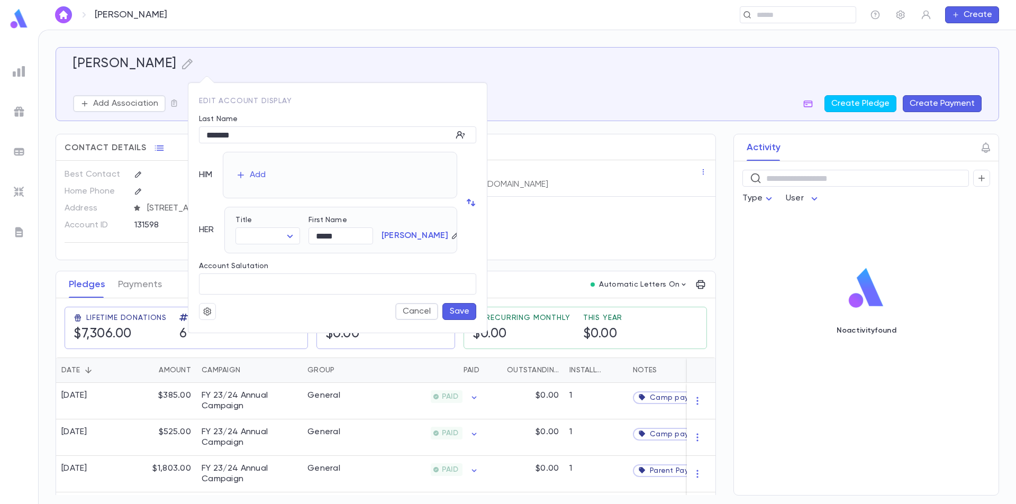
click at [249, 59] on div at bounding box center [508, 252] width 1016 height 504
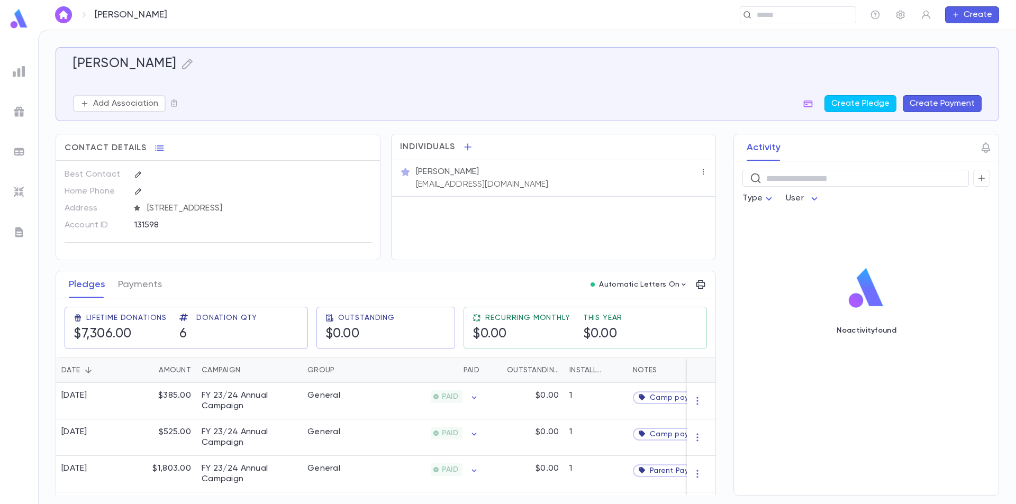
click at [700, 171] on icon "button" at bounding box center [703, 171] width 7 height 7
click at [652, 171] on div at bounding box center [508, 252] width 1016 height 504
click at [181, 64] on icon "button" at bounding box center [187, 64] width 13 height 13
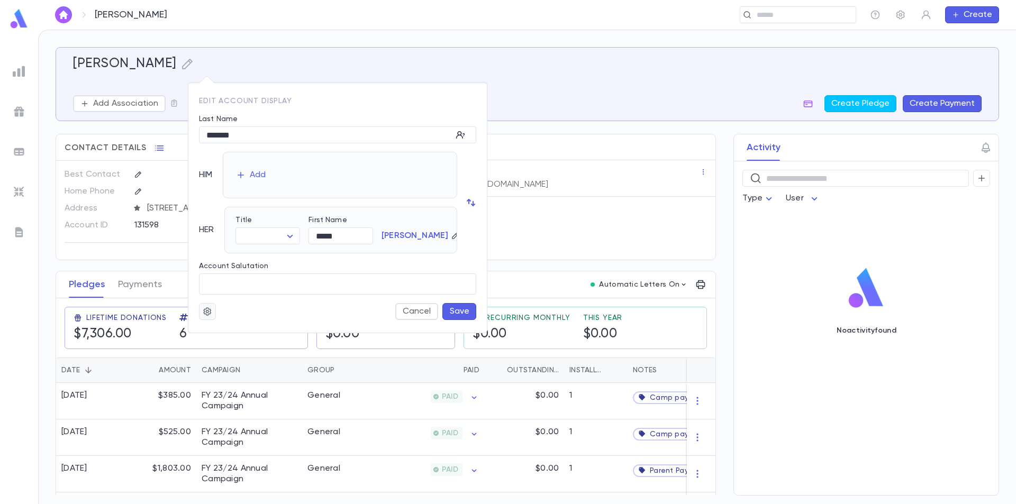
click at [209, 313] on icon "button" at bounding box center [208, 311] width 10 height 11
click at [221, 330] on li "Merge" at bounding box center [233, 332] width 63 height 17
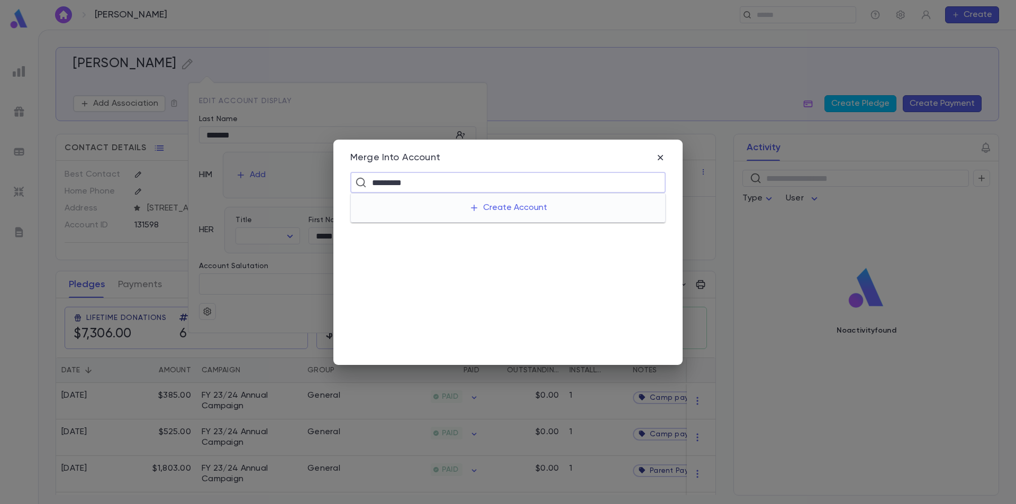
drag, startPoint x: 426, startPoint y: 182, endPoint x: 357, endPoint y: 186, distance: 68.4
click at [357, 186] on div "********* ​" at bounding box center [507, 182] width 315 height 21
type input "*"
type input "*********"
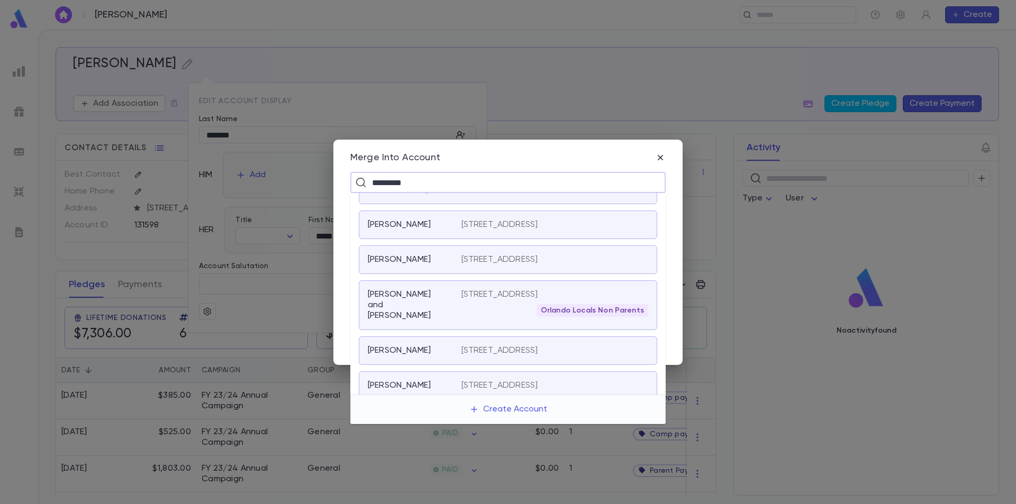
scroll to position [159, 0]
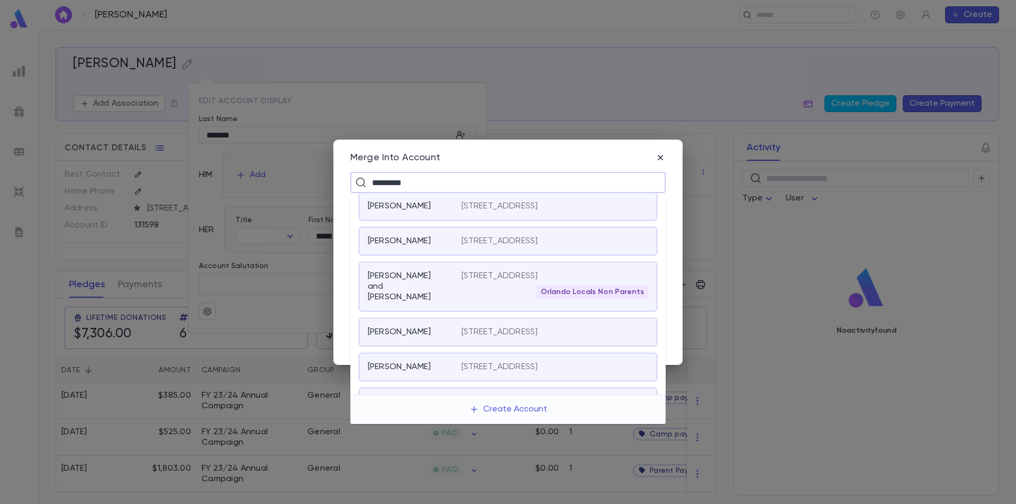
click at [431, 303] on p "[PERSON_NAME] and [PERSON_NAME]" at bounding box center [408, 287] width 81 height 32
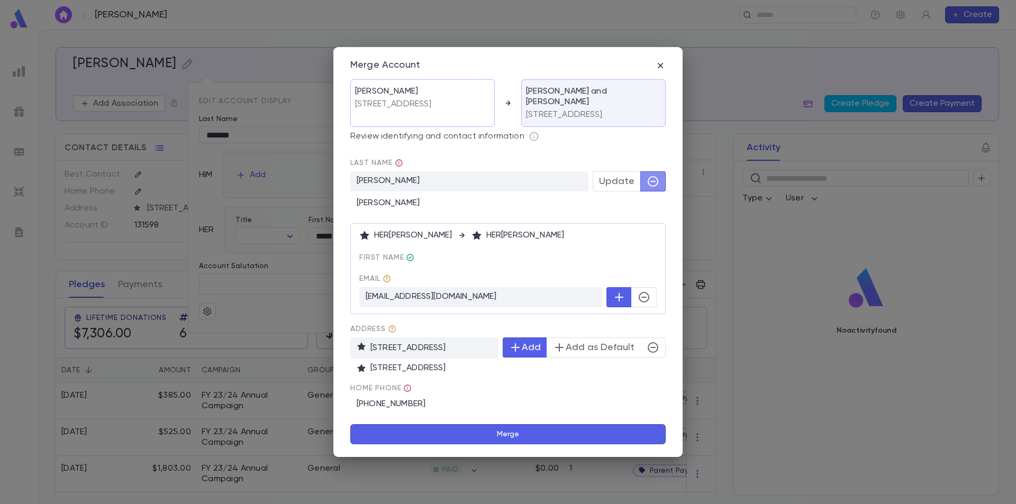
click at [645, 189] on button "button" at bounding box center [652, 181] width 25 height 20
click at [649, 353] on icon "button" at bounding box center [653, 347] width 11 height 11
click at [511, 438] on button "Merge" at bounding box center [507, 434] width 315 height 20
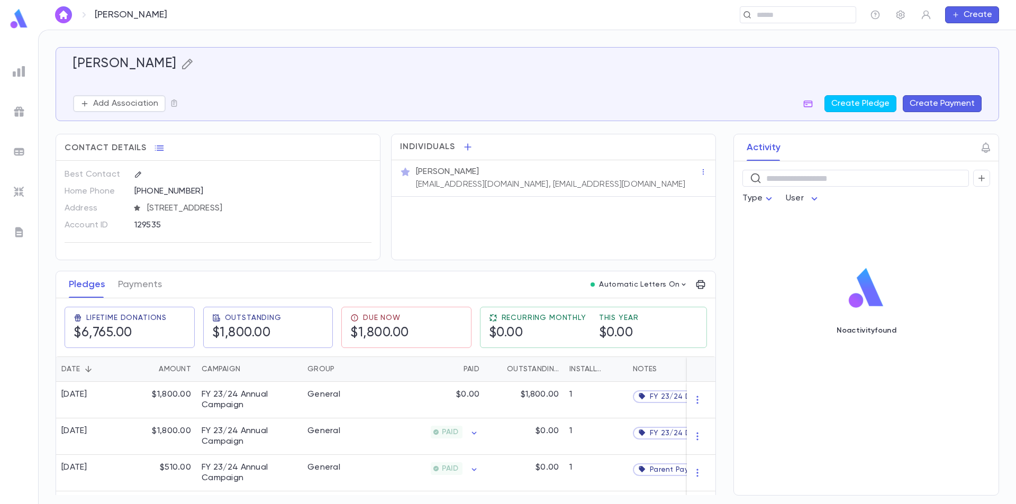
click at [182, 68] on icon "button" at bounding box center [187, 64] width 11 height 11
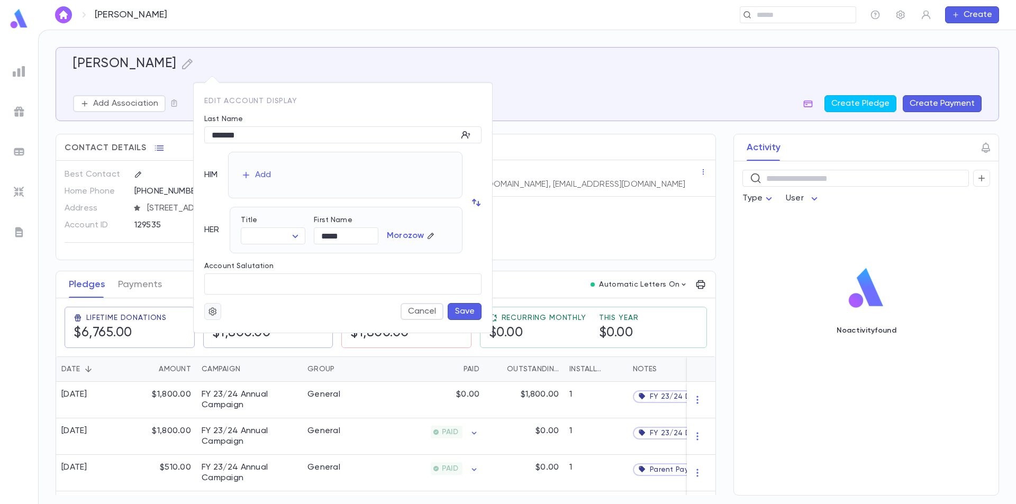
click at [215, 312] on icon "button" at bounding box center [213, 311] width 10 height 11
click at [224, 330] on li "Merge" at bounding box center [238, 332] width 63 height 17
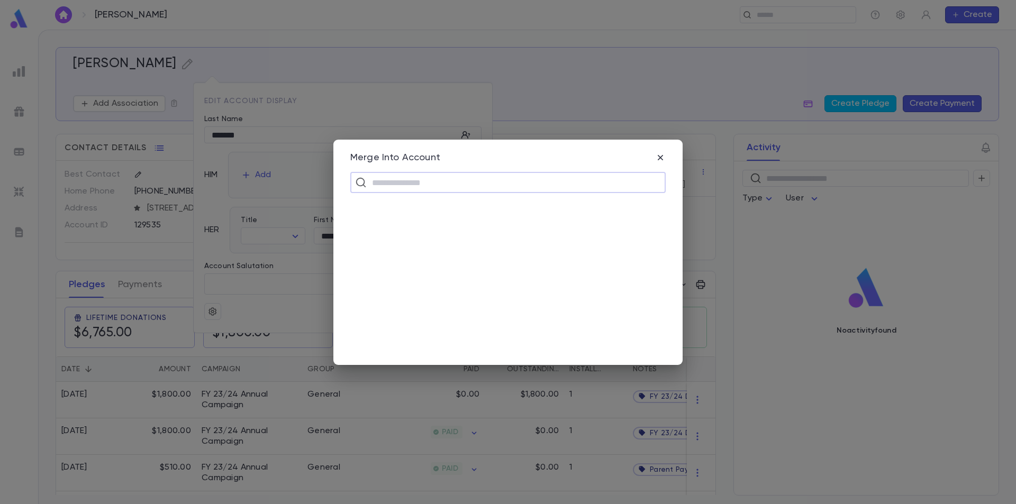
click at [427, 184] on input "text" at bounding box center [515, 183] width 292 height 20
type input "*****"
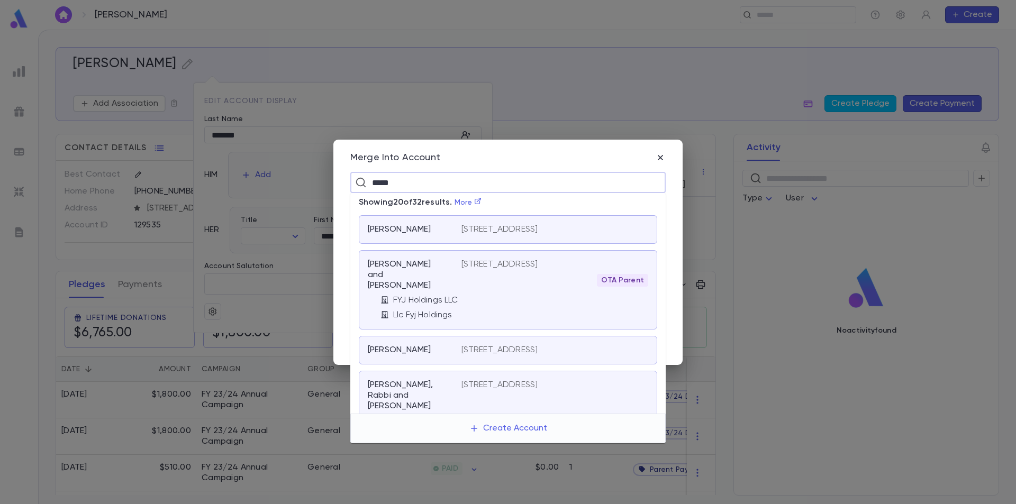
click at [491, 287] on div "OTA Parent" at bounding box center [555, 280] width 187 height 13
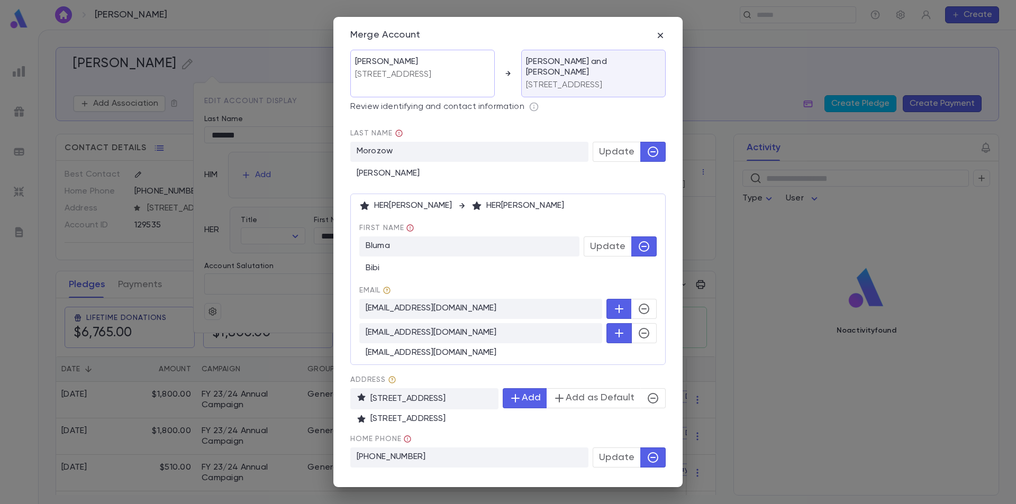
click at [643, 336] on icon "button" at bounding box center [644, 333] width 13 height 13
click at [647, 396] on icon "button" at bounding box center [653, 398] width 13 height 13
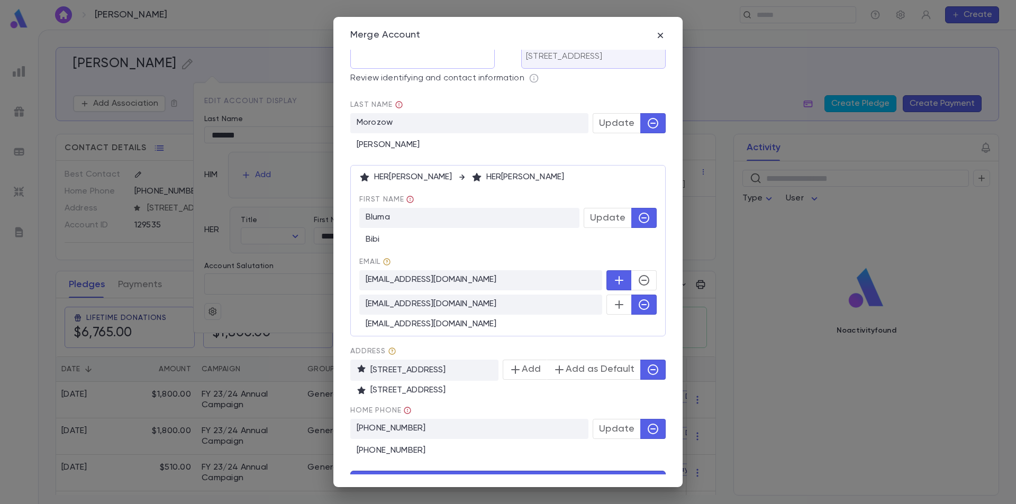
scroll to position [44, 0]
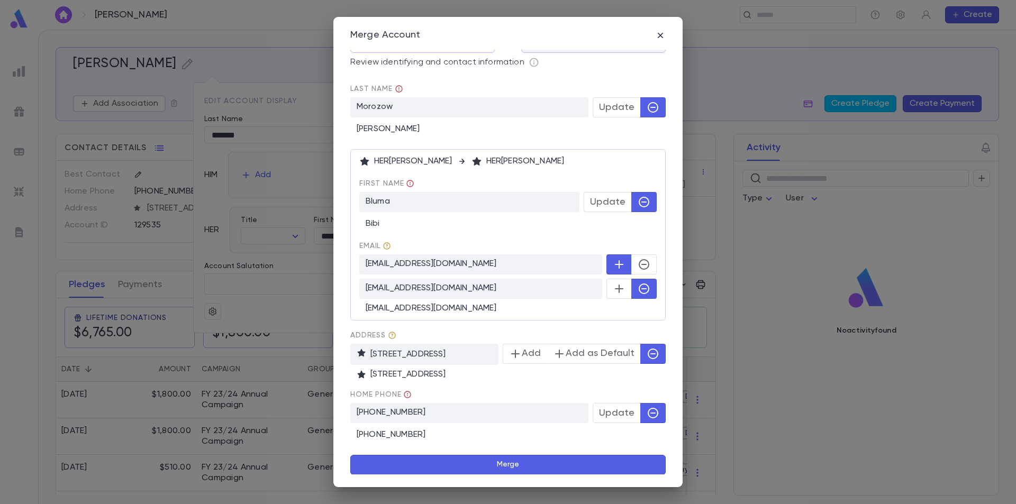
click at [626, 415] on span "Update" at bounding box center [616, 414] width 35 height 12
click at [641, 413] on button "button" at bounding box center [652, 413] width 25 height 20
click at [499, 467] on button "Merge" at bounding box center [507, 465] width 315 height 20
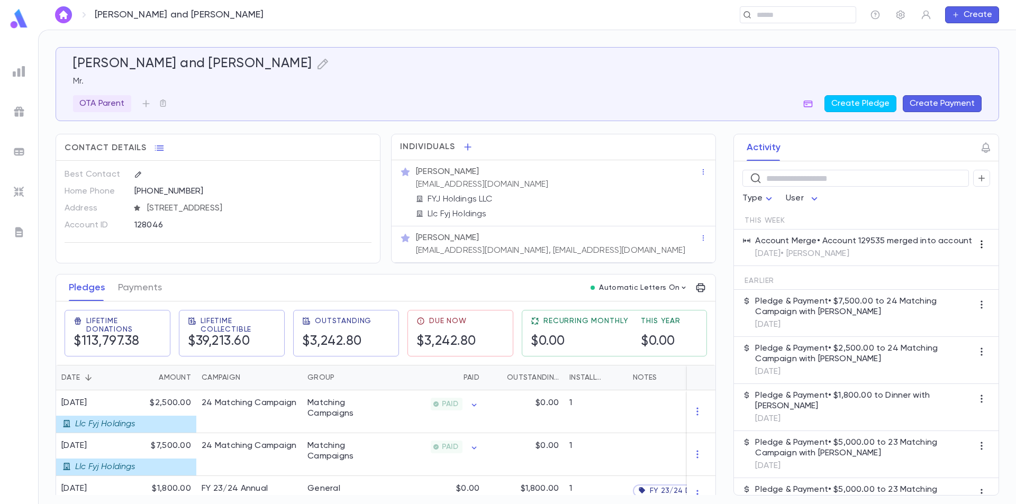
click at [979, 243] on icon "button" at bounding box center [982, 244] width 11 height 11
click at [891, 256] on div at bounding box center [508, 252] width 1016 height 504
click at [835, 251] on p "8/26/2025 • Nosson Spector" at bounding box center [863, 254] width 217 height 11
click at [832, 255] on p "8/26/2025 • Nosson Spector" at bounding box center [863, 254] width 217 height 11
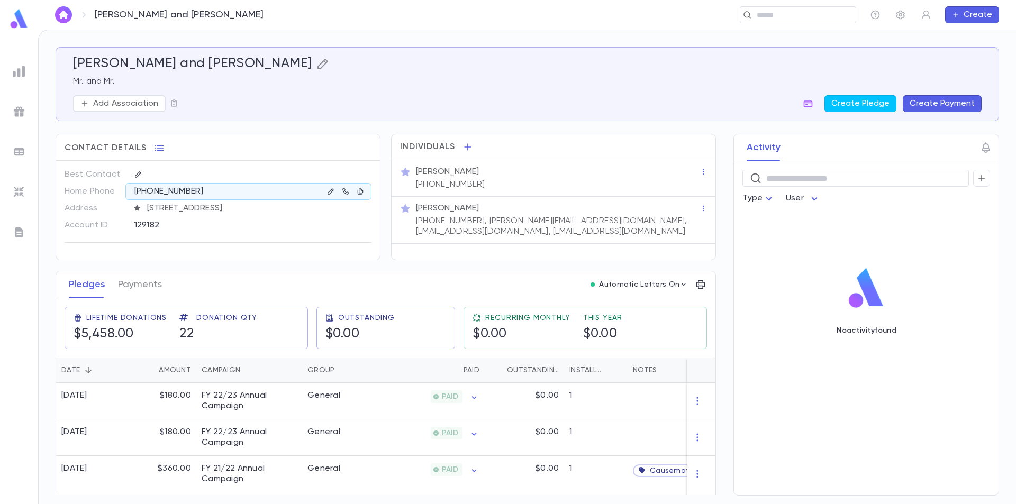
click at [317, 64] on icon "button" at bounding box center [323, 64] width 13 height 13
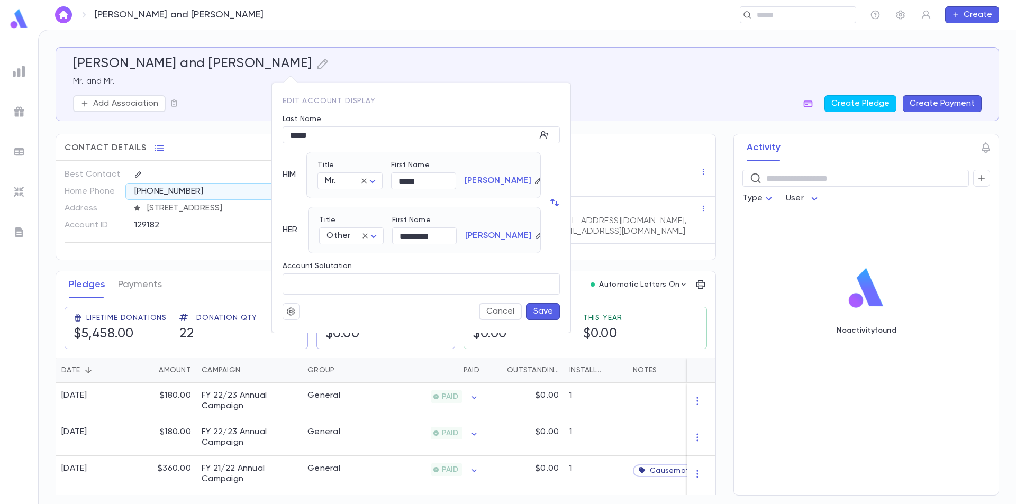
click at [552, 200] on icon "button" at bounding box center [552, 201] width 4 height 5
type input "*********"
type input "*****"
click at [372, 184] on body "[PERSON_NAME] and [PERSON_NAME] ​ Create [PERSON_NAME] and [PERSON_NAME]. and M…" at bounding box center [508, 267] width 1016 height 475
click at [356, 200] on span "Mr." at bounding box center [375, 201] width 91 height 11
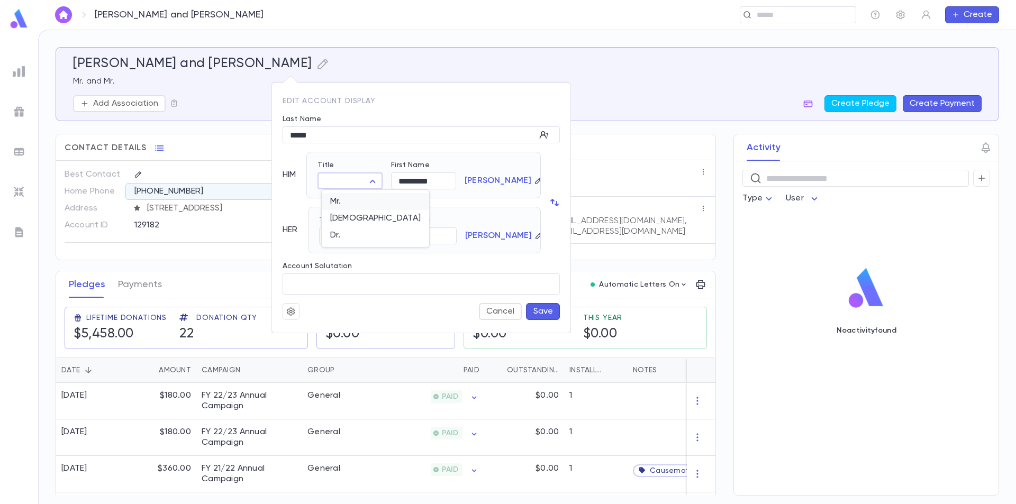
type input "***"
click at [373, 233] on body "[PERSON_NAME] and [PERSON_NAME] ​ Create [PERSON_NAME] and [PERSON_NAME]. and M…" at bounding box center [508, 267] width 1016 height 475
click at [356, 253] on span "Mrs." at bounding box center [354, 256] width 46 height 11
type input "****"
click at [543, 312] on button "Save" at bounding box center [543, 311] width 34 height 17
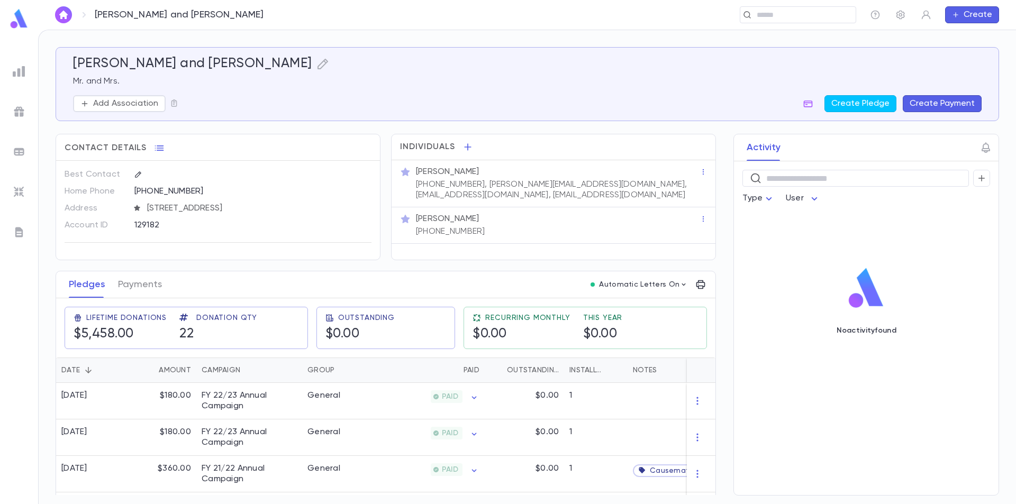
click at [16, 16] on img at bounding box center [18, 18] width 21 height 21
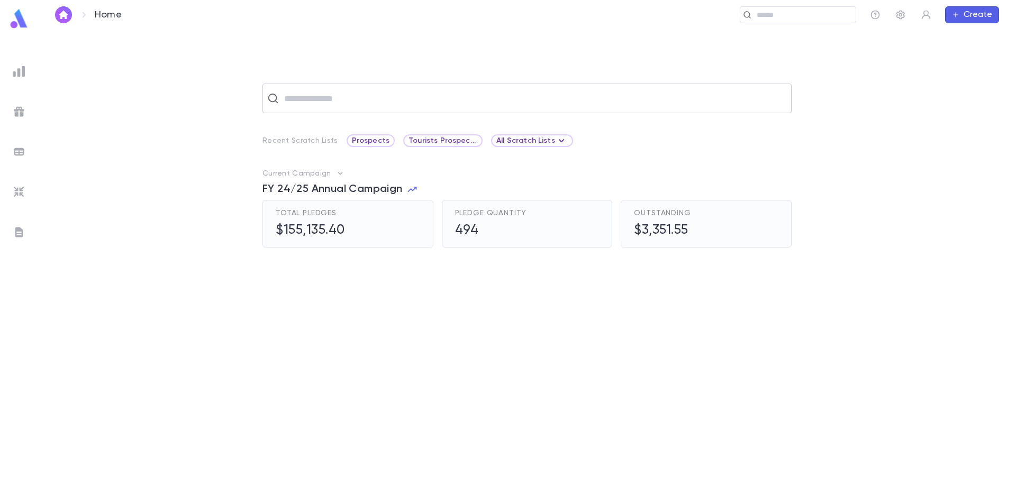
click at [435, 94] on input "text" at bounding box center [534, 98] width 506 height 20
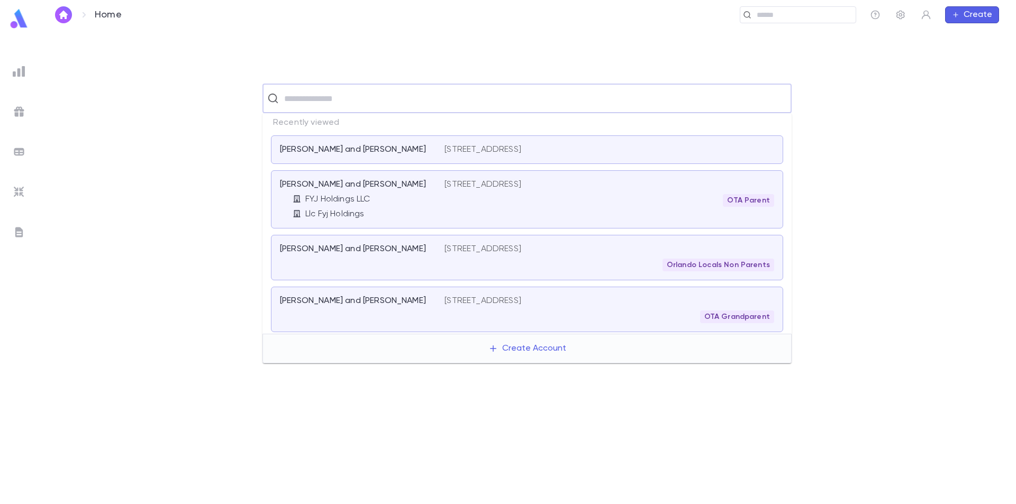
click at [15, 73] on img at bounding box center [19, 71] width 13 height 13
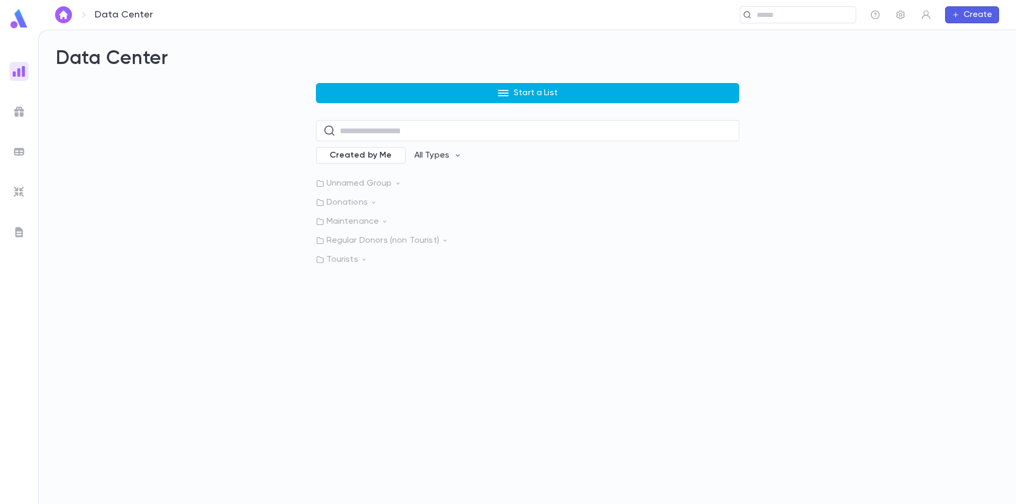
click at [466, 96] on button "Start a List" at bounding box center [527, 93] width 423 height 20
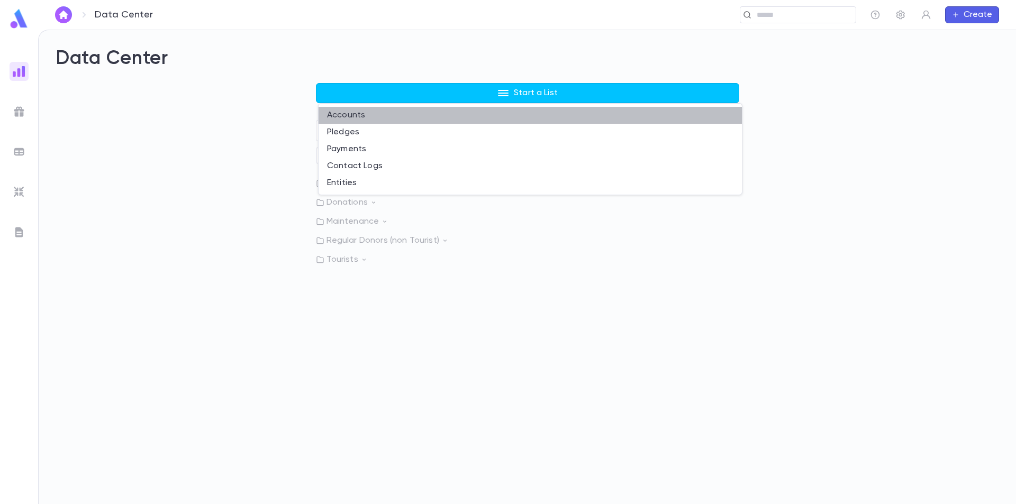
click at [354, 116] on li "Accounts" at bounding box center [530, 115] width 423 height 17
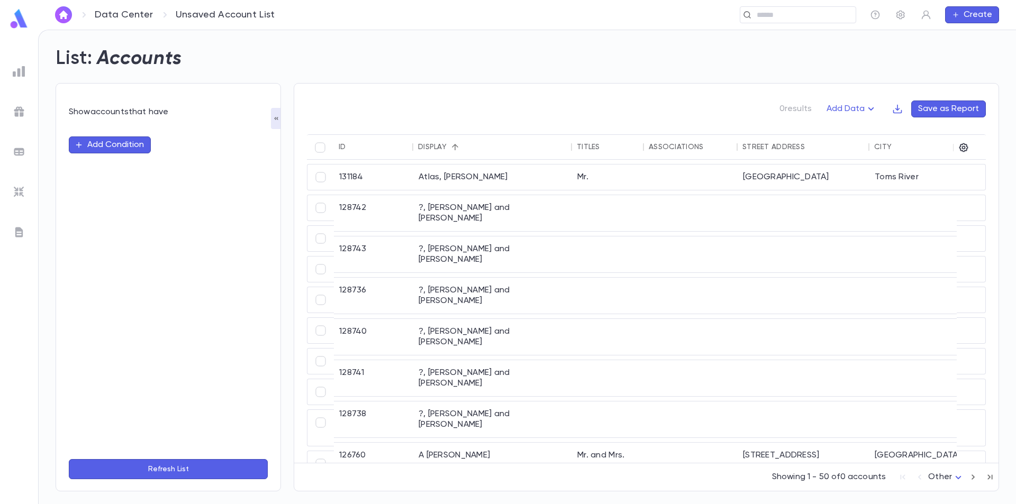
click at [106, 140] on div at bounding box center [527, 252] width 978 height 504
click at [106, 143] on button "Add Condition" at bounding box center [110, 145] width 82 height 17
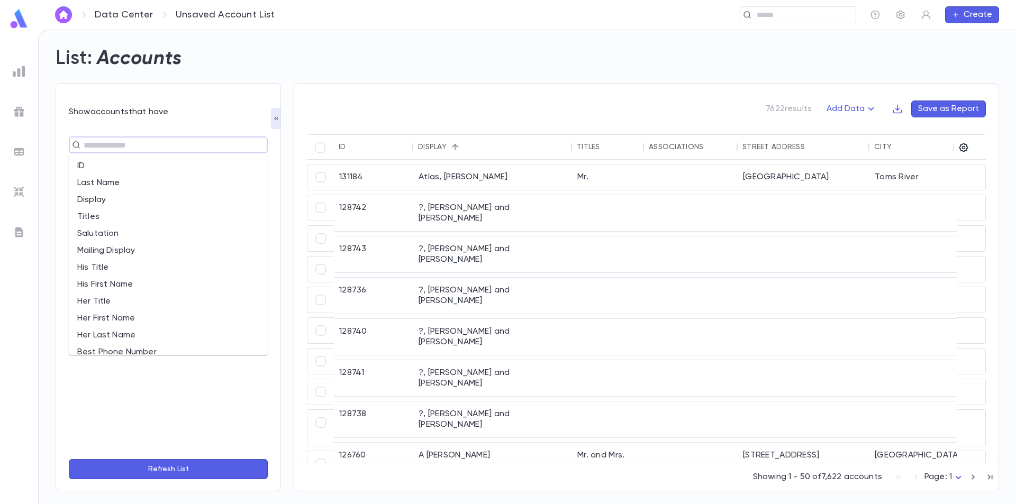
click at [115, 146] on input "text" at bounding box center [163, 145] width 167 height 15
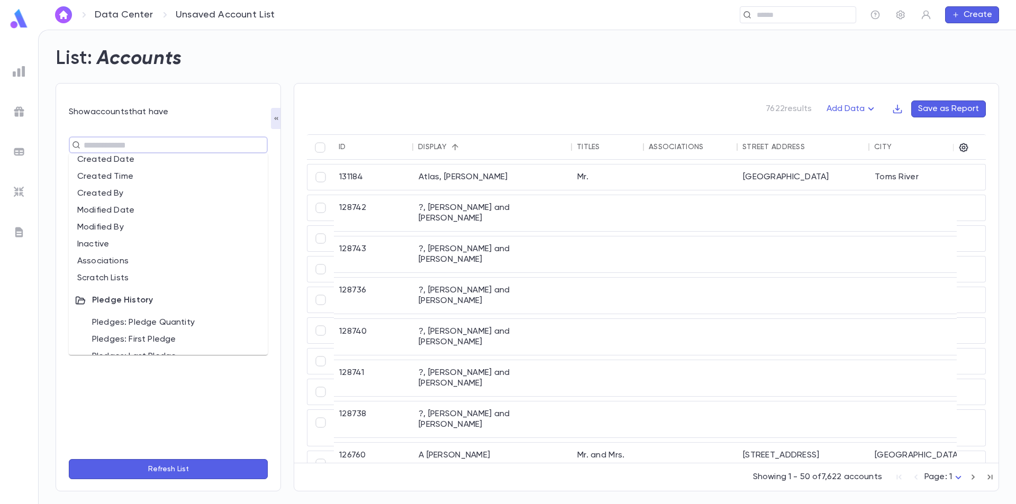
scroll to position [423, 0]
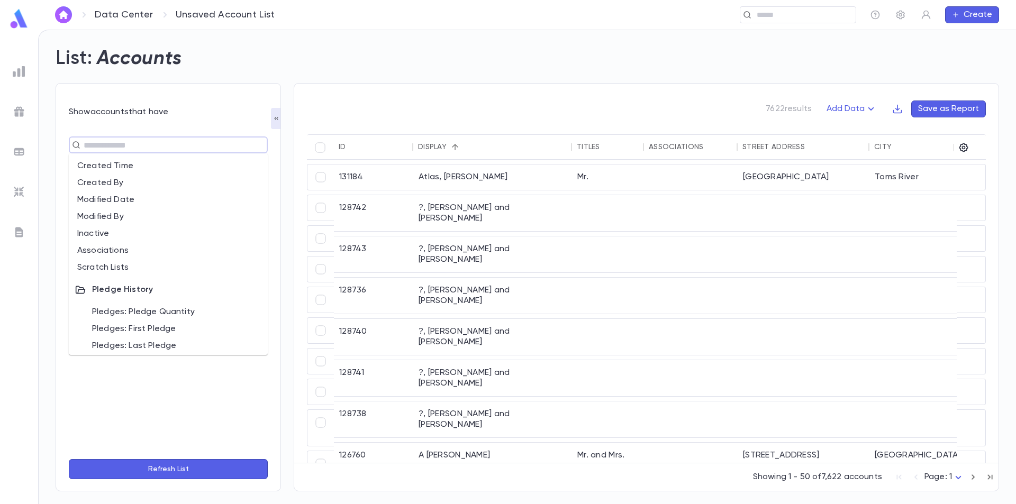
click at [128, 250] on li "Associations" at bounding box center [168, 250] width 199 height 17
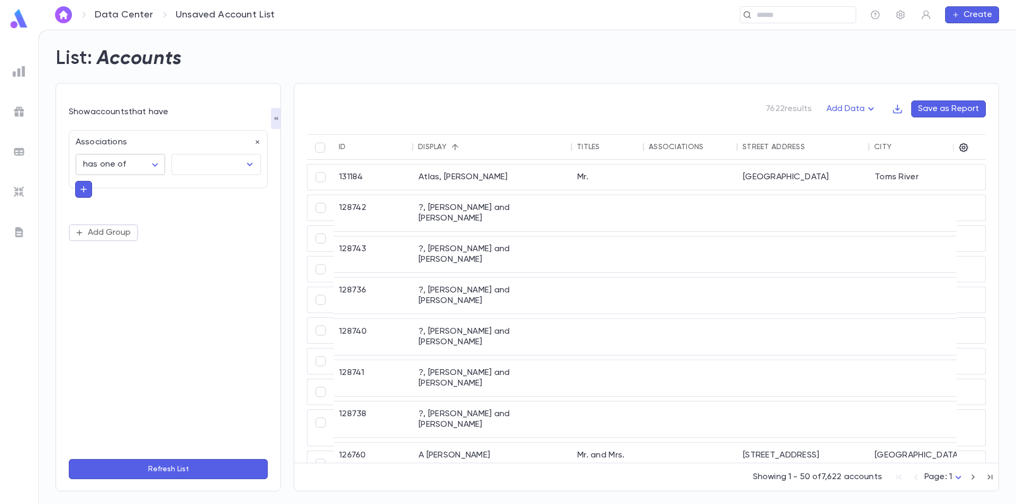
click at [157, 162] on body "**********" at bounding box center [508, 267] width 1016 height 475
click at [156, 163] on div at bounding box center [508, 252] width 1016 height 504
click at [186, 164] on input "text" at bounding box center [208, 165] width 64 height 20
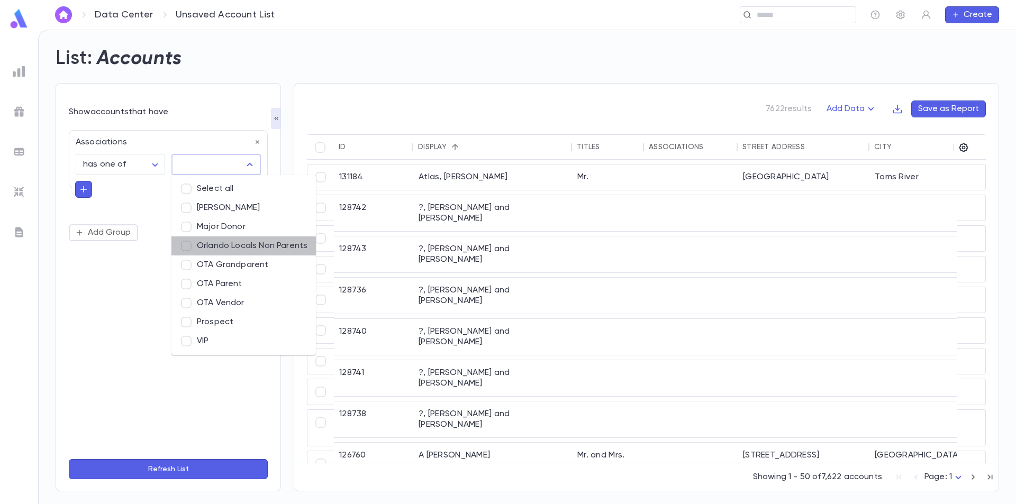
click at [232, 246] on li "Orlando Locals Non Parents" at bounding box center [243, 246] width 144 height 19
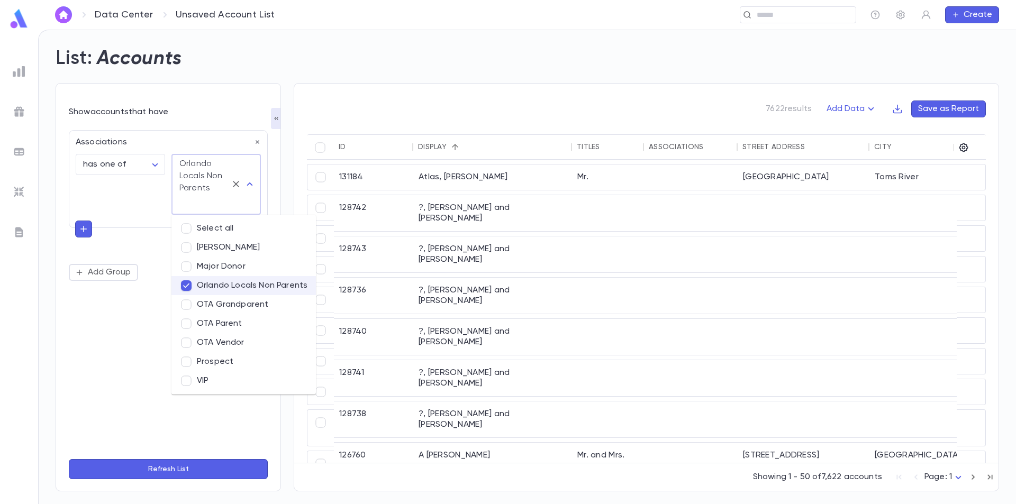
click at [164, 468] on button "Refresh List" at bounding box center [168, 469] width 199 height 20
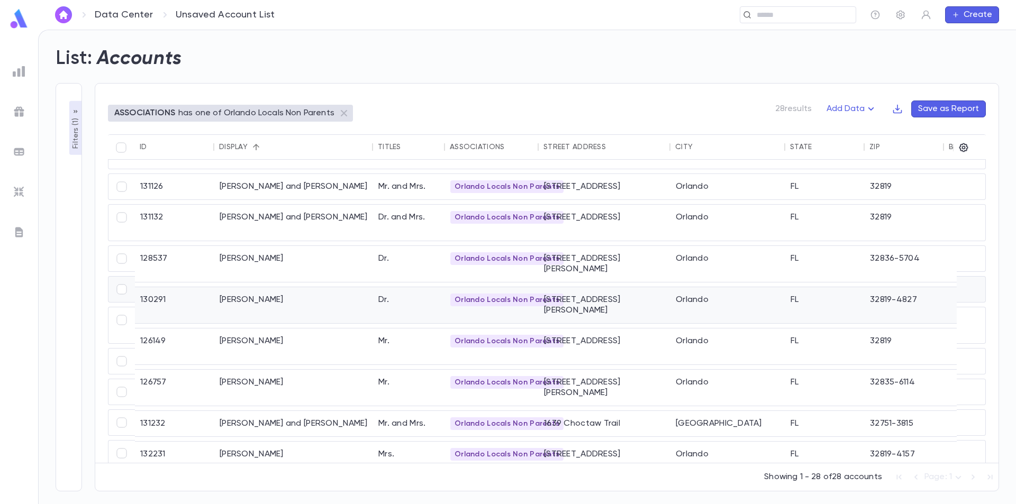
scroll to position [0, 0]
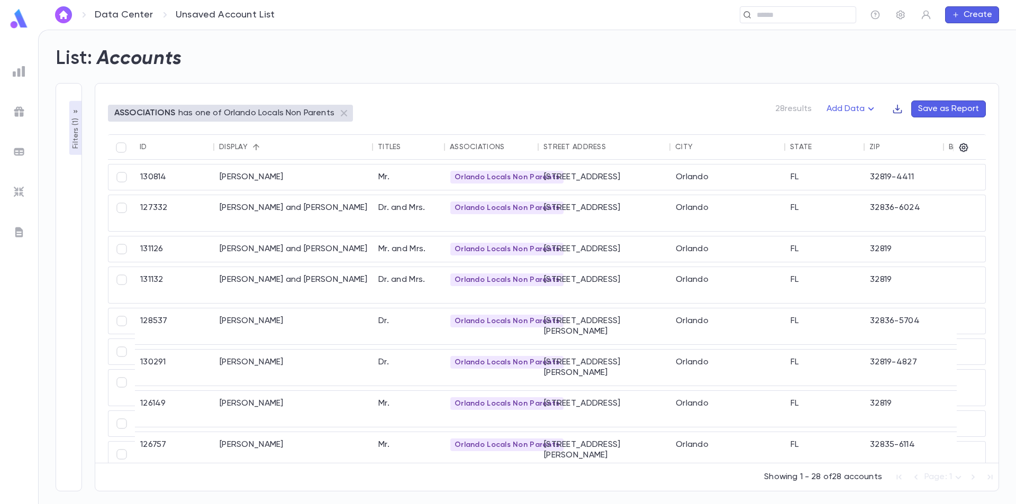
click at [901, 107] on icon "button" at bounding box center [897, 109] width 11 height 11
click at [1001, 110] on div at bounding box center [508, 252] width 1016 height 504
click at [966, 146] on icon "button" at bounding box center [964, 147] width 11 height 11
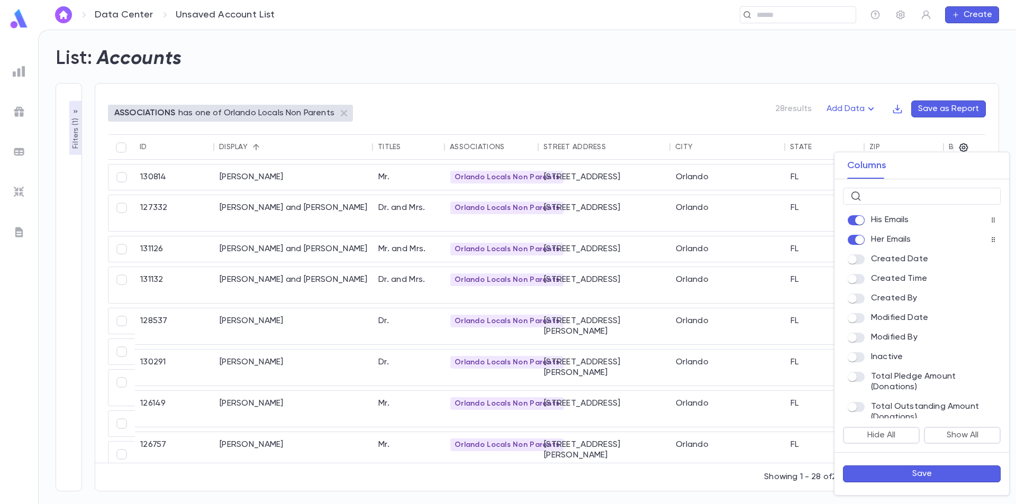
scroll to position [574, 0]
click at [902, 473] on button "Save" at bounding box center [922, 474] width 158 height 17
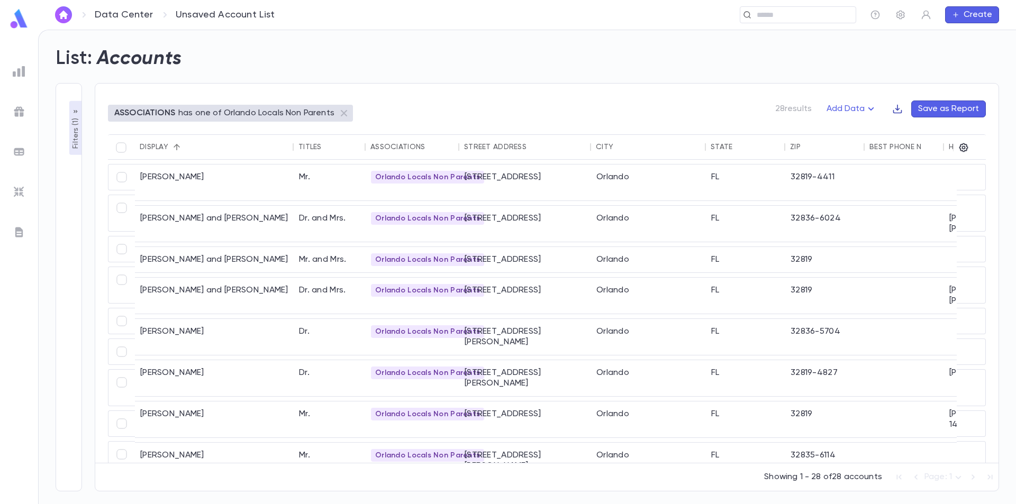
click at [900, 108] on icon "button" at bounding box center [897, 109] width 11 height 11
click at [920, 130] on li "Download CSV" at bounding box center [935, 129] width 76 height 17
